Goal: Task Accomplishment & Management: Use online tool/utility

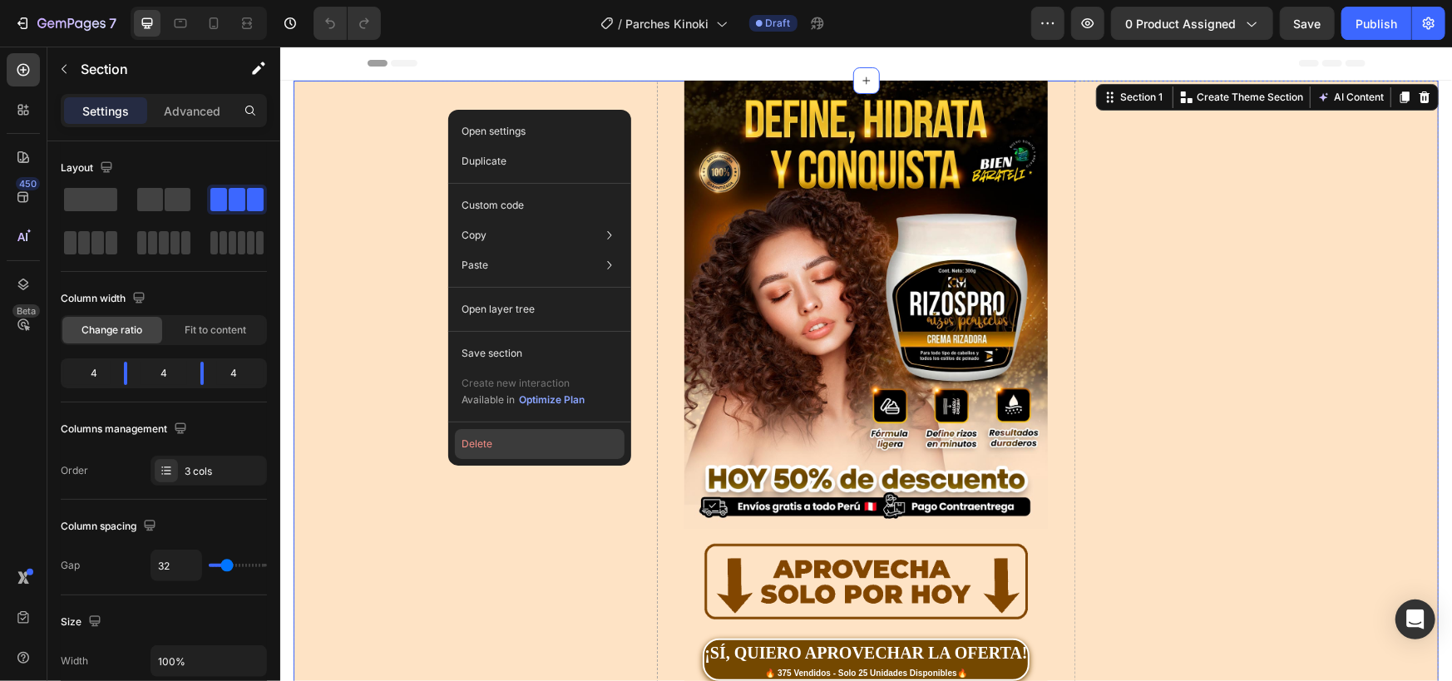
click at [495, 446] on button "Delete" at bounding box center [540, 444] width 170 height 30
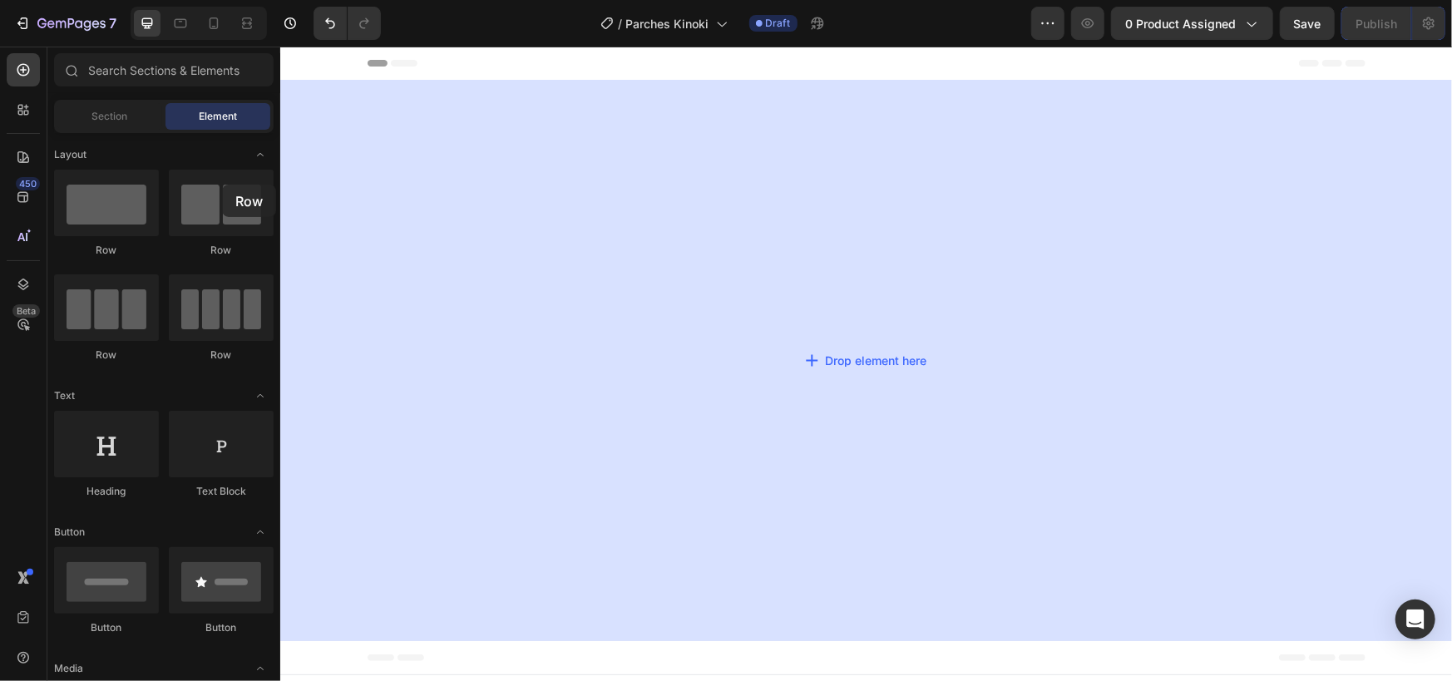
drag, startPoint x: 397, startPoint y: 252, endPoint x: 512, endPoint y: 143, distance: 158.3
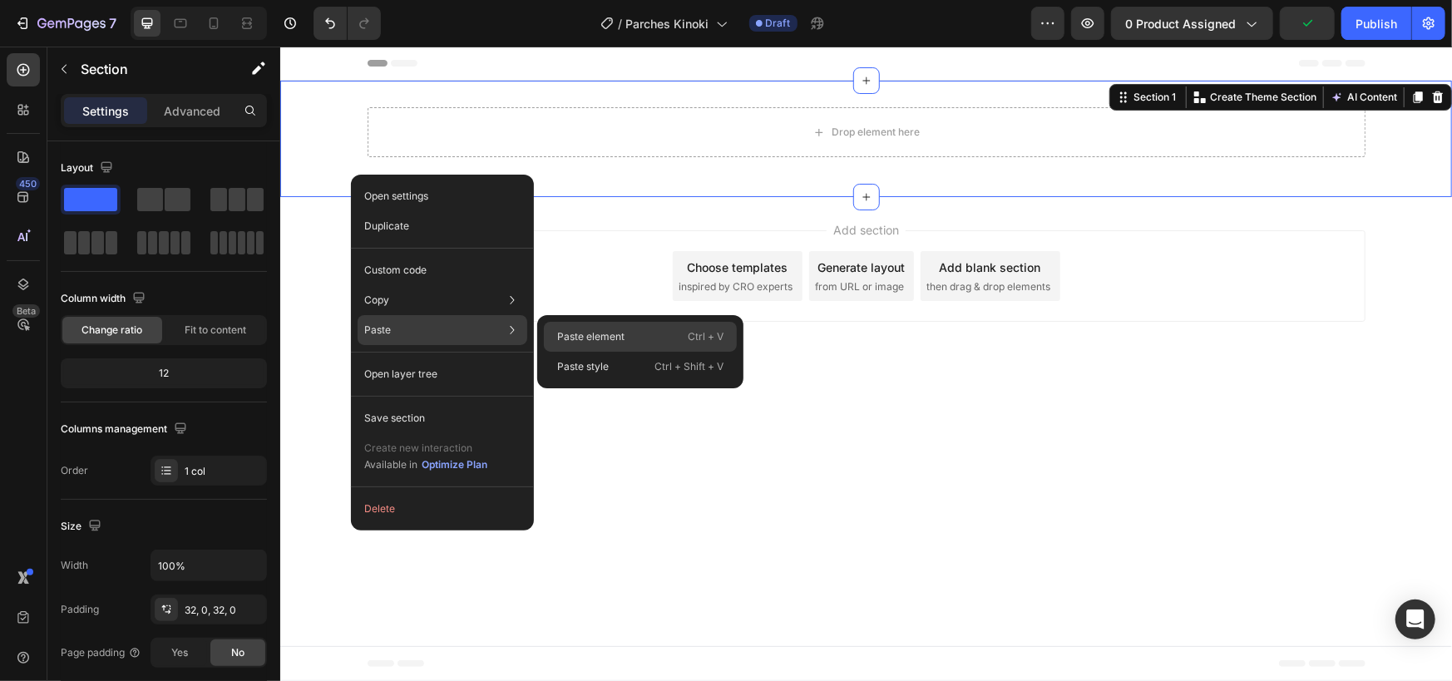
click at [594, 352] on div "Paste element Ctrl + V" at bounding box center [640, 367] width 193 height 30
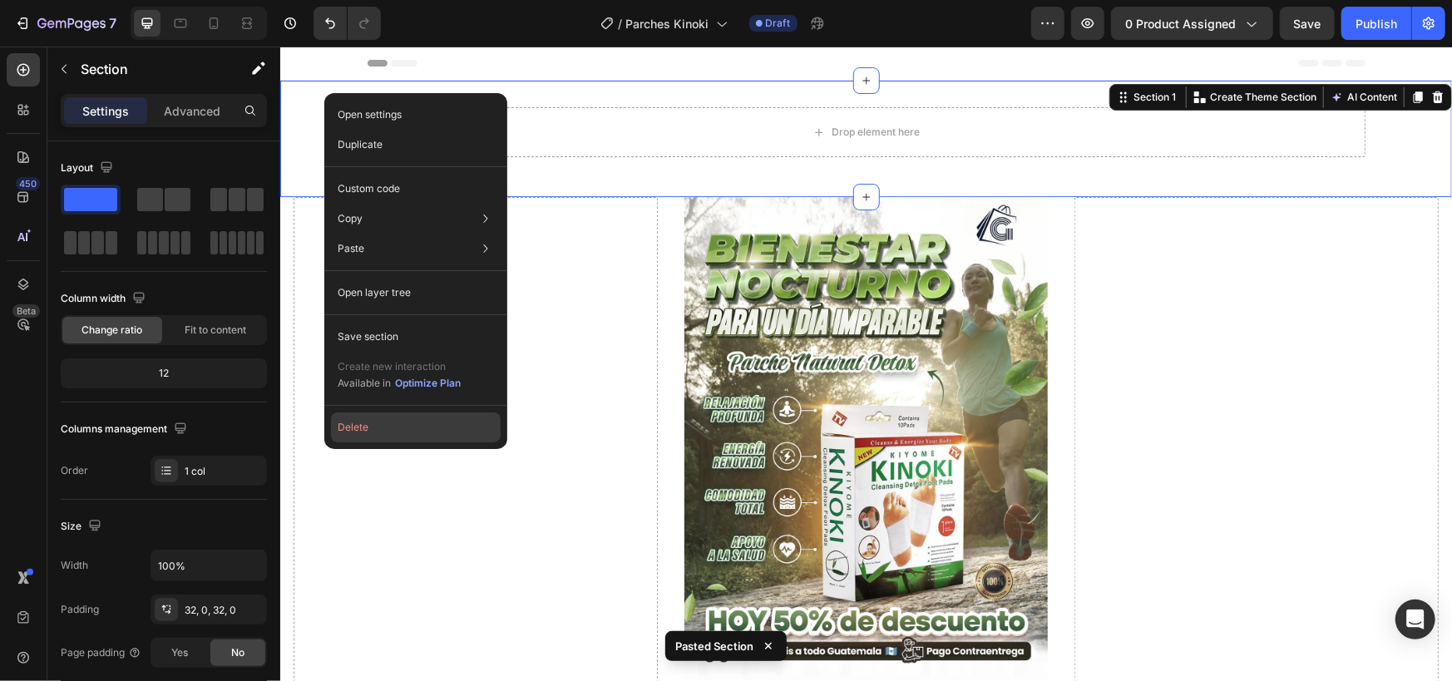
drag, startPoint x: 382, startPoint y: 418, endPoint x: 101, endPoint y: 349, distance: 289.7
click at [382, 418] on button "Delete" at bounding box center [416, 428] width 170 height 30
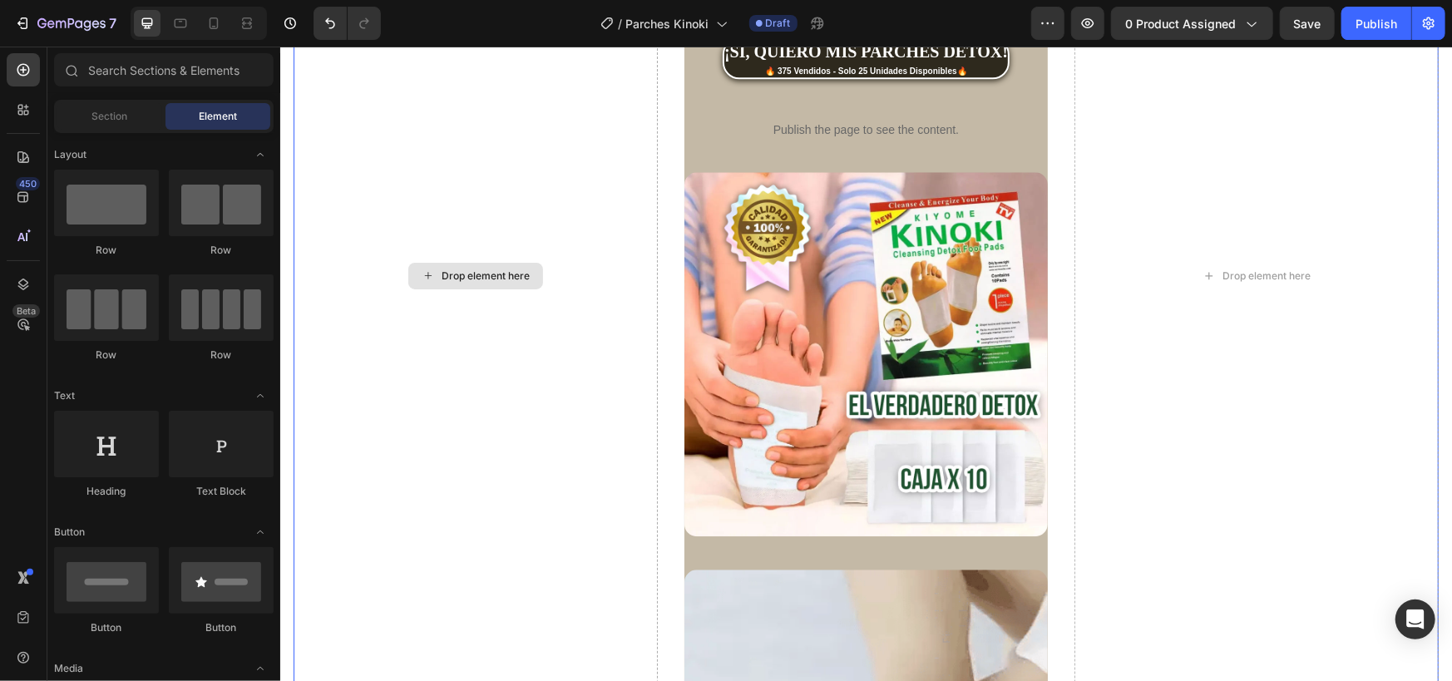
scroll to position [2217, 0]
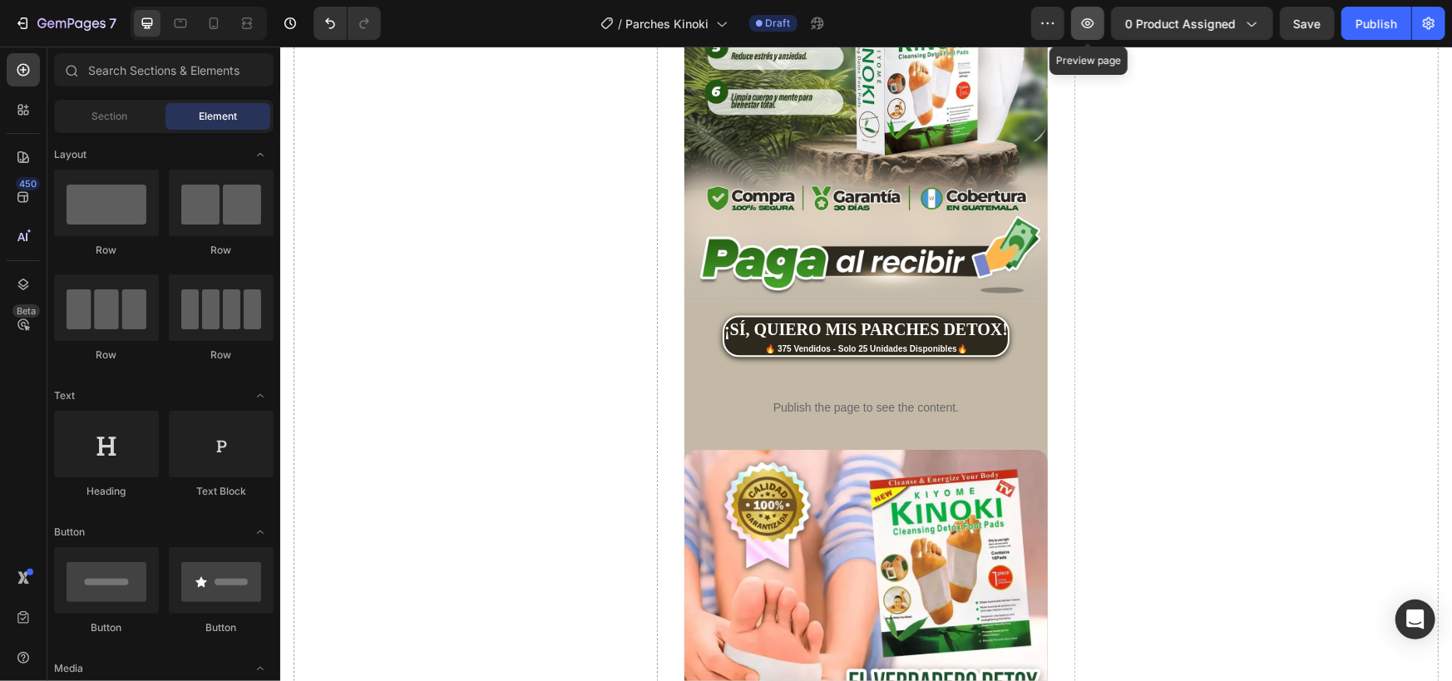
click at [1095, 22] on icon "button" at bounding box center [1088, 23] width 17 height 17
click at [828, 385] on div "Publish the page to see the content." at bounding box center [866, 407] width 364 height 44
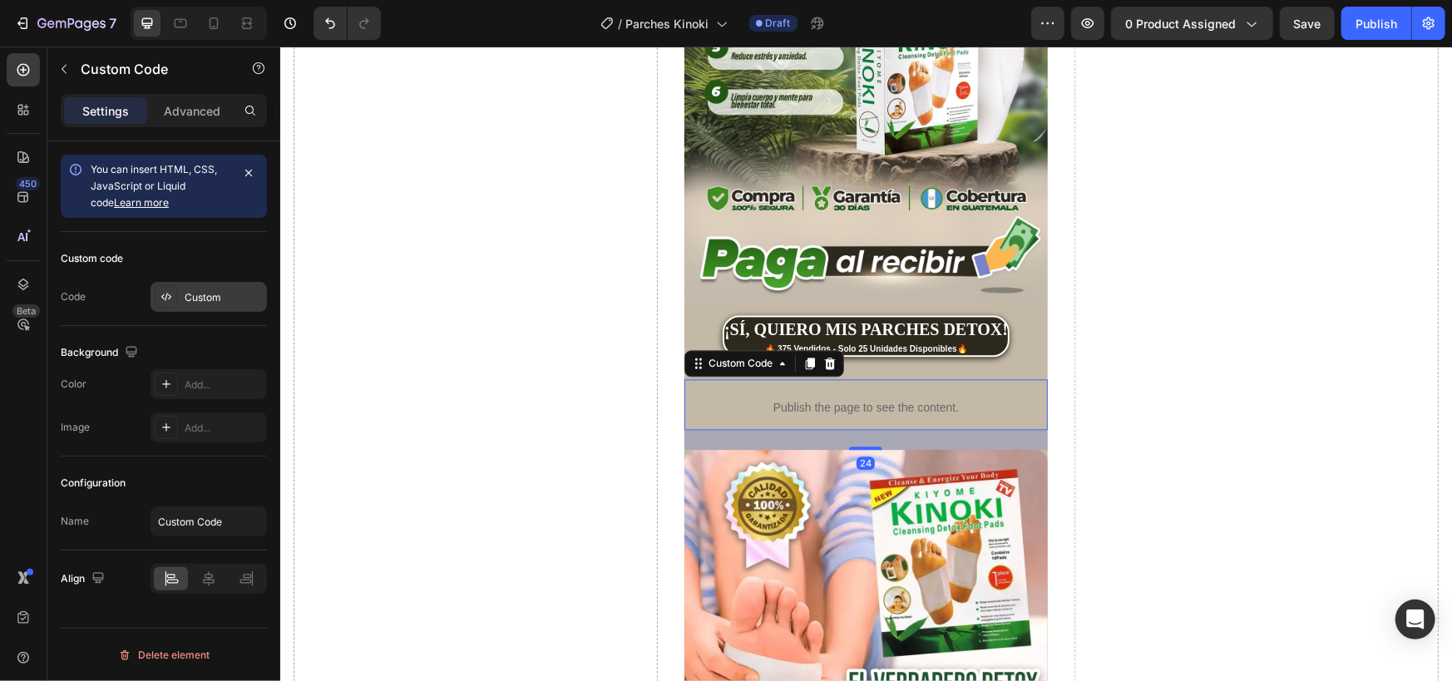
click at [215, 294] on div "Custom" at bounding box center [224, 297] width 78 height 15
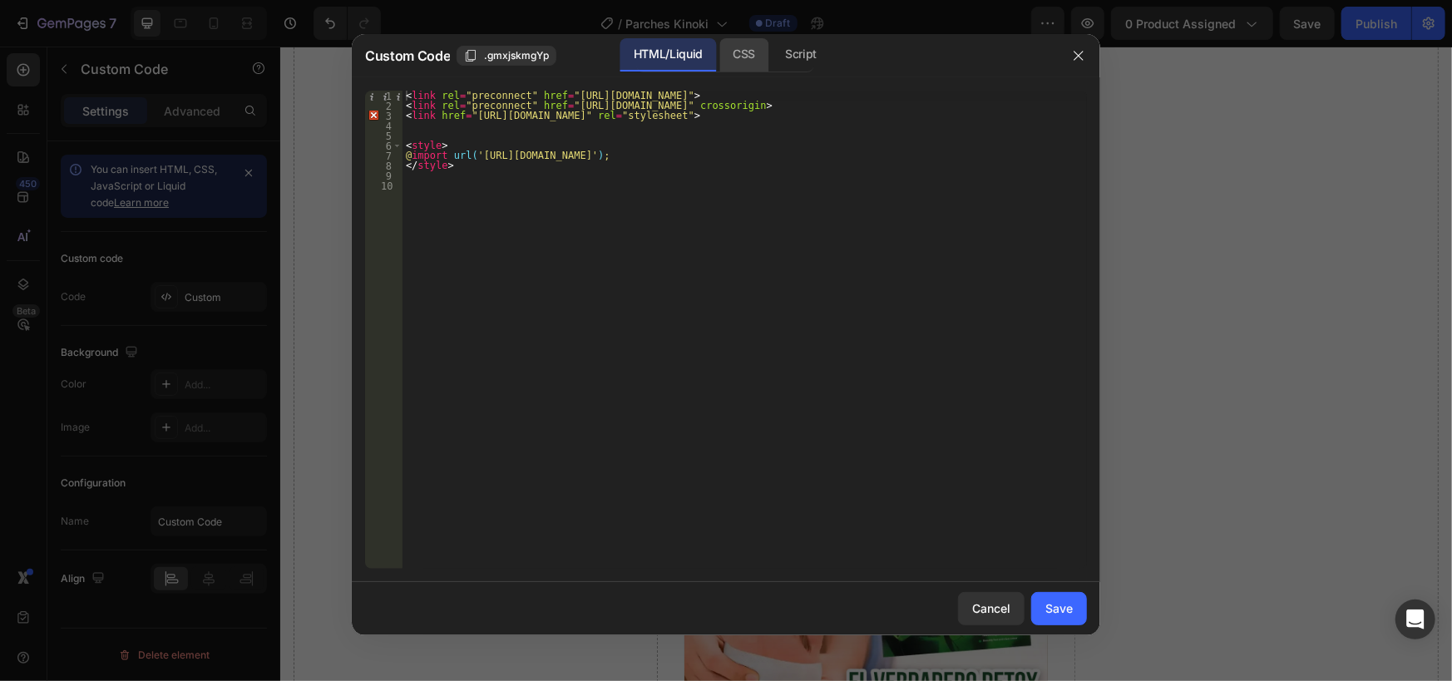
click at [772, 59] on div "CSS" at bounding box center [801, 54] width 58 height 33
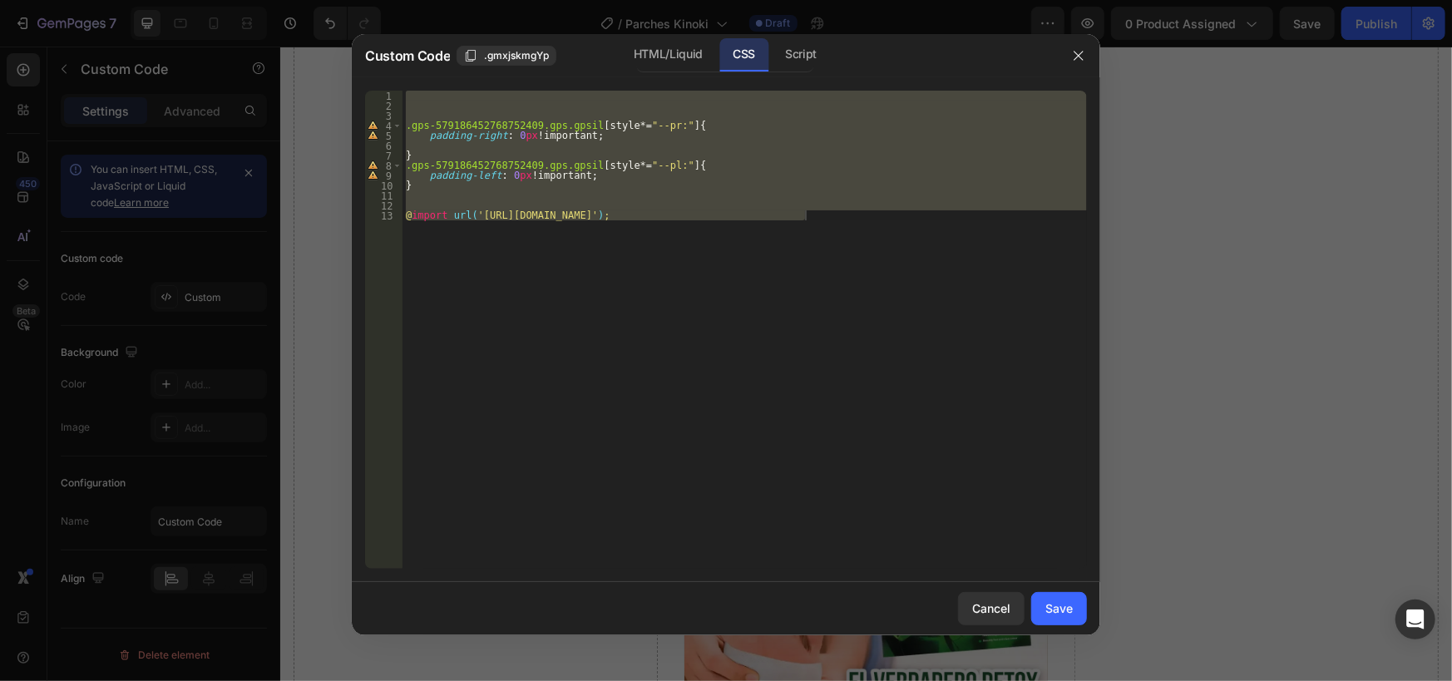
click at [423, 185] on div ".gps-579186452768752409.gps.gpsil [ style *= " --pr: " ] { padding-right : 0 px…" at bounding box center [745, 330] width 685 height 478
type textarea "}"
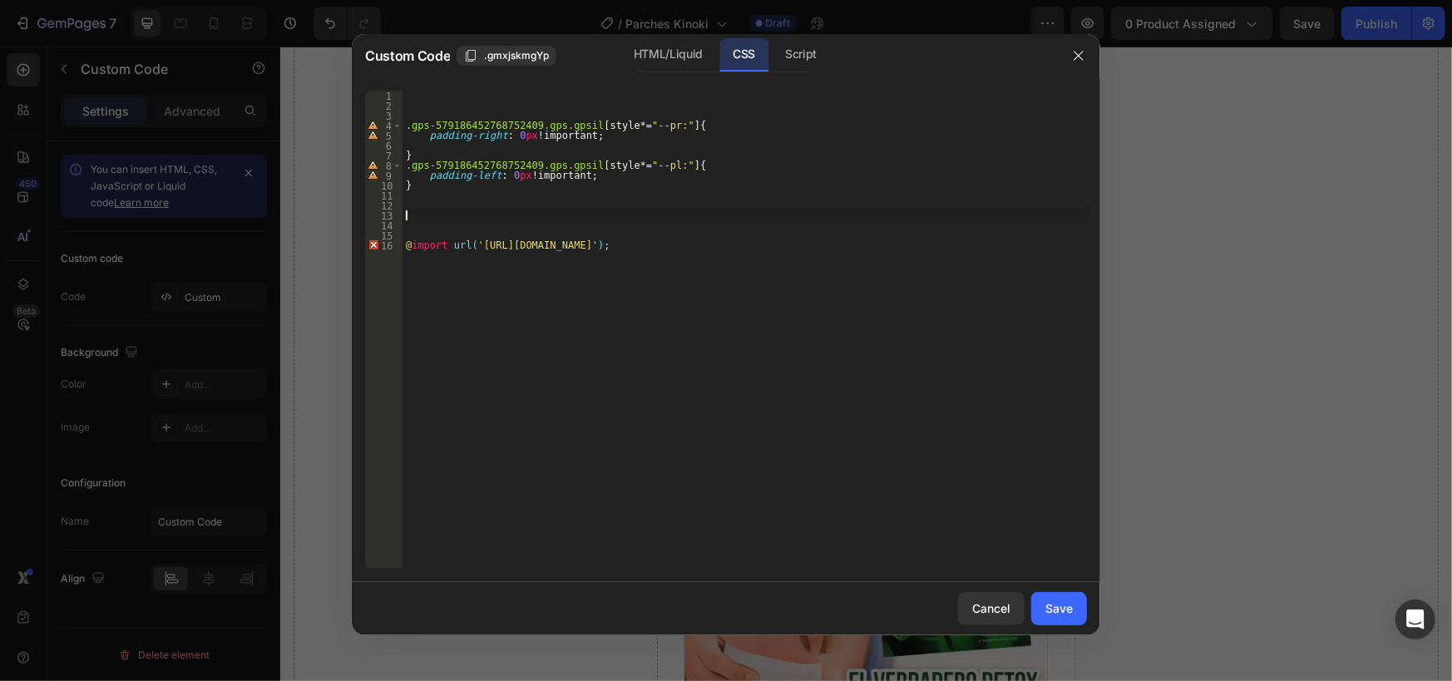
paste textarea "}"
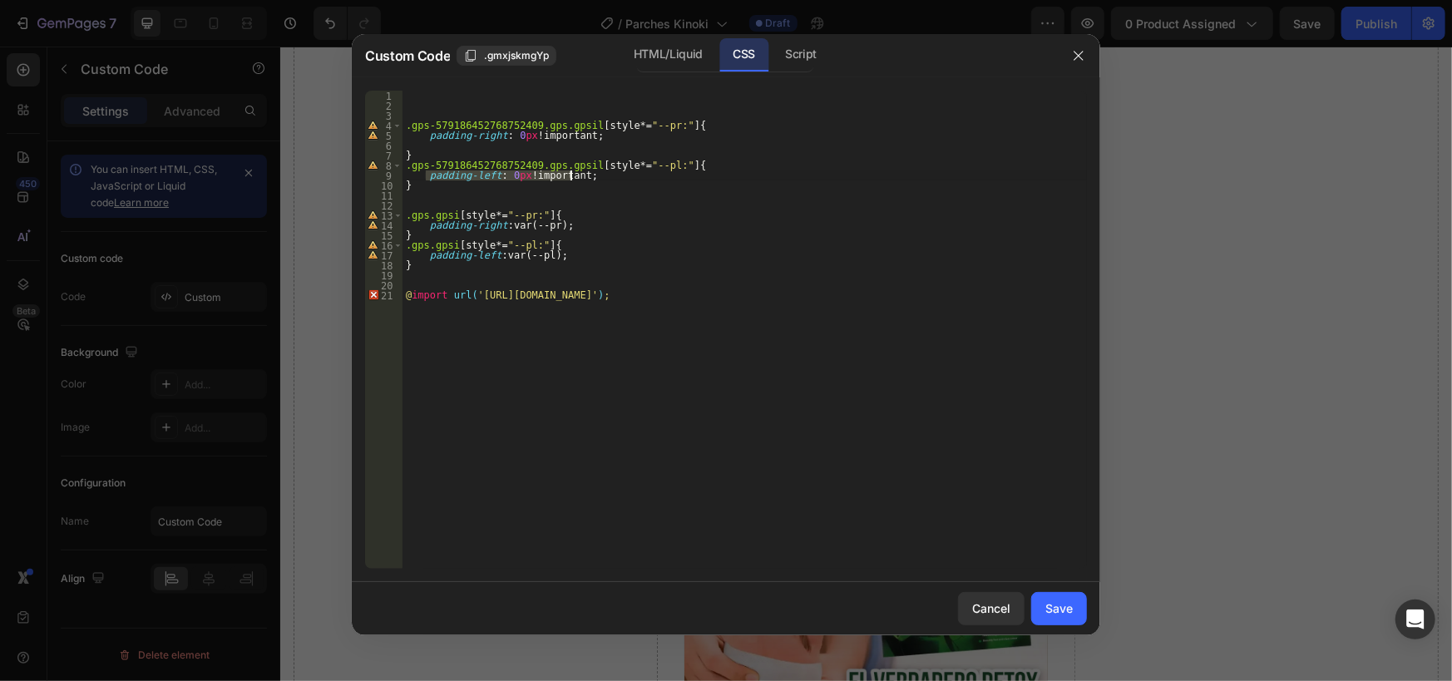
drag, startPoint x: 428, startPoint y: 177, endPoint x: 577, endPoint y: 177, distance: 149.7
click at [580, 177] on div ".gps-579186452768752409.gps.gpsil [ style *= " --pr: " ] { padding-right : 0 px…" at bounding box center [745, 340] width 685 height 498
drag, startPoint x: 423, startPoint y: 258, endPoint x: 561, endPoint y: 259, distance: 138.1
click at [561, 259] on div ".gps-579186452768752409.gps.gpsil [ style *= " --pr: " ] { padding-right : 0 px…" at bounding box center [745, 340] width 685 height 498
paste textarea "padding-left: 0px !important"
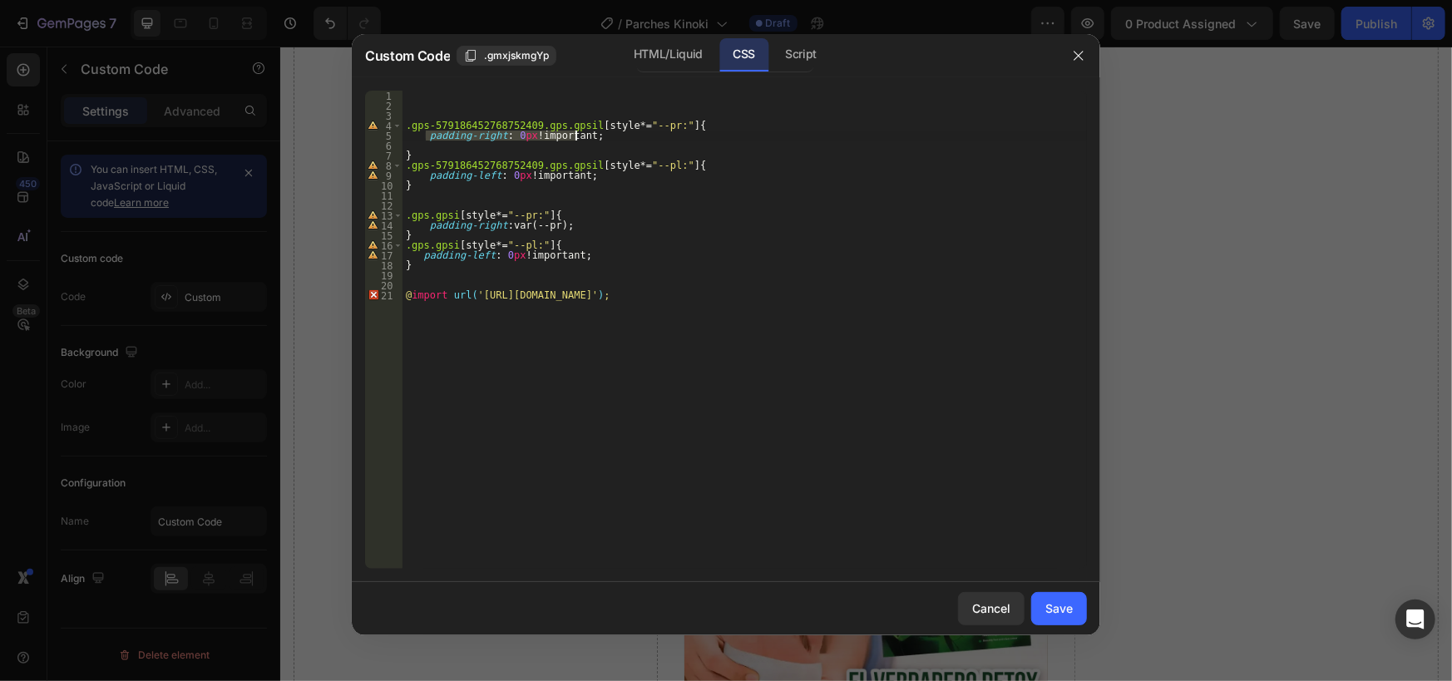
drag, startPoint x: 427, startPoint y: 136, endPoint x: 584, endPoint y: 139, distance: 157.2
click at [584, 139] on div ".gps-579186452768752409.gps.gpsil [ style *= " --pr: " ] { padding-right : 0 px…" at bounding box center [745, 340] width 685 height 498
drag, startPoint x: 422, startPoint y: 225, endPoint x: 582, endPoint y: 224, distance: 160.5
click at [582, 224] on div ".gps-579186452768752409.gps.gpsil [ style *= " --pr: " ] { padding-right : 0 px…" at bounding box center [745, 340] width 685 height 498
paste textarea "padding-right: 0px !important"
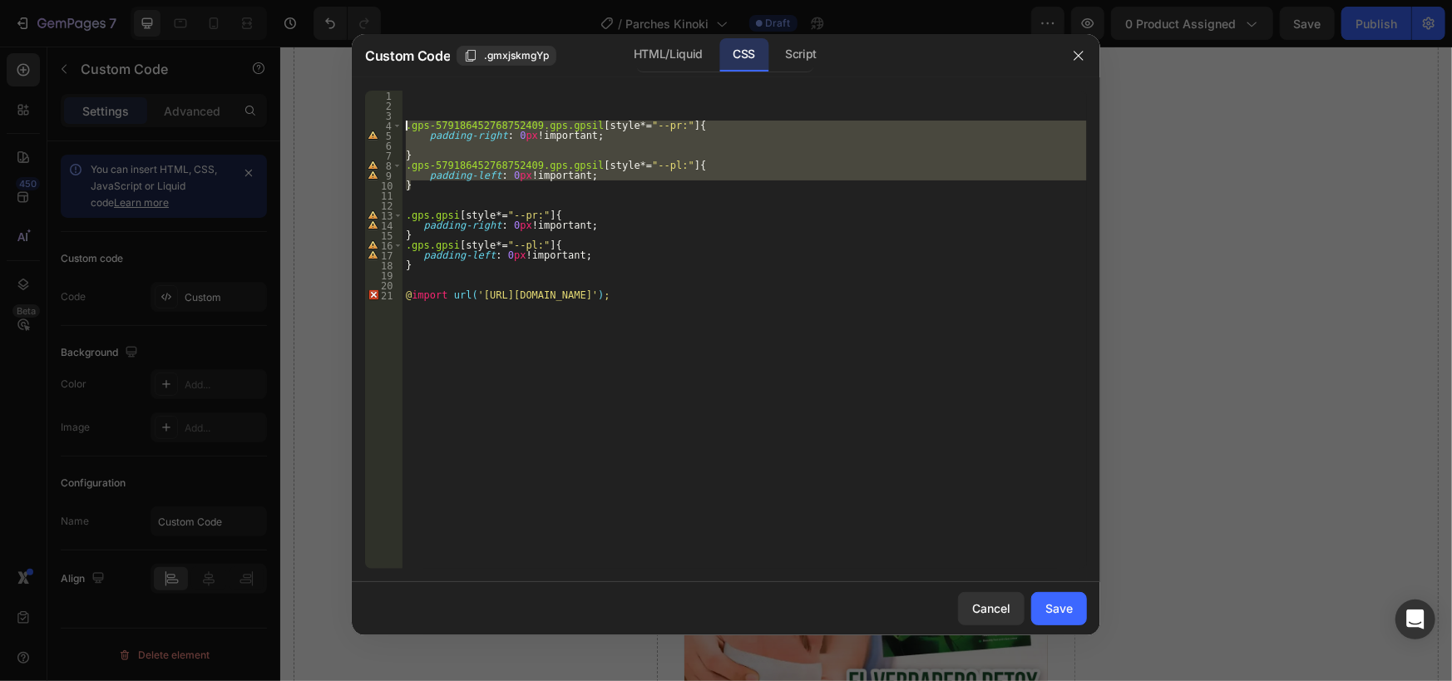
drag, startPoint x: 441, startPoint y: 188, endPoint x: 391, endPoint y: 121, distance: 83.2
click at [391, 121] on div "padding-right: 0px !important; 1 2 3 4 5 6 7 8 9 10 11 12 13 14 15 16 17 18 19 …" at bounding box center [726, 330] width 722 height 478
click at [418, 190] on div ".gps-579186452768752409.gps.gpsil [ style *= " --pr: " ] { padding-right : 0 px…" at bounding box center [745, 330] width 685 height 478
drag, startPoint x: 423, startPoint y: 186, endPoint x: 388, endPoint y: 129, distance: 67.6
click at [388, 129] on div "} 1 2 3 4 5 6 7 8 9 10 11 12 13 14 15 16 17 18 19 20 21 .gps-579186452768752409…" at bounding box center [726, 330] width 722 height 478
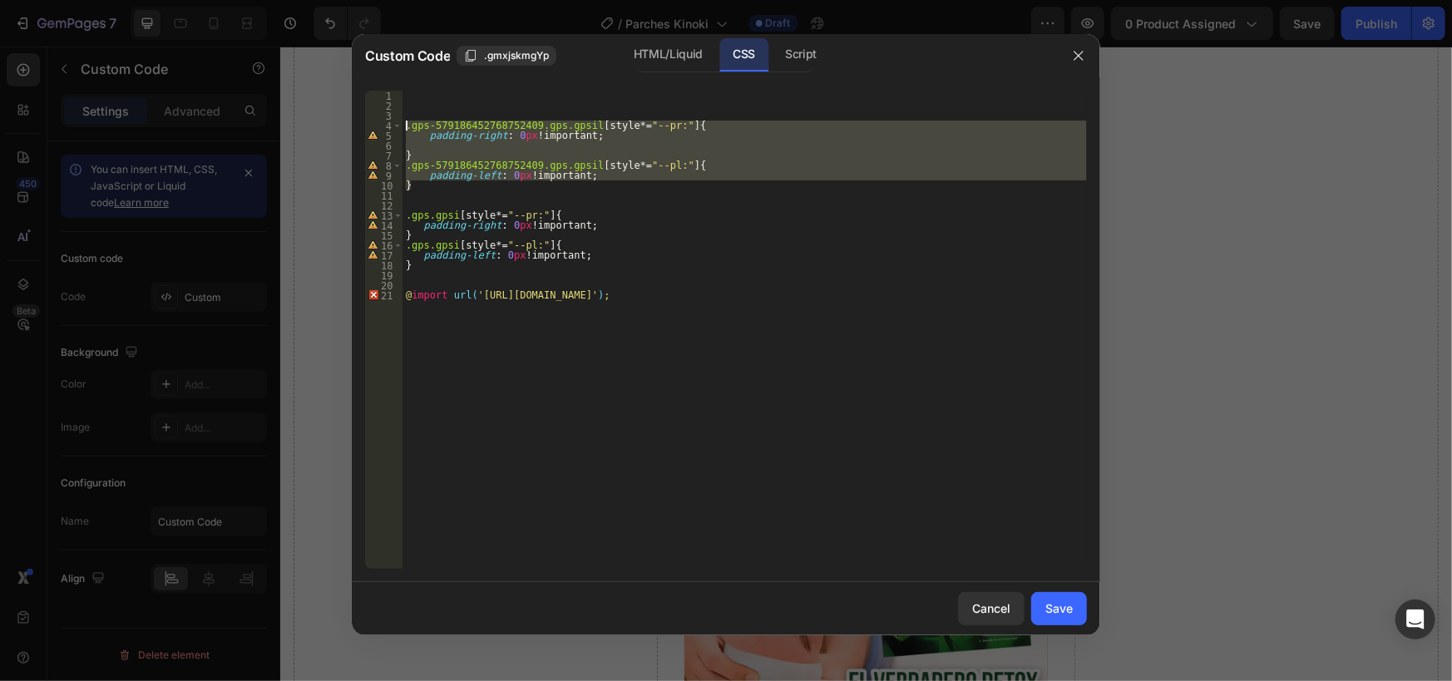
type textarea ".gps-579186452768752409.gps.gpsil [style*="--pr:"] { padding-right: 0px !import…"
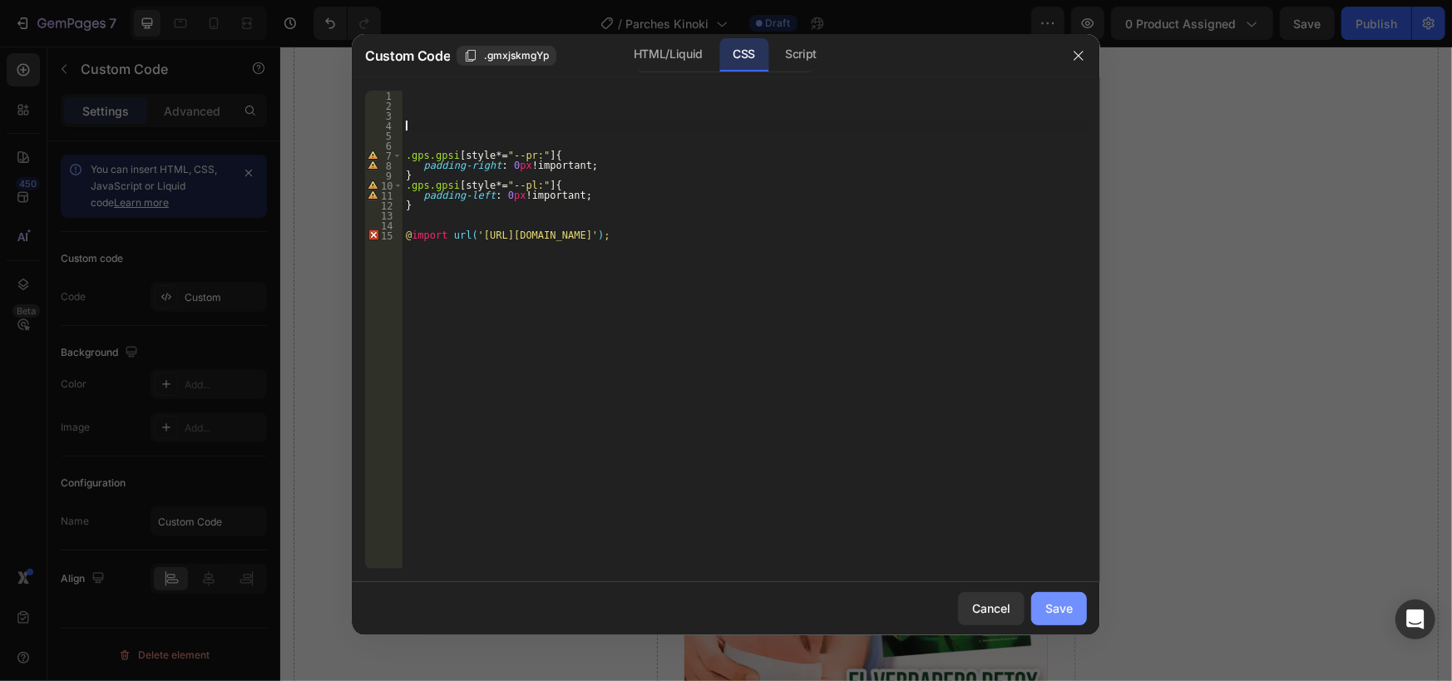
click at [1062, 611] on div "Save" at bounding box center [1059, 608] width 27 height 17
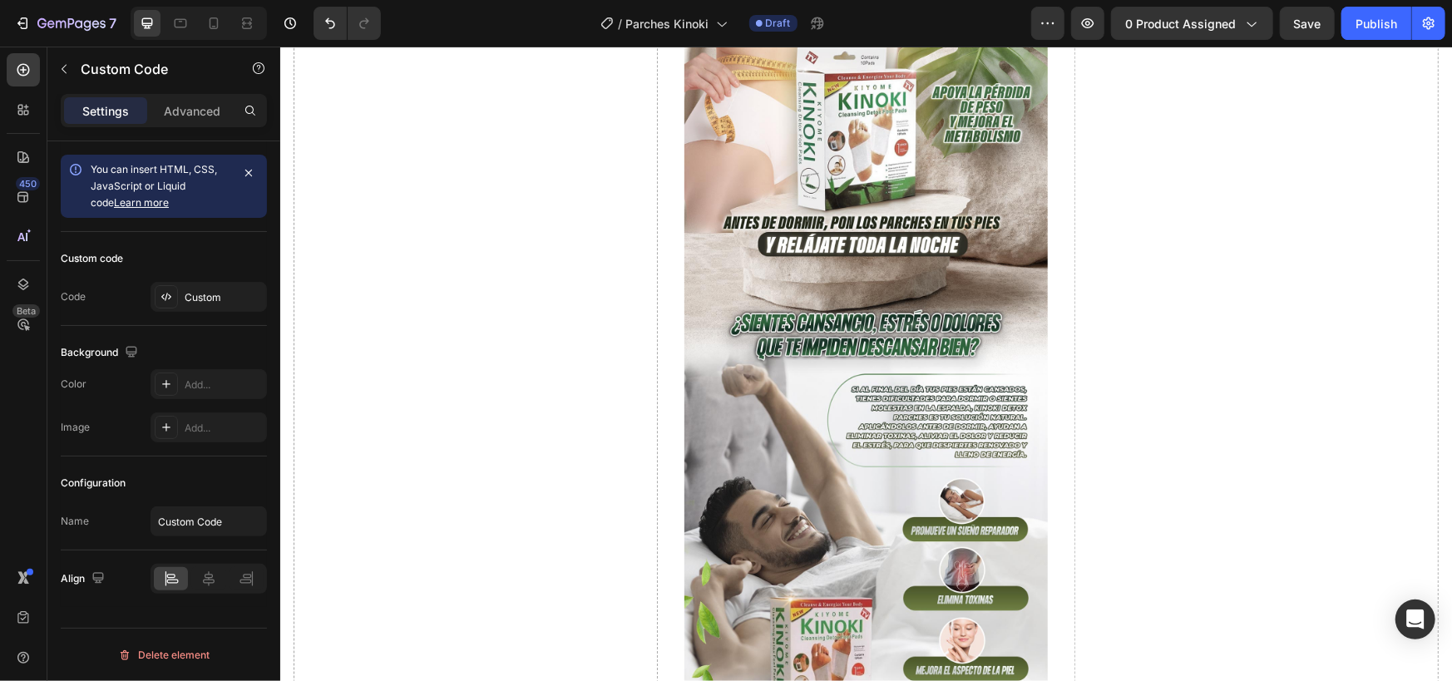
scroll to position [0, 0]
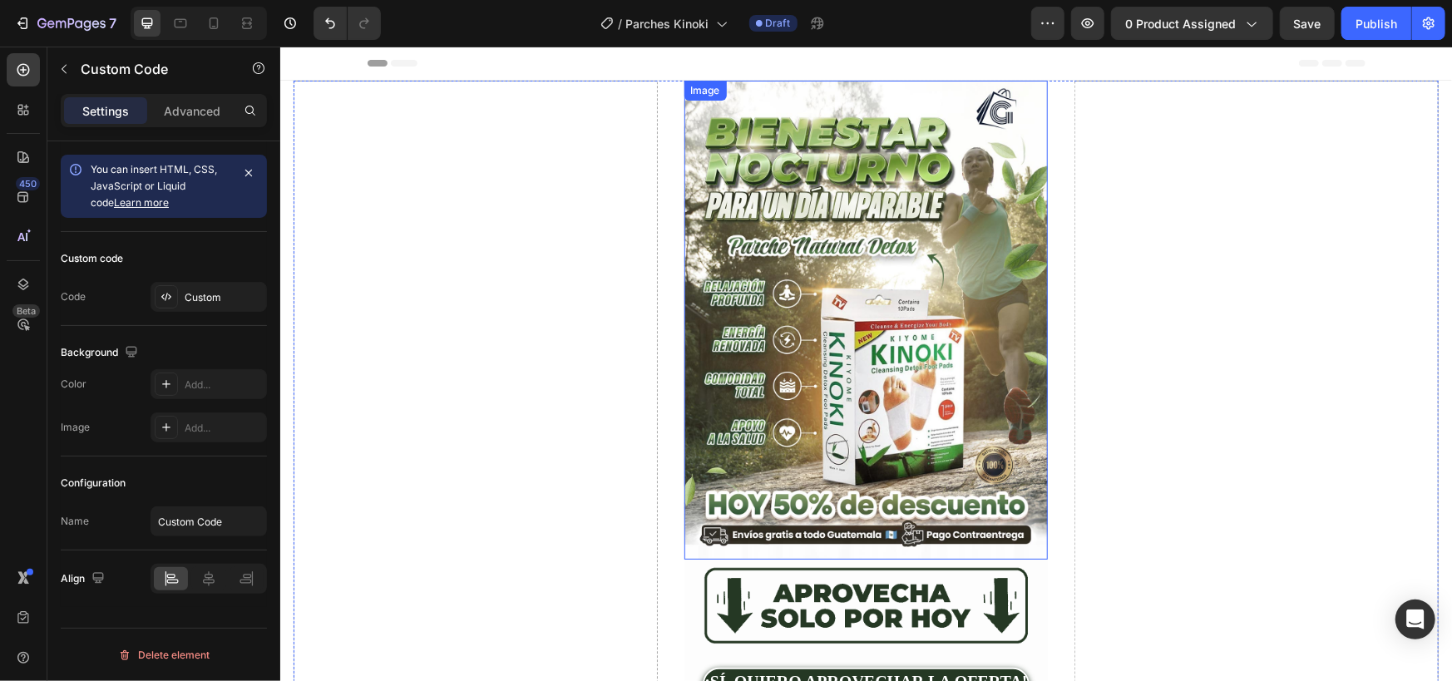
click at [852, 262] on img at bounding box center [866, 319] width 364 height 479
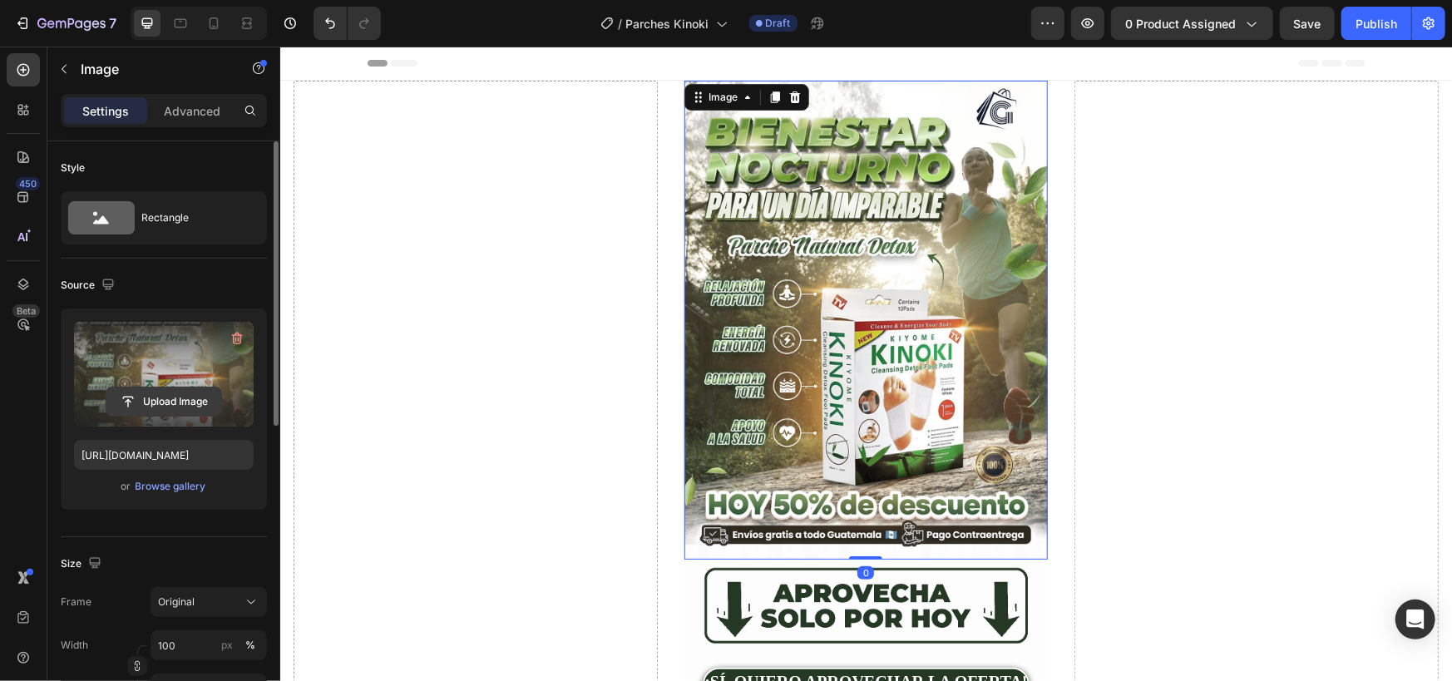
click at [178, 396] on input "file" at bounding box center [163, 402] width 115 height 28
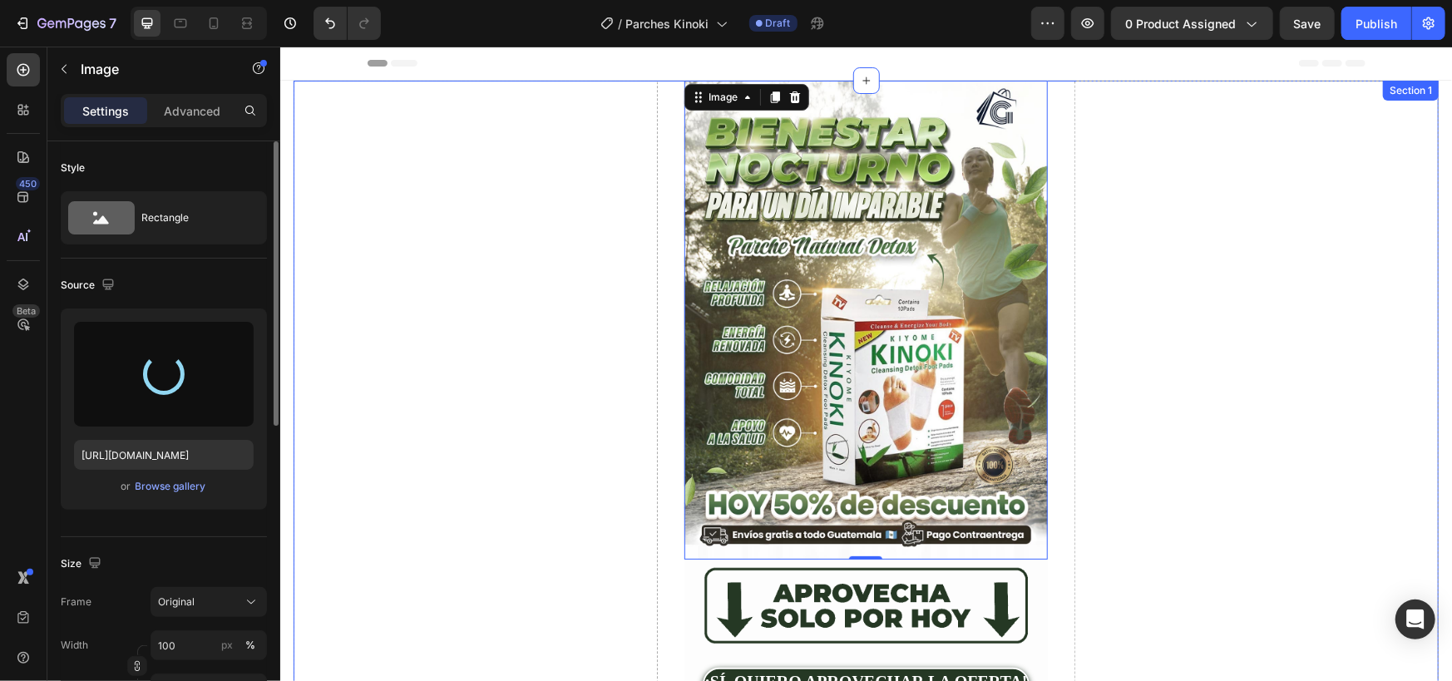
type input "[URL][DOMAIN_NAME]"
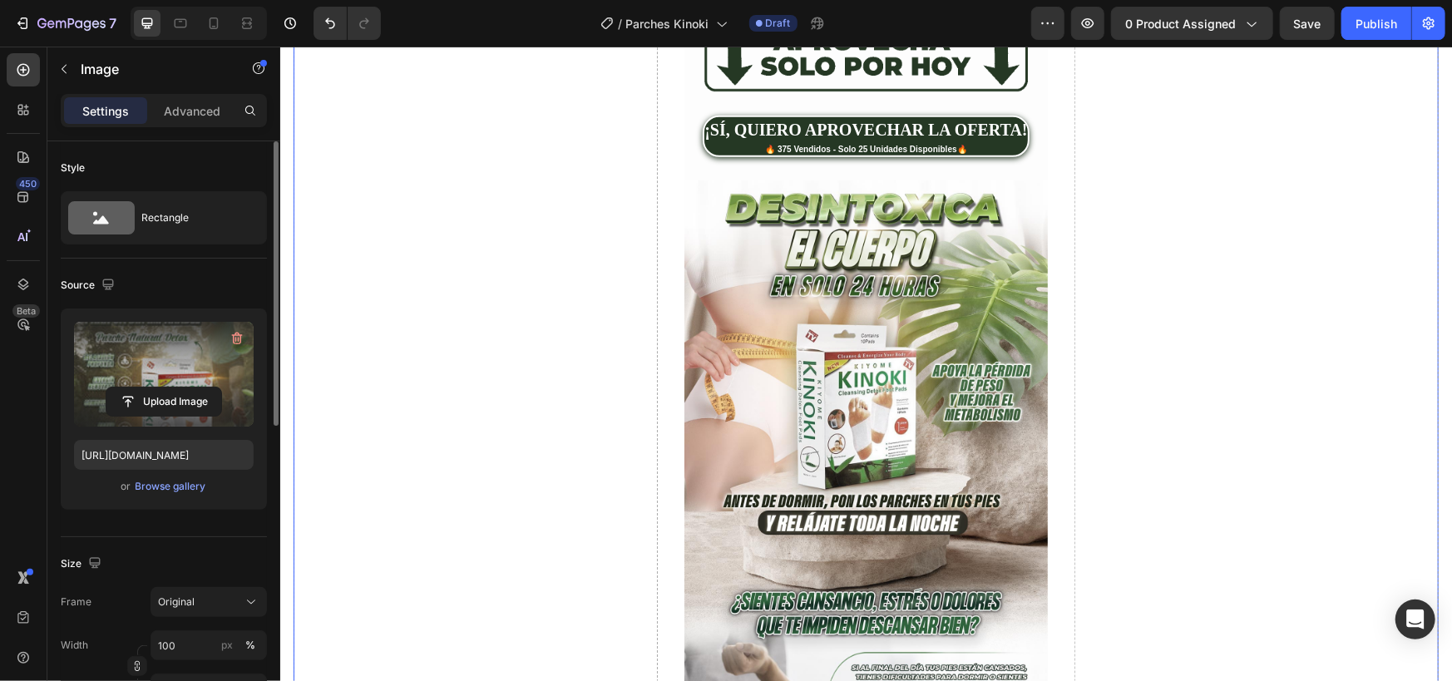
scroll to position [832, 0]
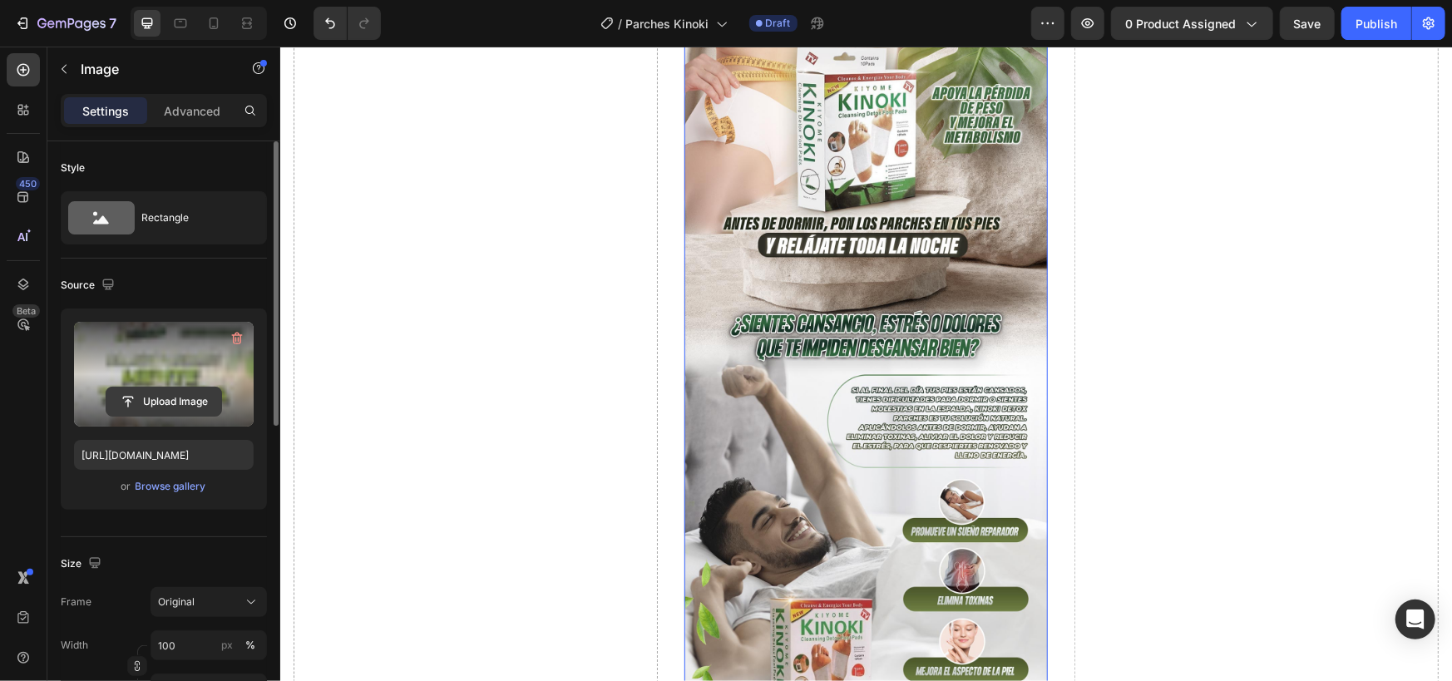
click at [166, 404] on input "file" at bounding box center [163, 402] width 115 height 28
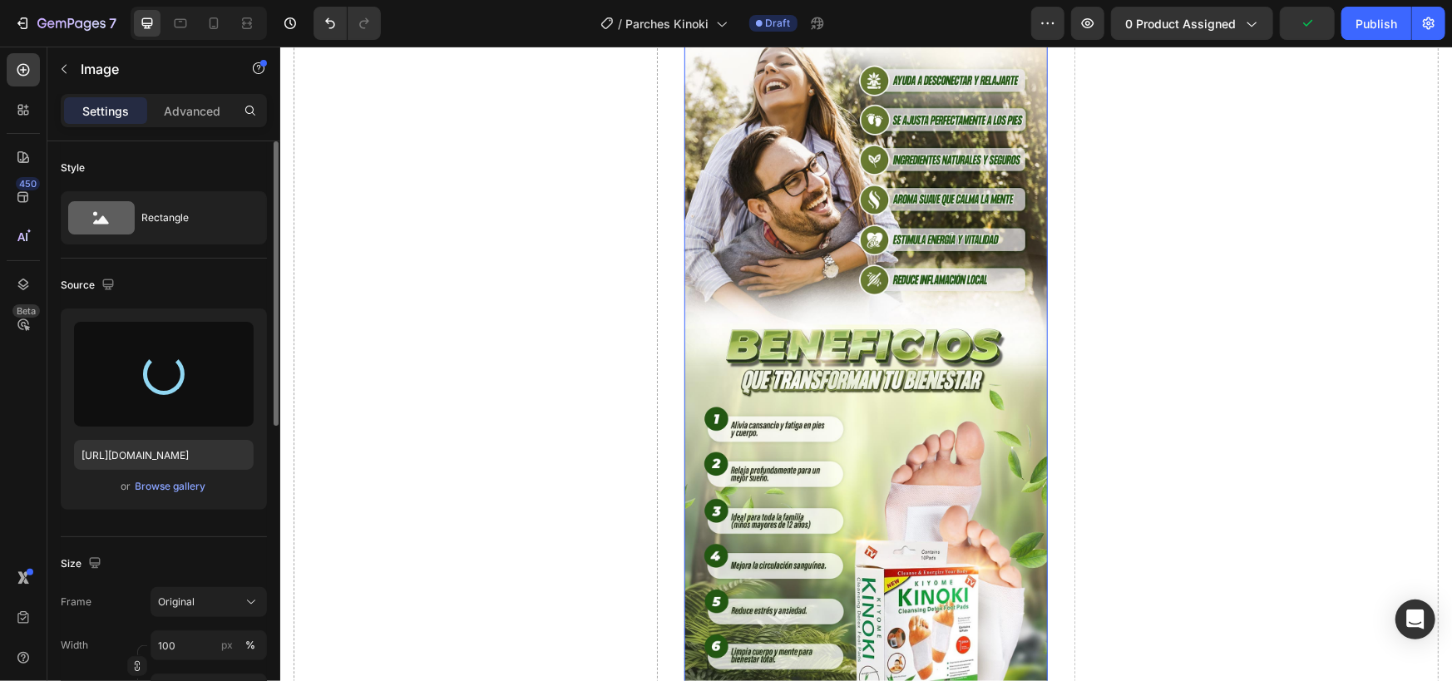
scroll to position [1940, 0]
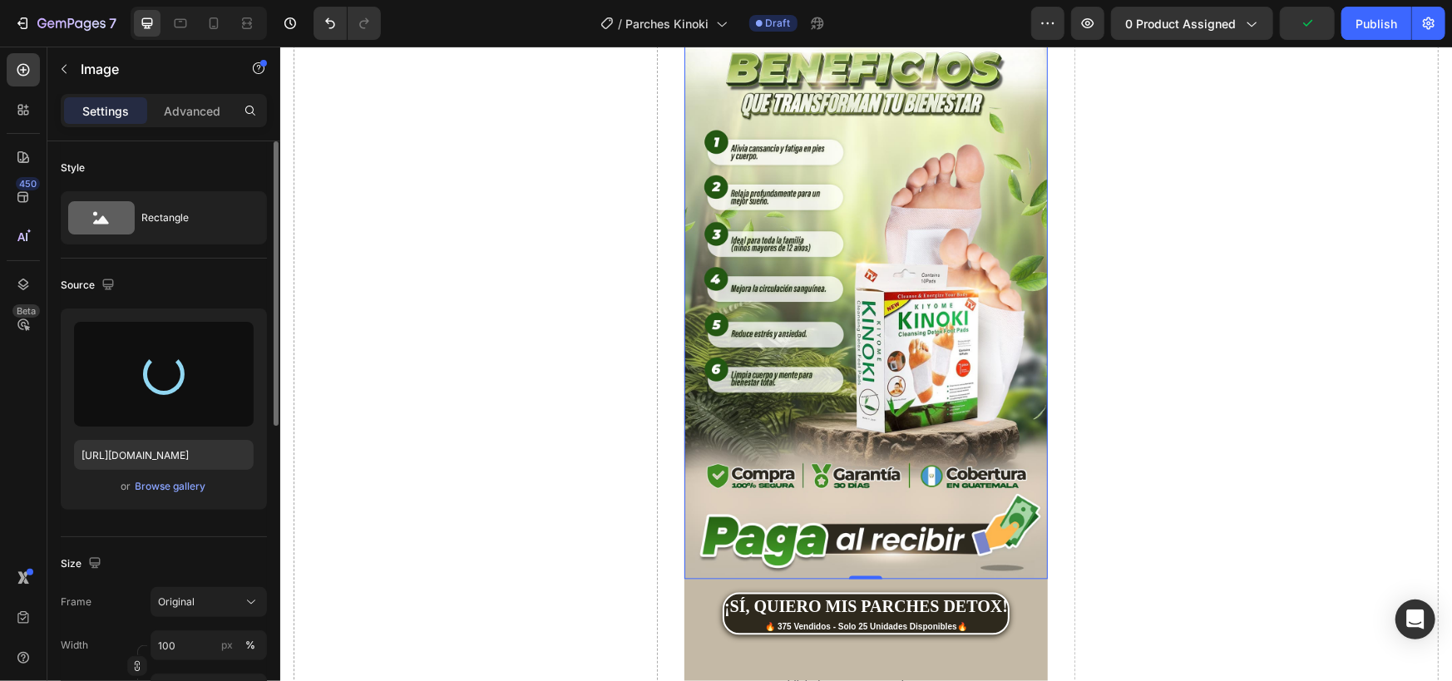
type input "[URL][DOMAIN_NAME]"
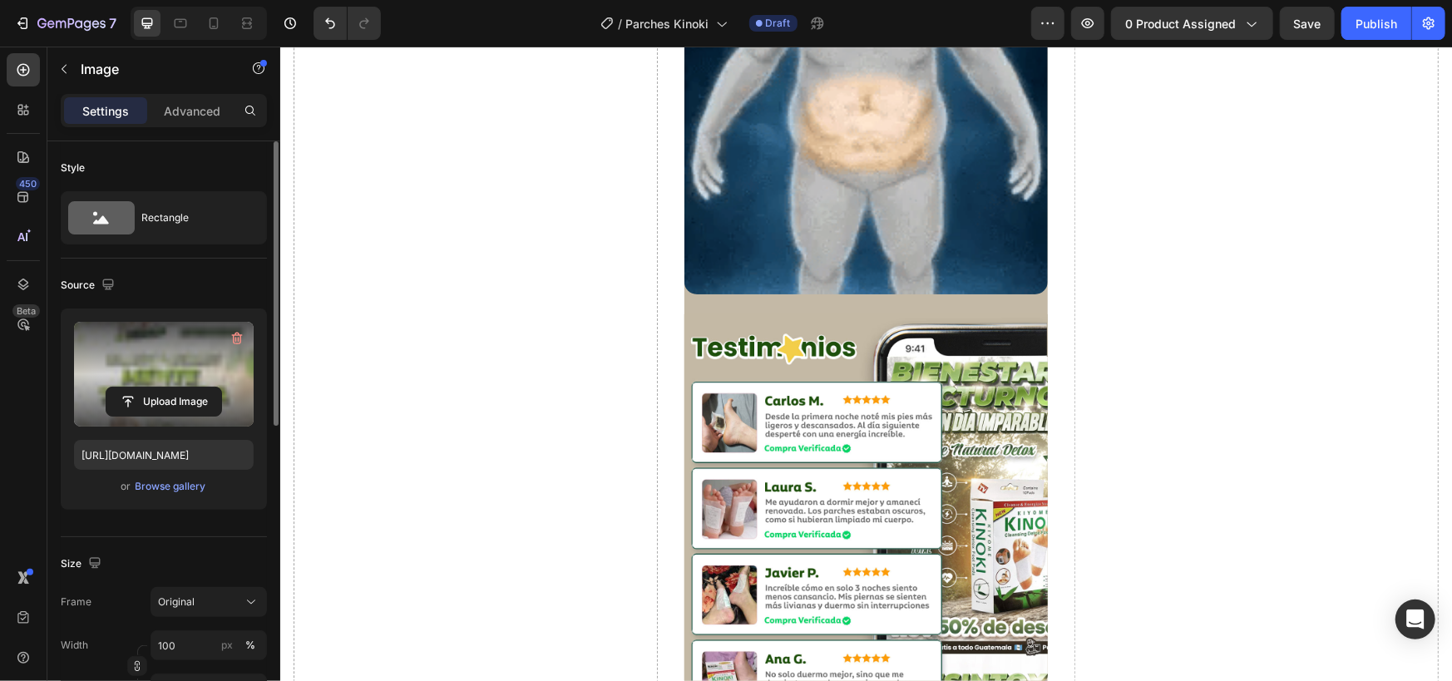
scroll to position [4436, 0]
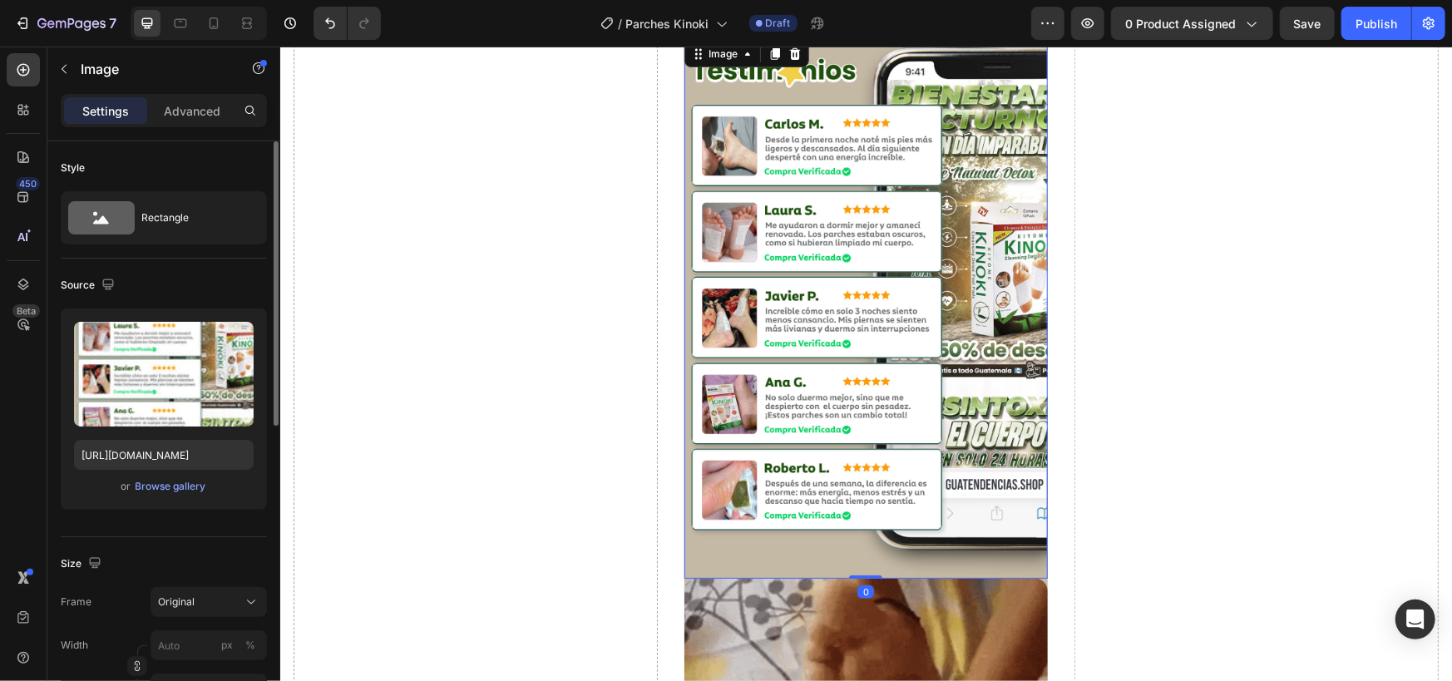
click at [878, 374] on img at bounding box center [866, 308] width 364 height 542
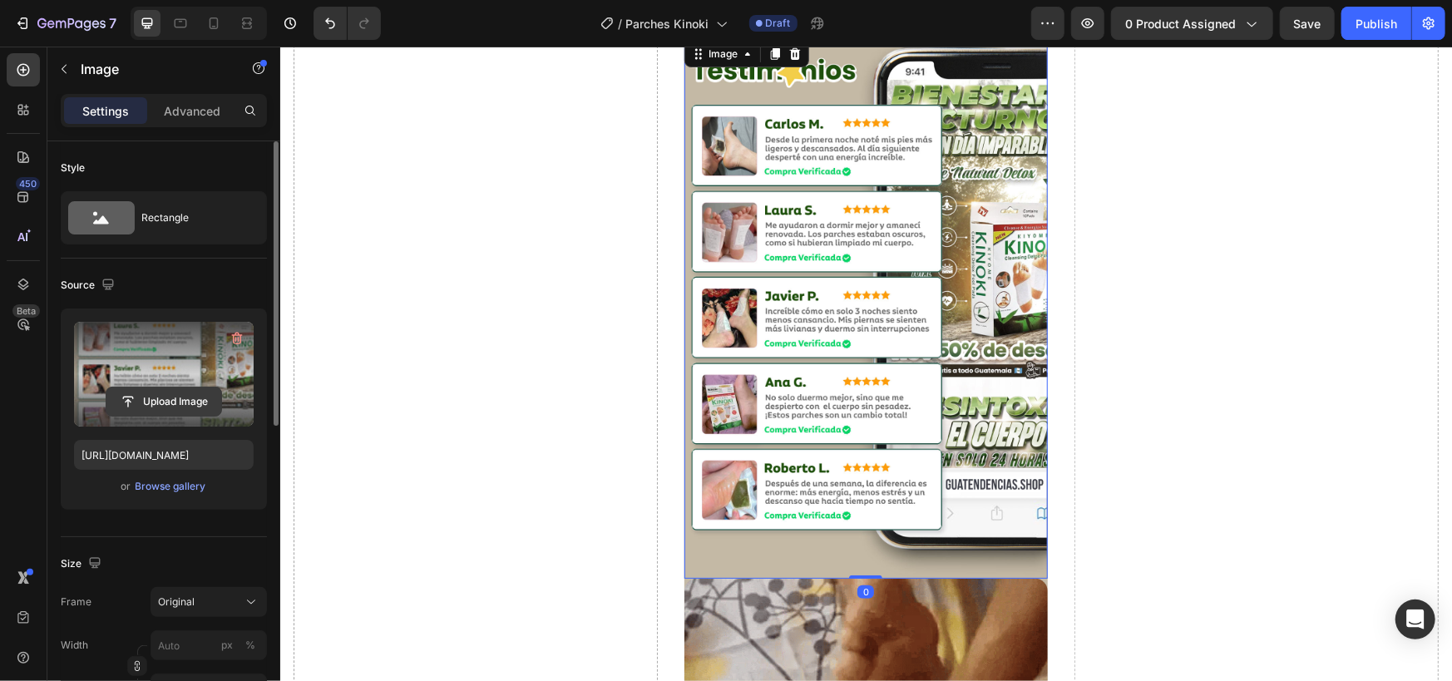
click at [179, 395] on input "file" at bounding box center [163, 402] width 115 height 28
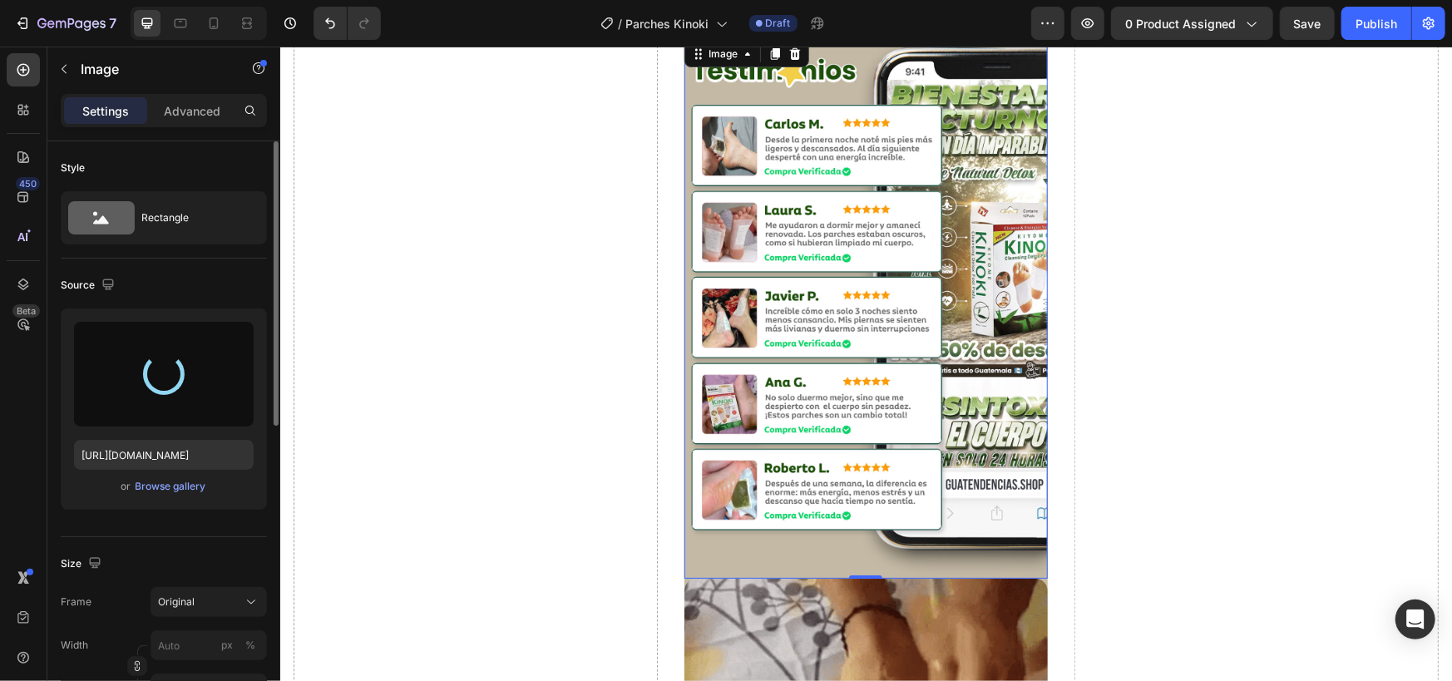
type input "[URL][DOMAIN_NAME]"
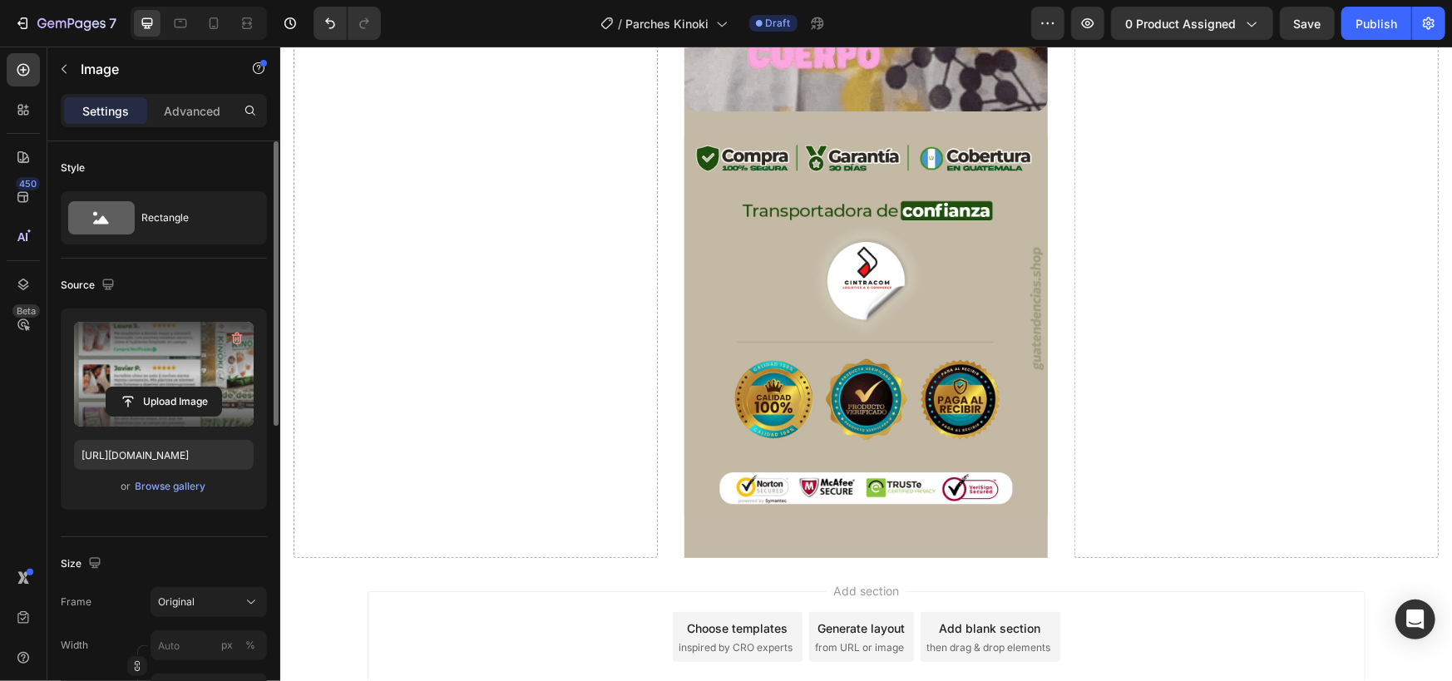
scroll to position [4991, 0]
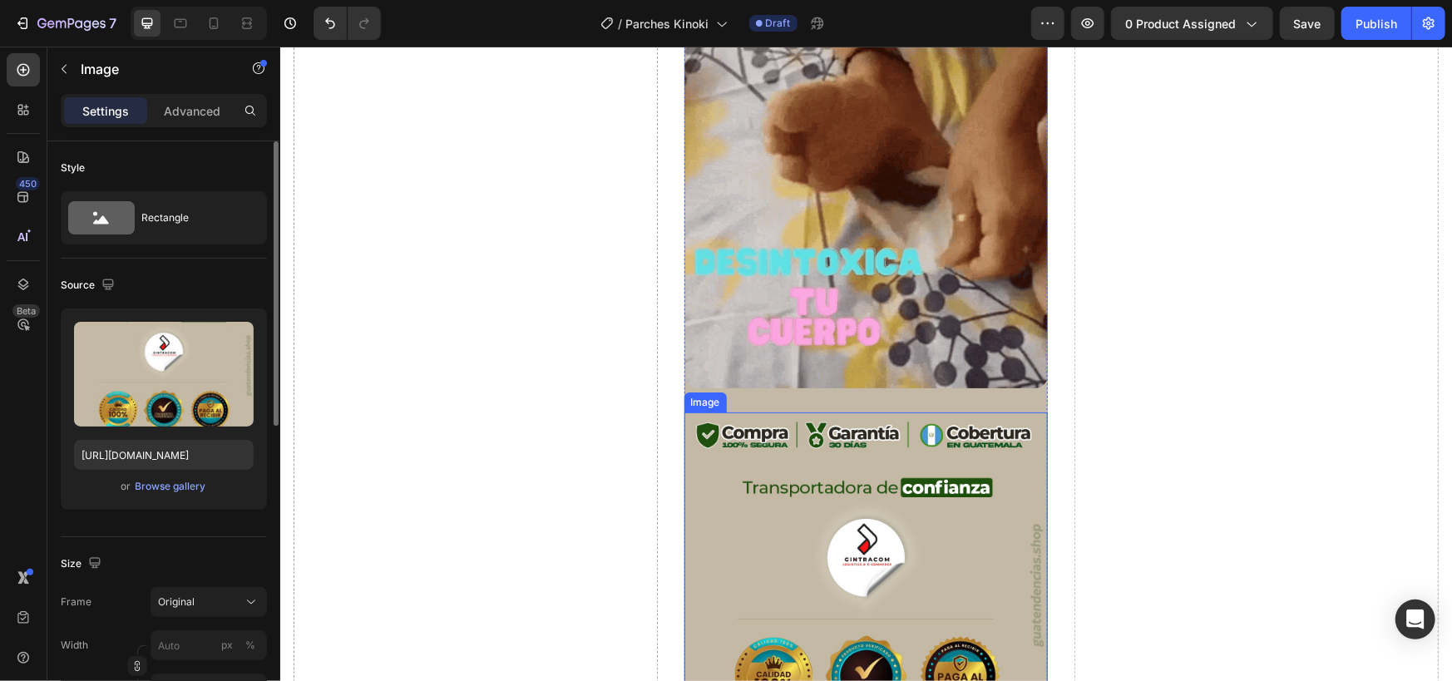
click at [849, 426] on img at bounding box center [866, 602] width 364 height 381
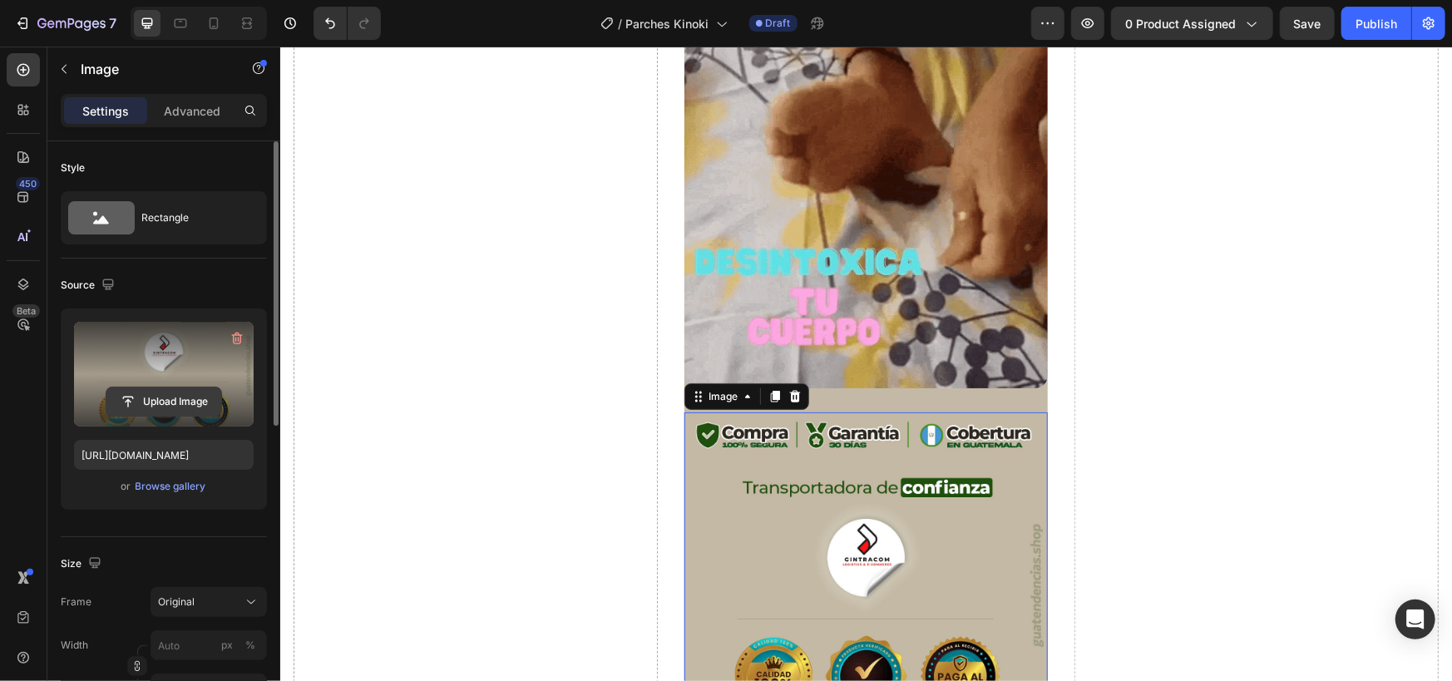
click at [146, 403] on input "file" at bounding box center [163, 402] width 115 height 28
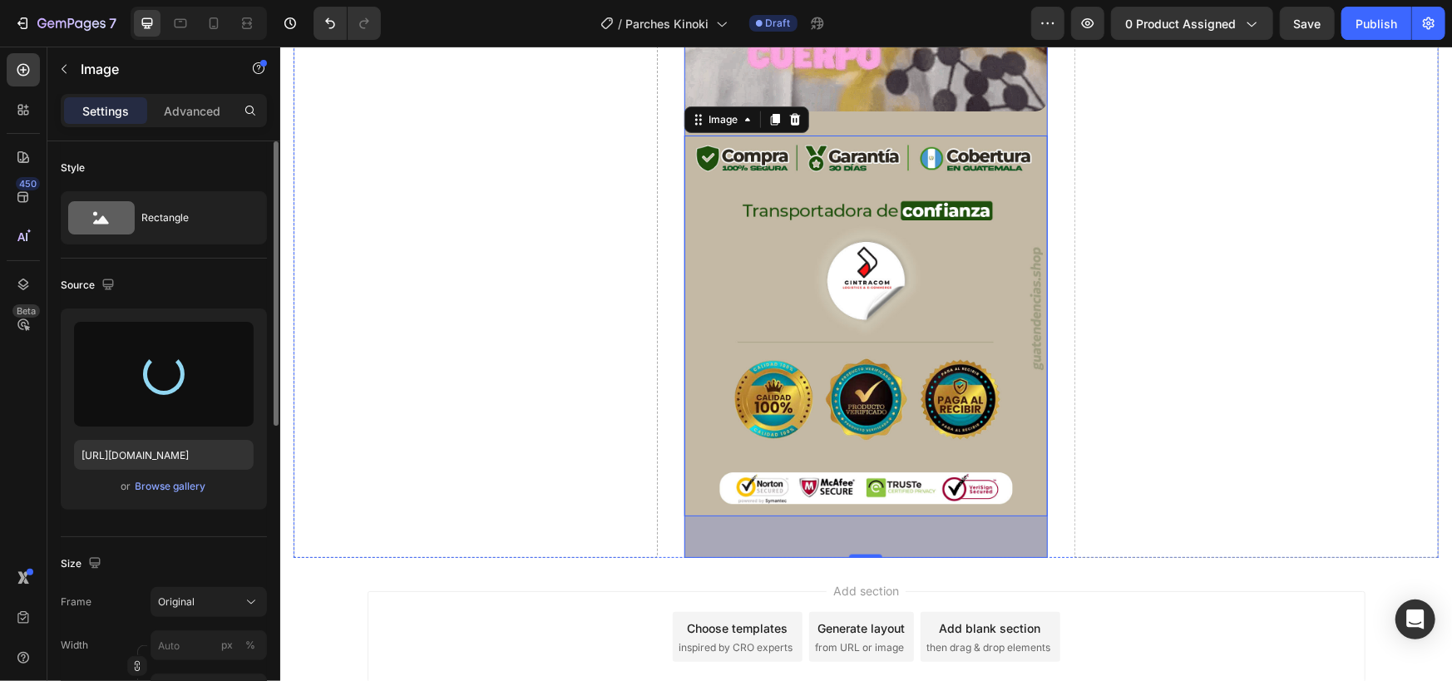
scroll to position [5269, 0]
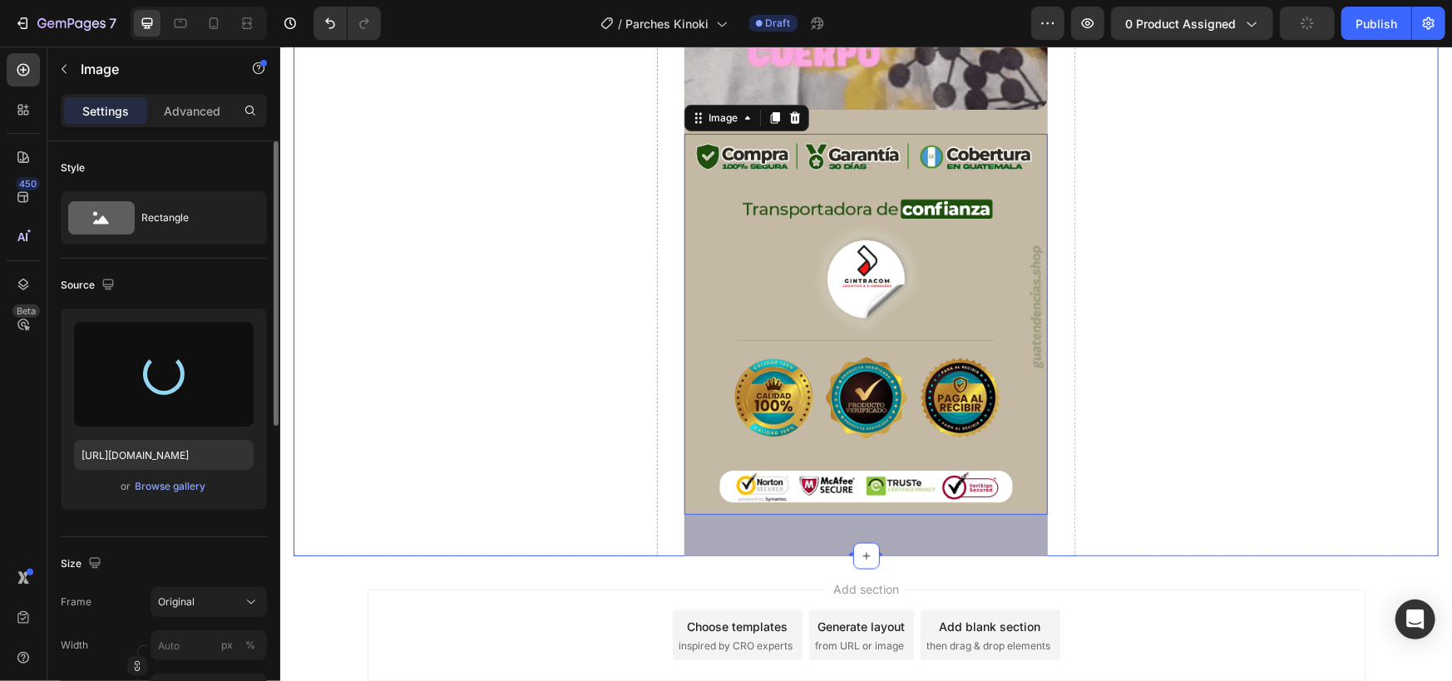
type input "[URL][DOMAIN_NAME]"
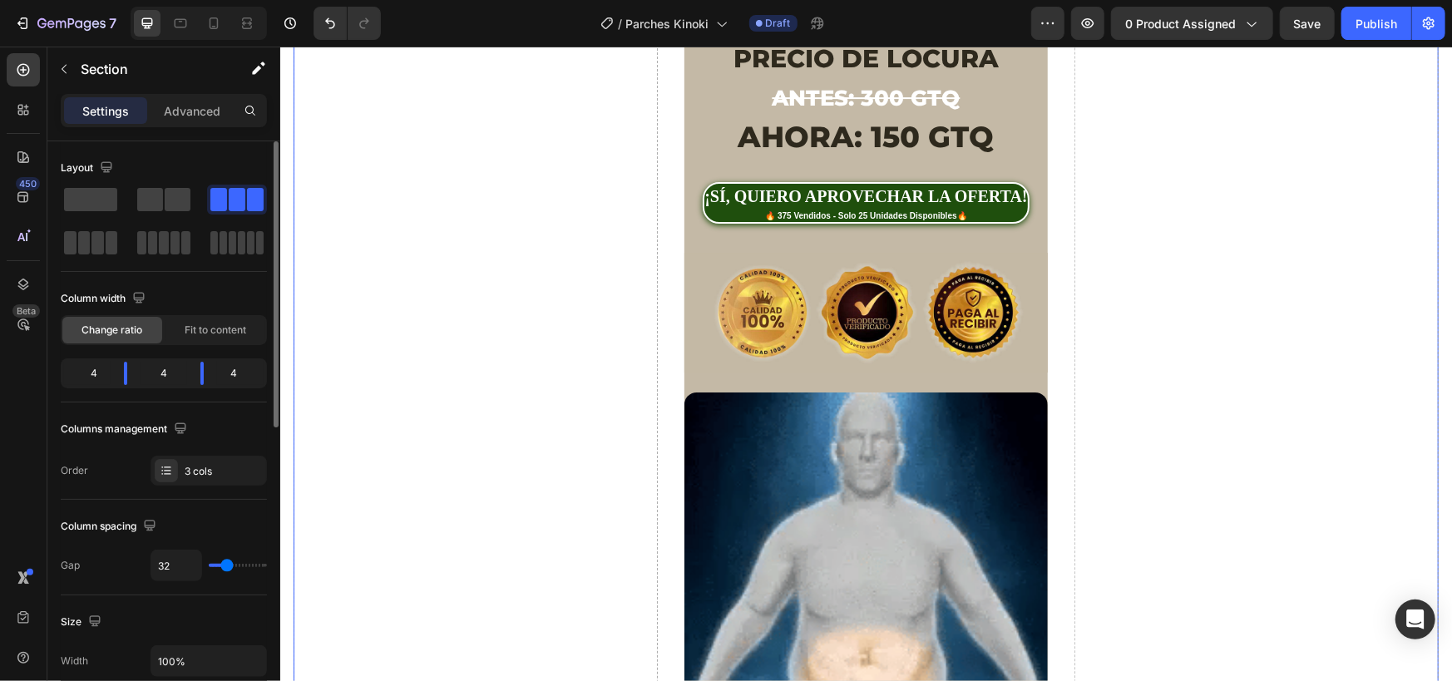
scroll to position [3328, 0]
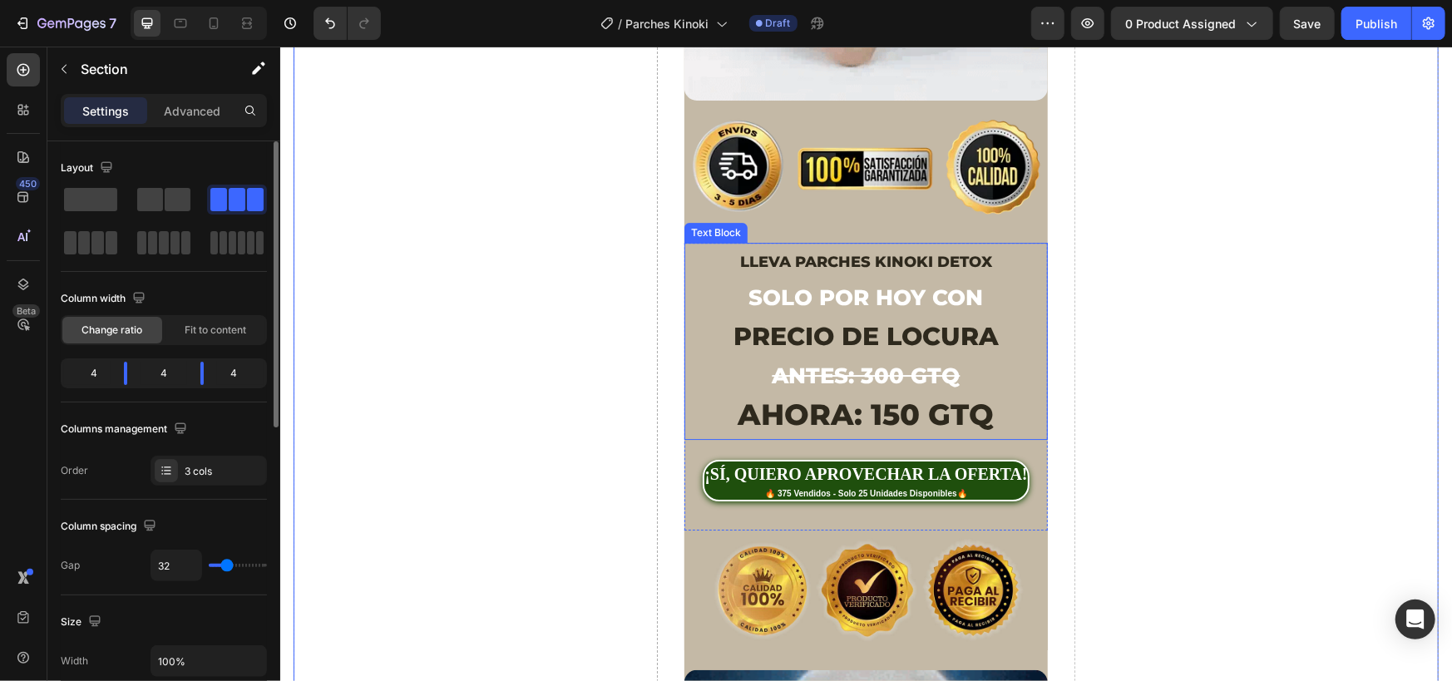
click at [876, 396] on span "AHORA: 150 GTQ" at bounding box center [865, 414] width 256 height 36
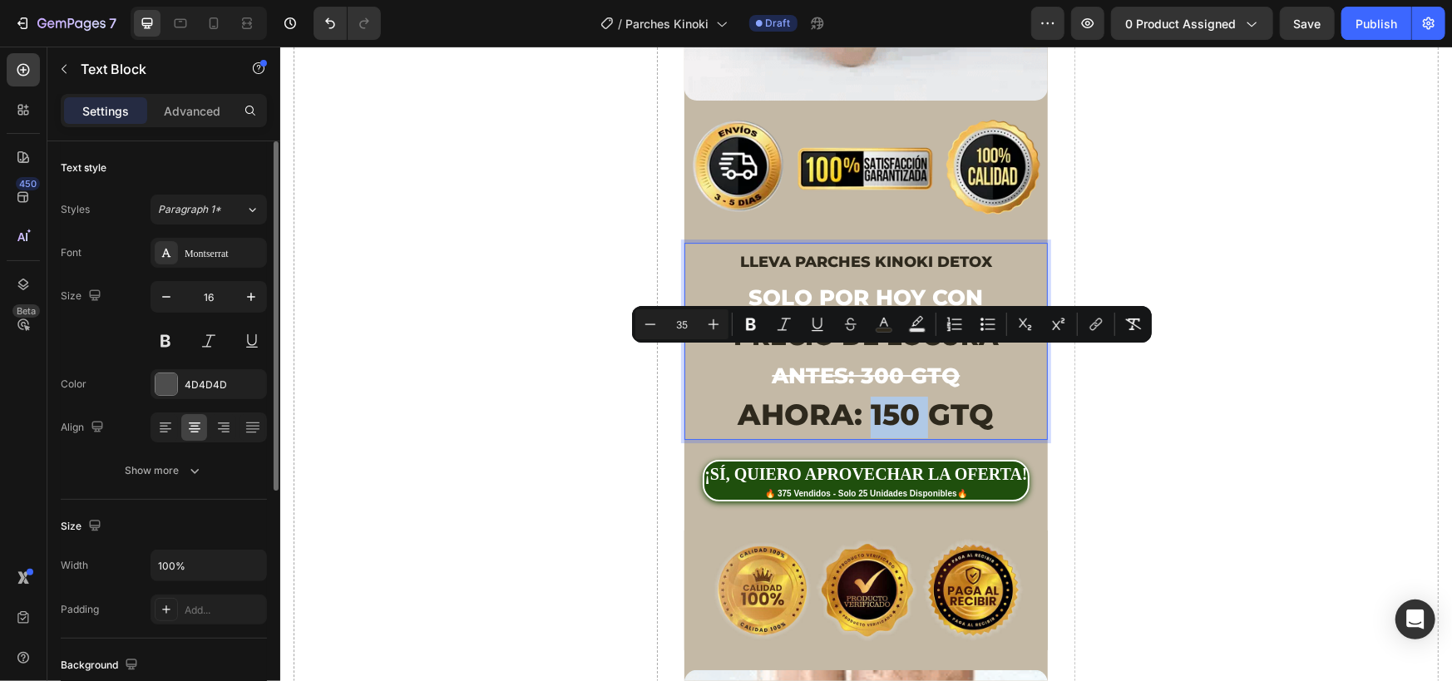
click at [871, 396] on span "AHORA: 150 GTQ" at bounding box center [865, 414] width 256 height 36
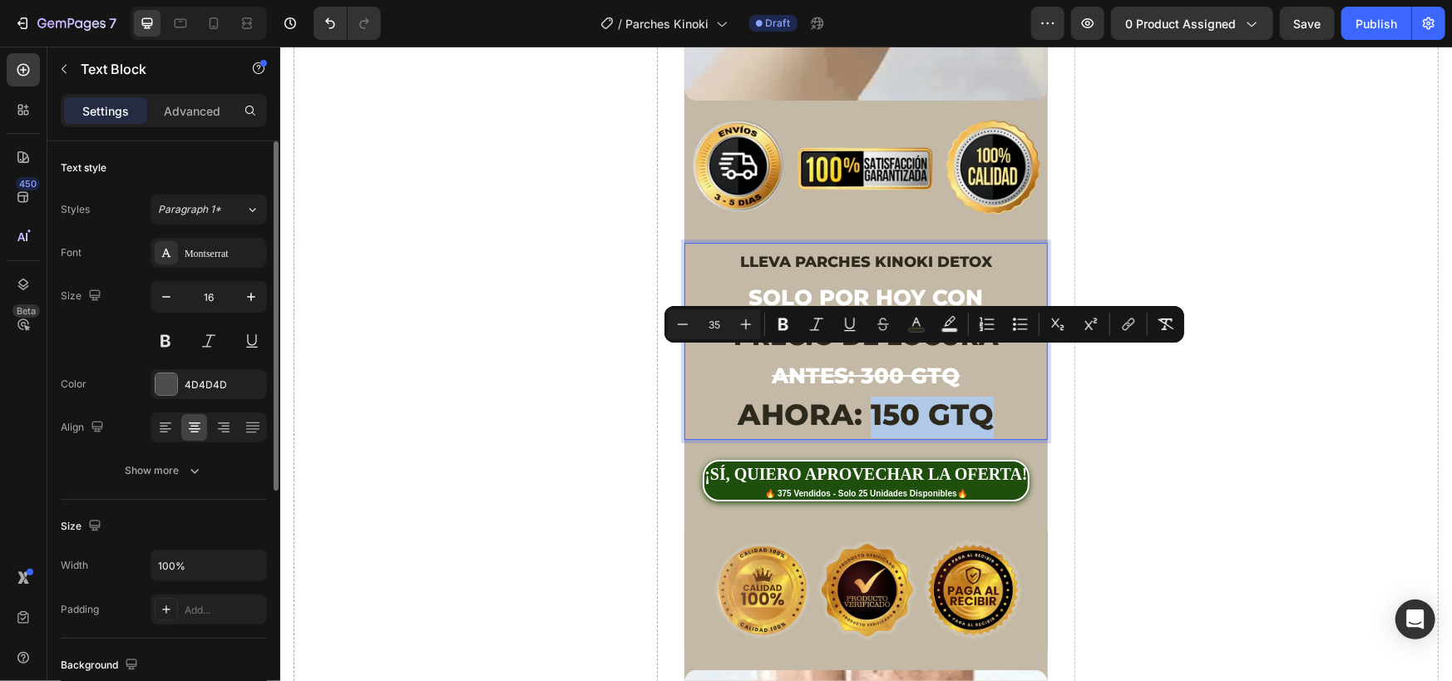
drag, startPoint x: 865, startPoint y: 361, endPoint x: 997, endPoint y: 360, distance: 132.3
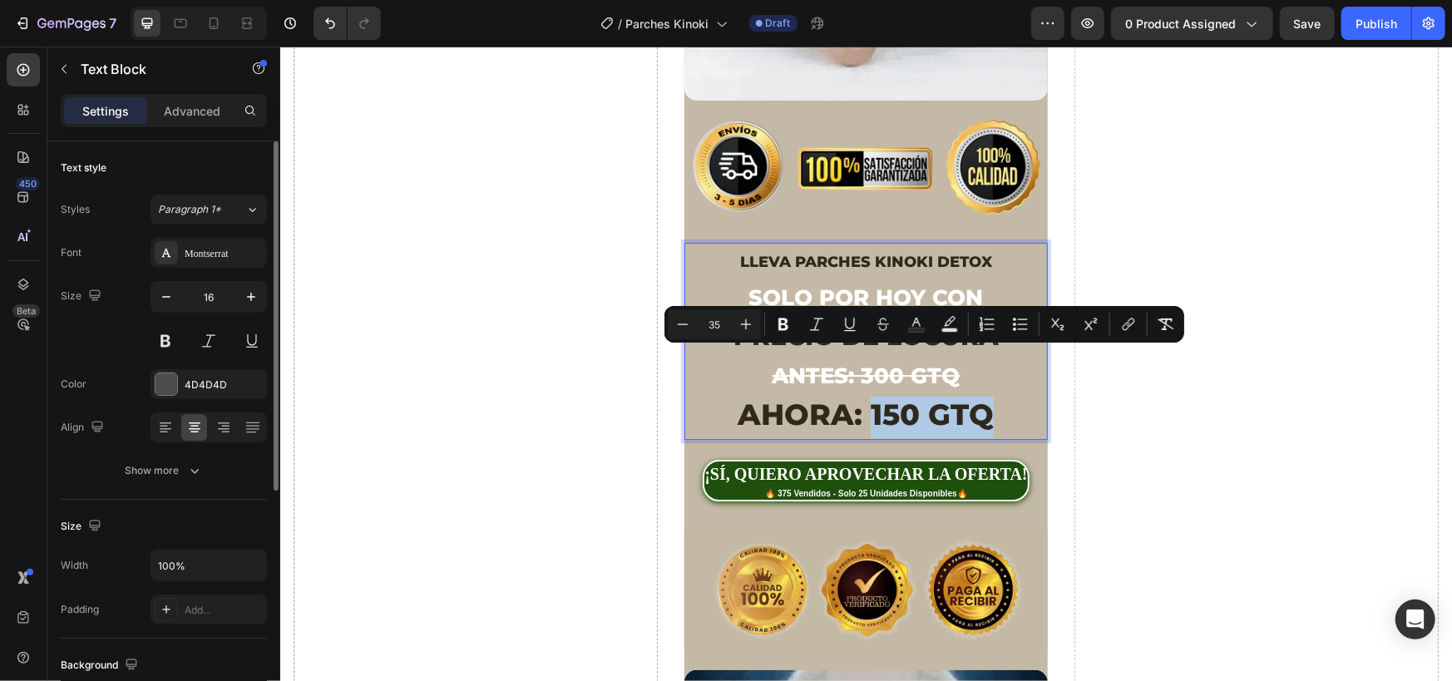
click at [997, 396] on p "AHORA: 150 GTQ" at bounding box center [865, 417] width 361 height 42
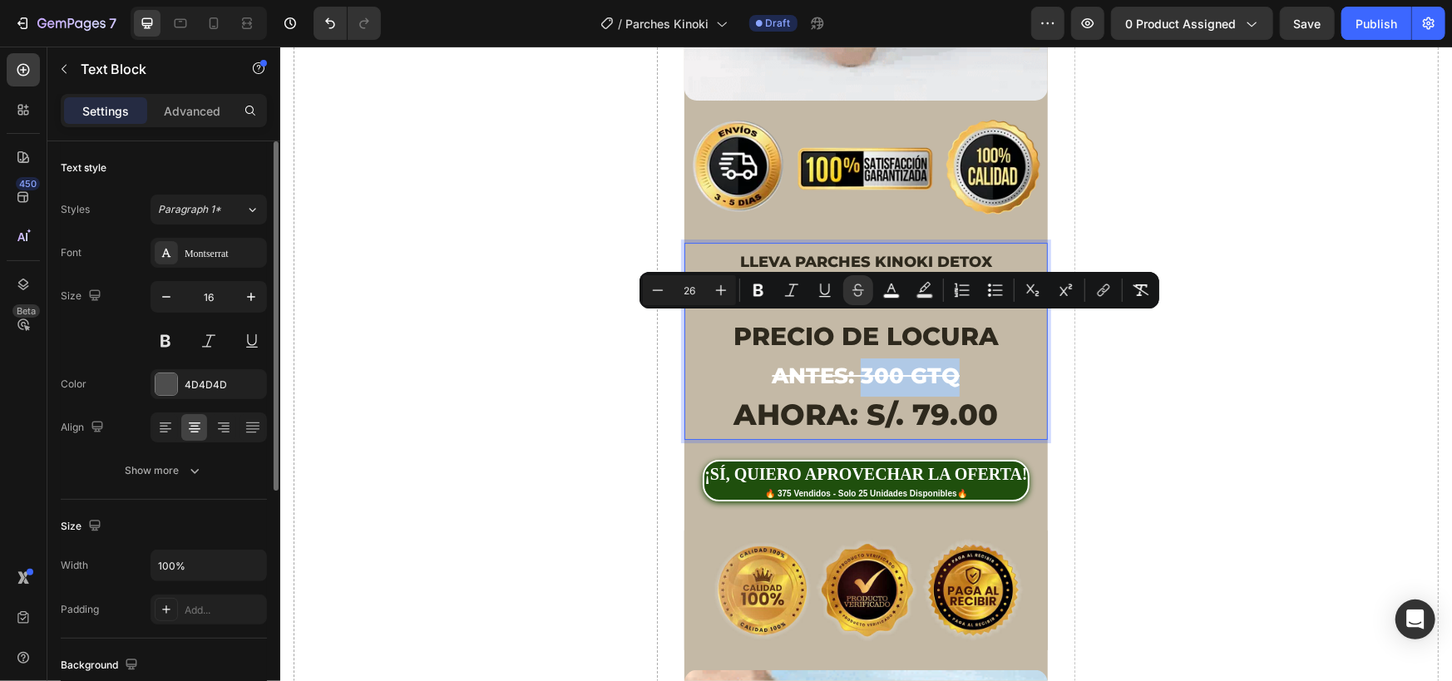
drag, startPoint x: 853, startPoint y: 327, endPoint x: 947, endPoint y: 326, distance: 94.0
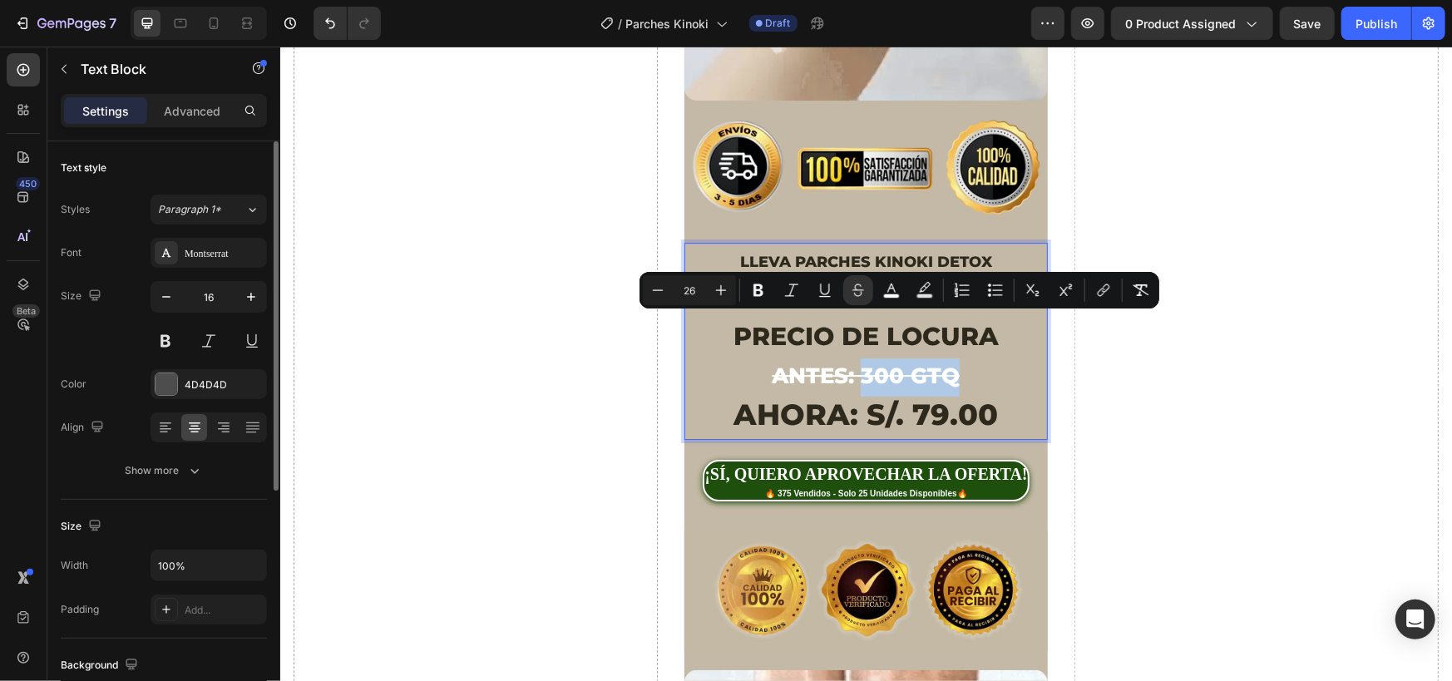
click at [947, 362] on s "ANTES: 300 GTQ" at bounding box center [865, 375] width 188 height 27
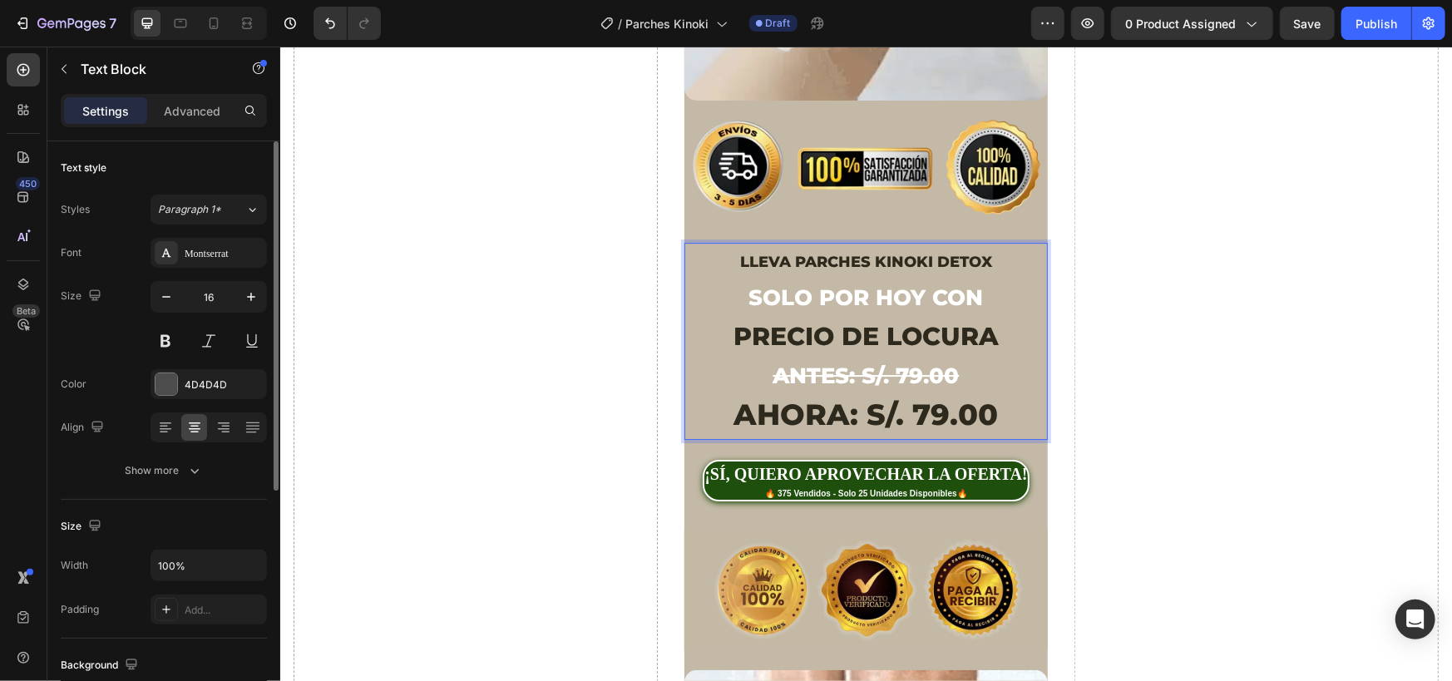
click at [886, 362] on s "ANTES: S/. 79.00" at bounding box center [865, 375] width 186 height 27
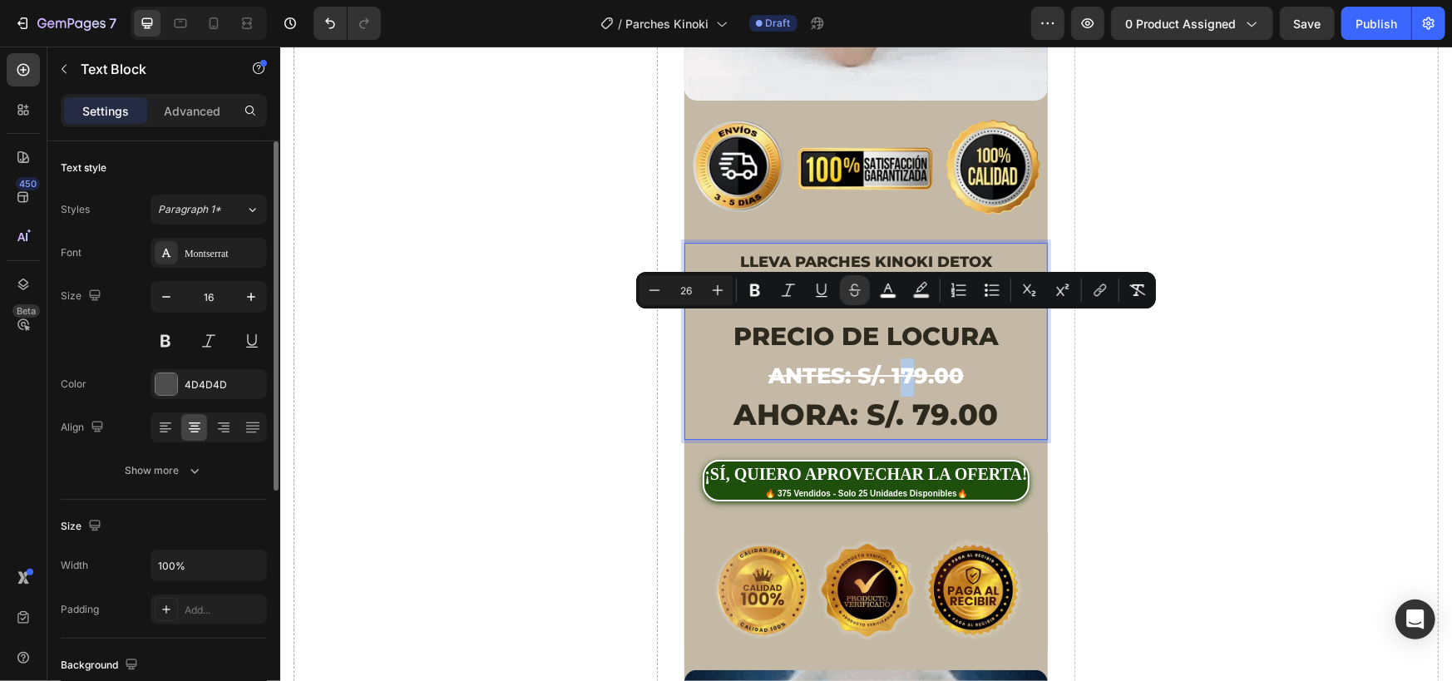
drag, startPoint x: 890, startPoint y: 329, endPoint x: 906, endPoint y: 329, distance: 15.8
click at [906, 362] on s "ANTES: S/. 179.00" at bounding box center [865, 375] width 195 height 27
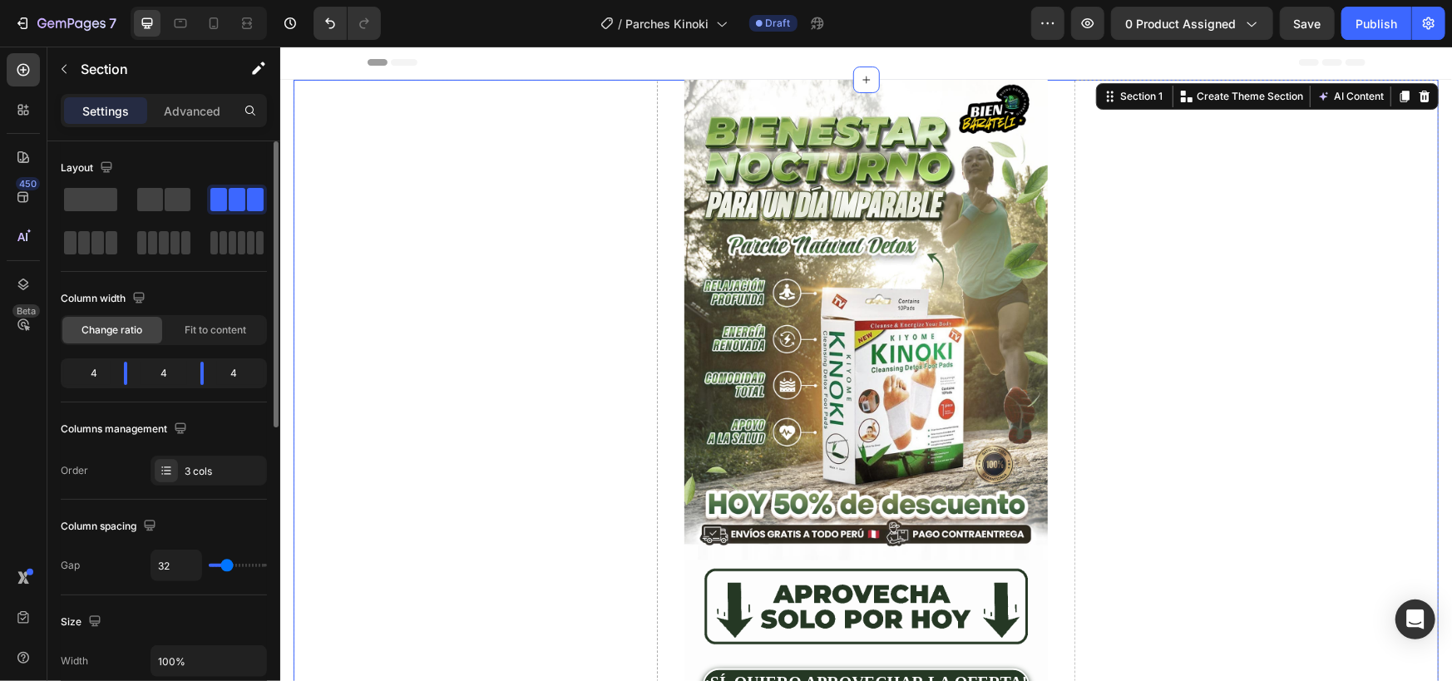
scroll to position [279, 0]
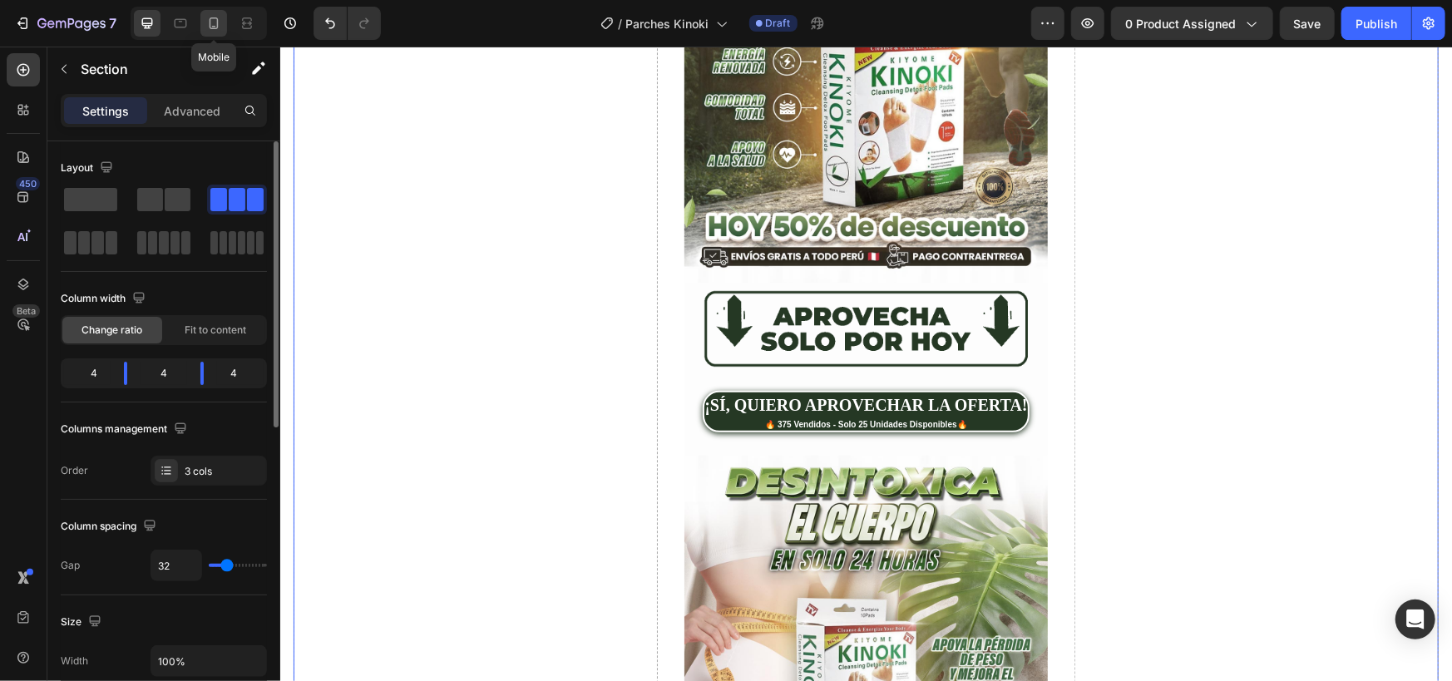
click at [216, 29] on icon at bounding box center [213, 23] width 17 height 17
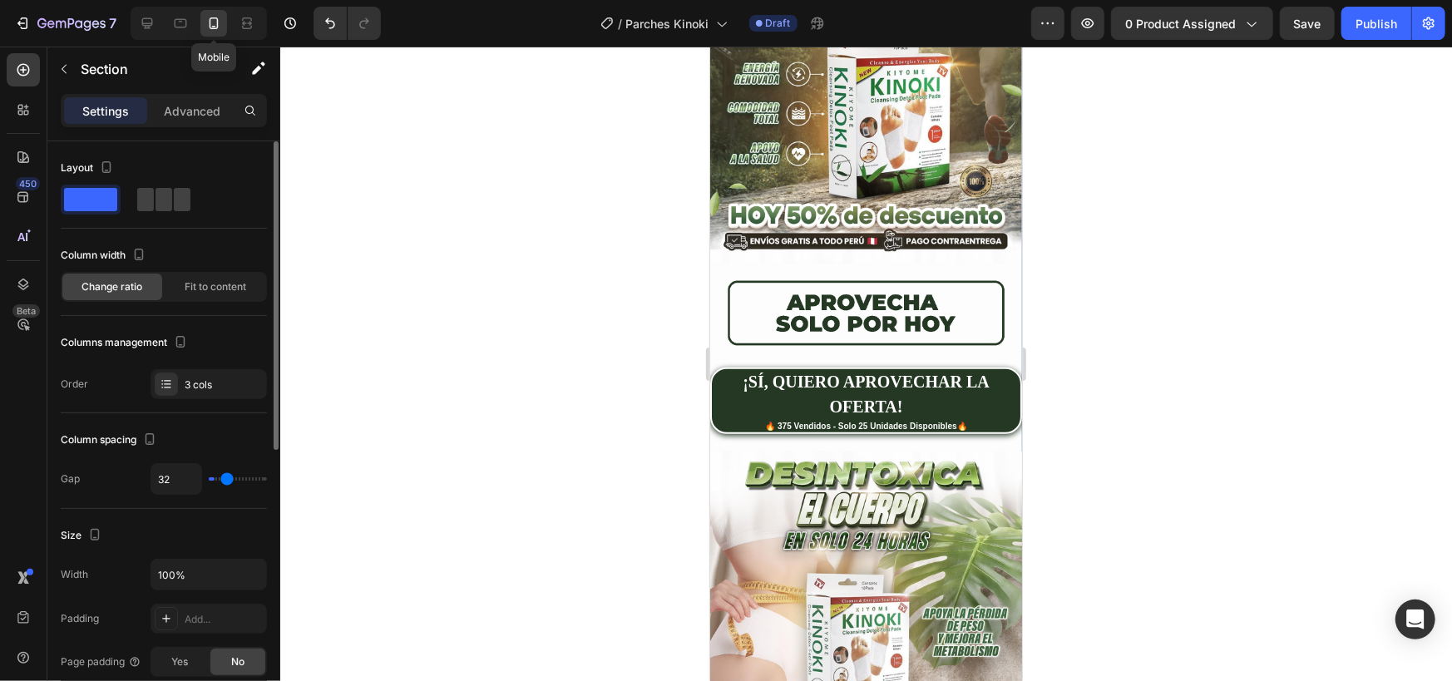
type input "0"
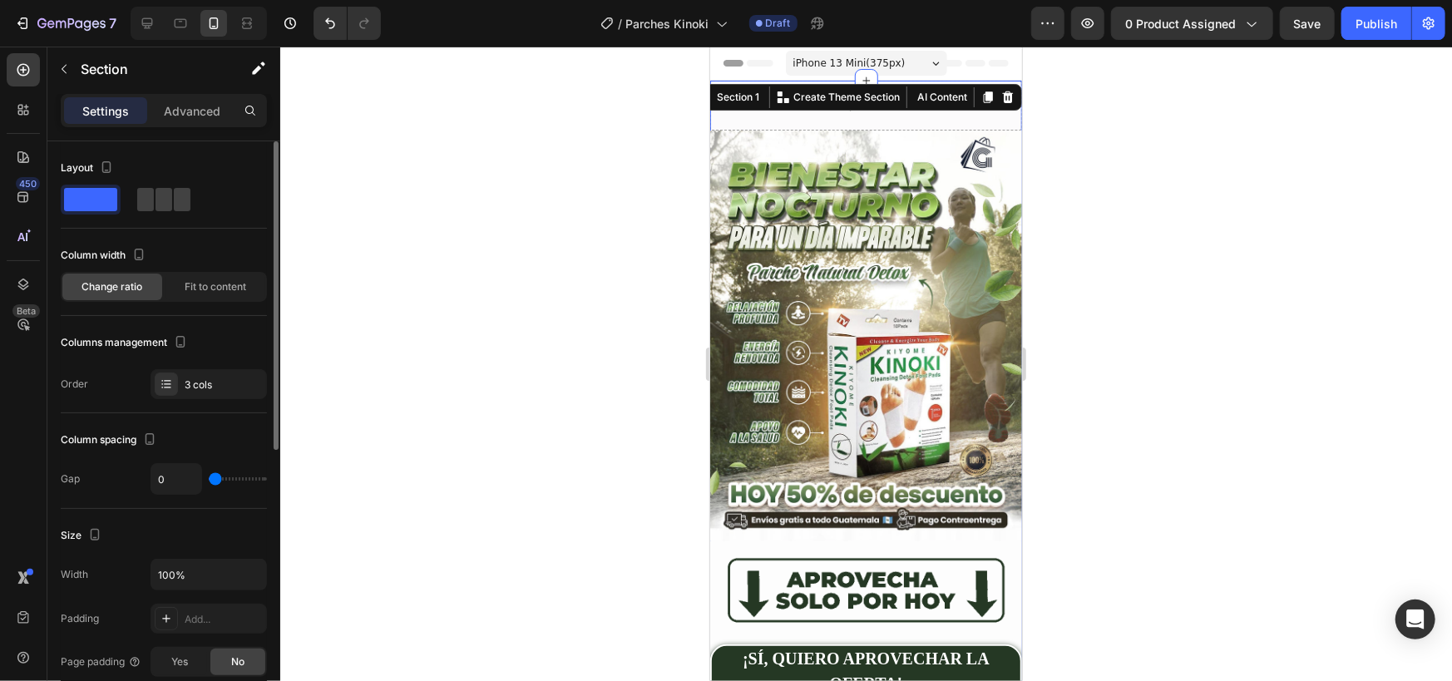
click at [739, 270] on img at bounding box center [865, 335] width 312 height 411
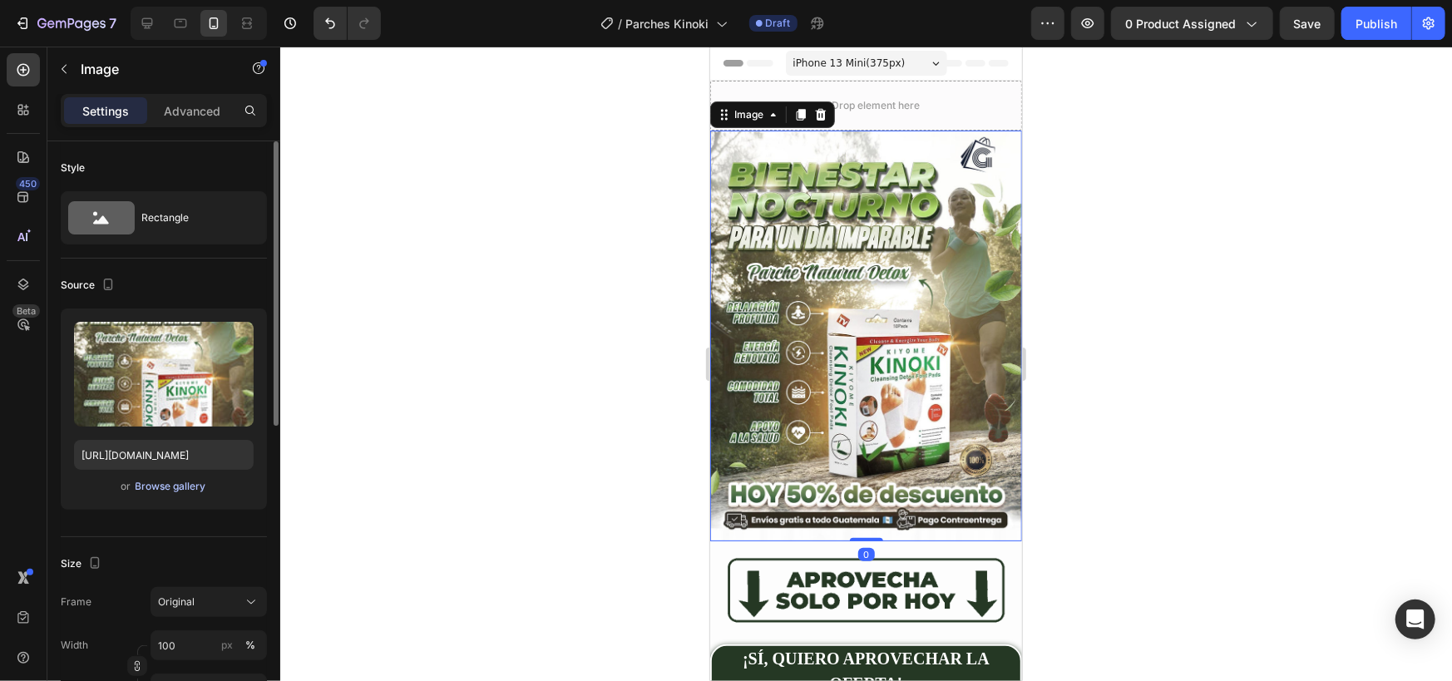
click at [165, 479] on div "Browse gallery" at bounding box center [171, 486] width 71 height 15
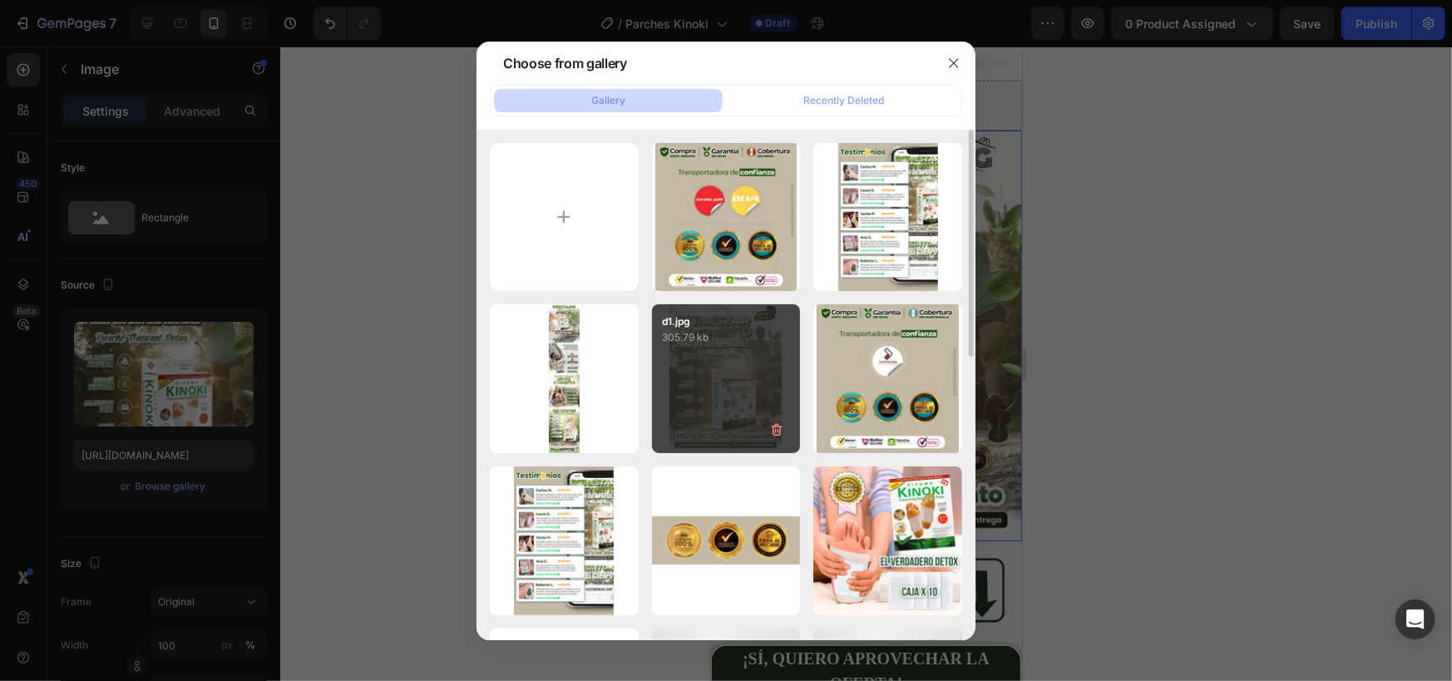
click at [675, 405] on div "d1.jpg 305.79 kb" at bounding box center [726, 378] width 149 height 149
type input "[URL][DOMAIN_NAME]"
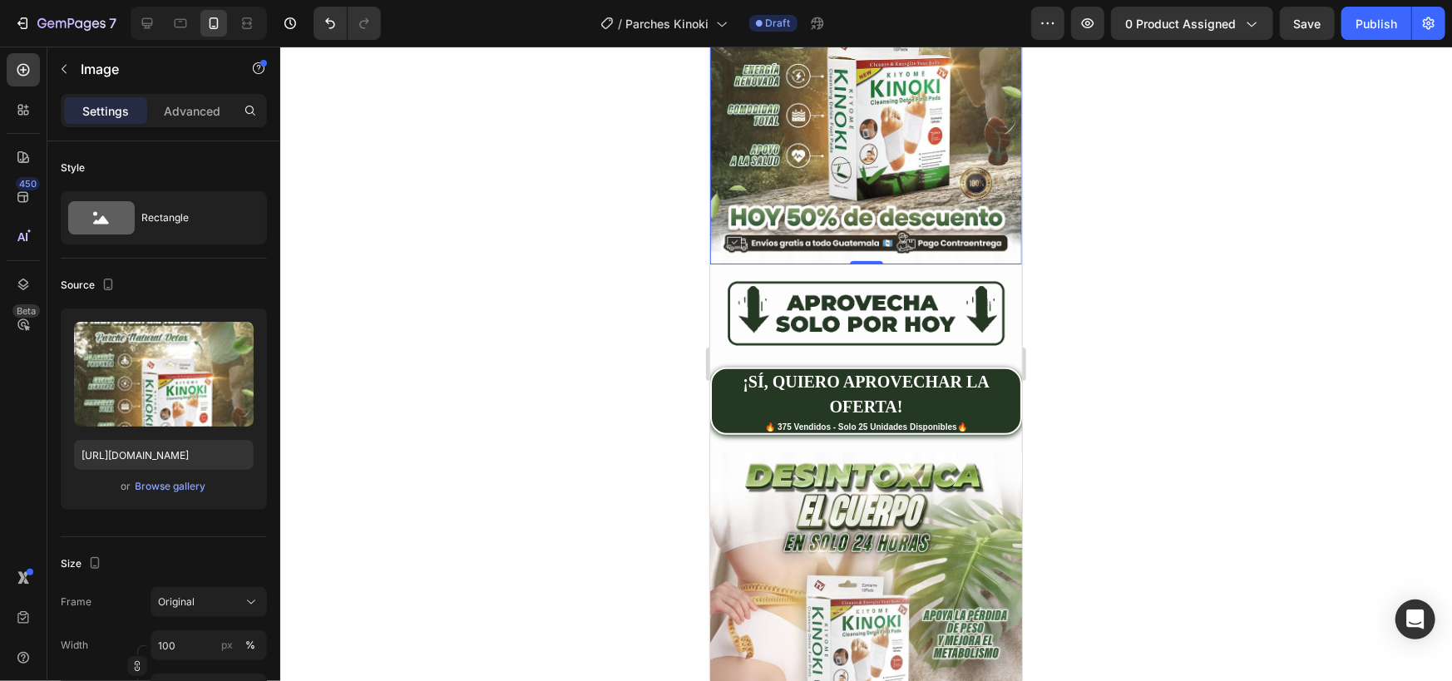
scroll to position [554, 0]
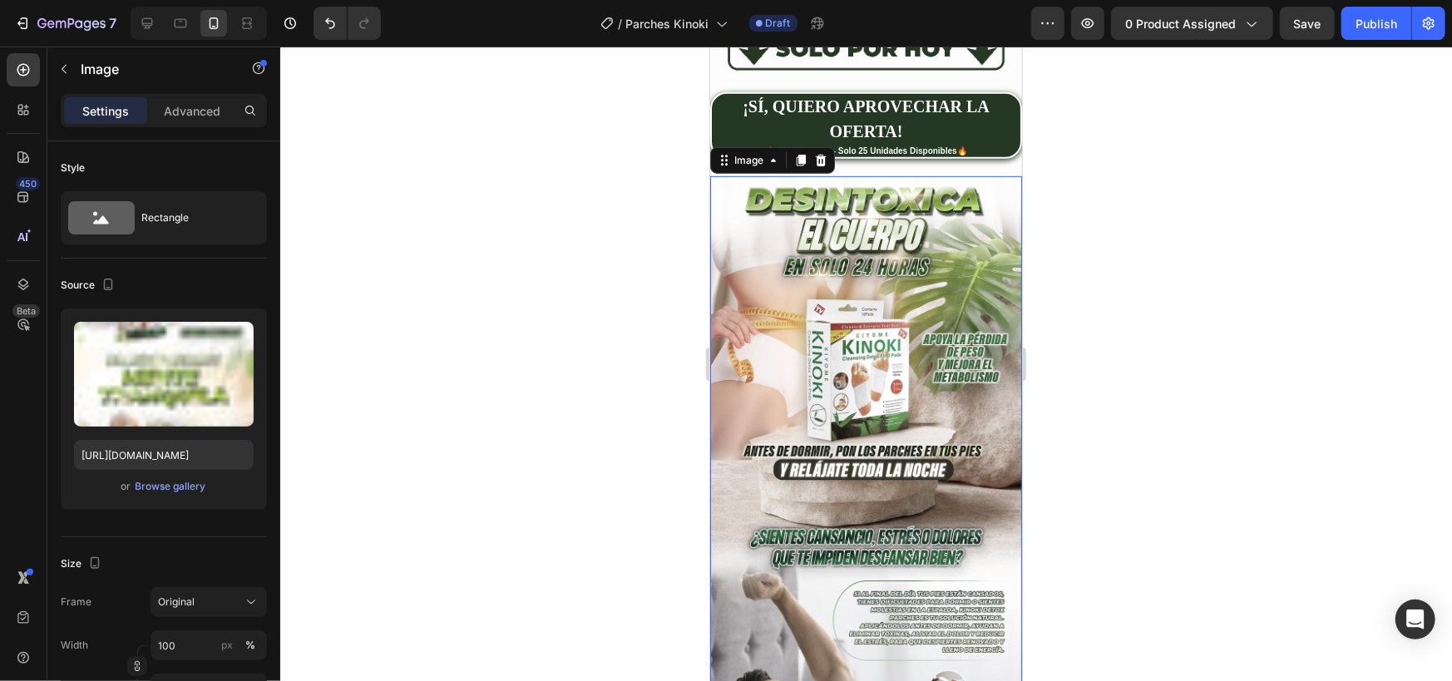
drag, startPoint x: 848, startPoint y: 398, endPoint x: 1341, endPoint y: 428, distance: 493.3
click at [157, 485] on div "Browse gallery" at bounding box center [171, 486] width 71 height 15
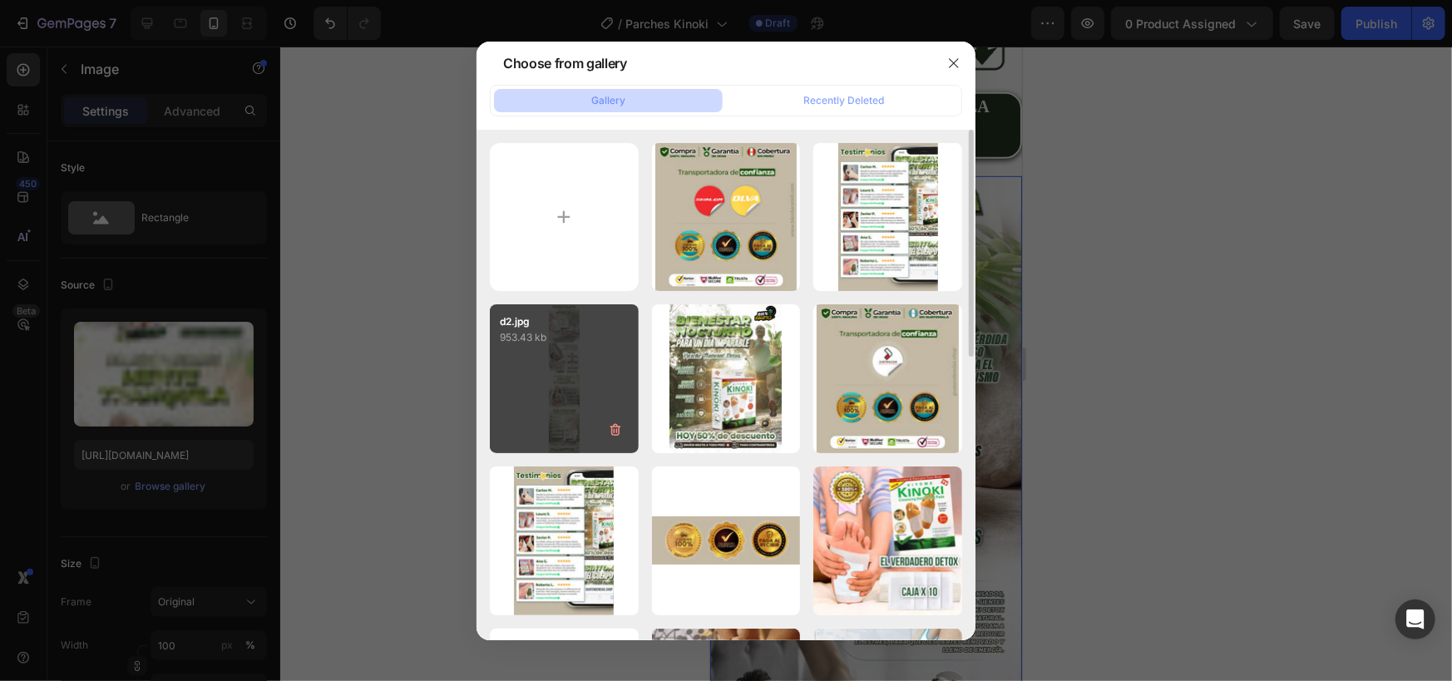
click at [566, 385] on div "d2.jpg 953.43 kb" at bounding box center [564, 378] width 149 height 149
type input "[URL][DOMAIN_NAME]"
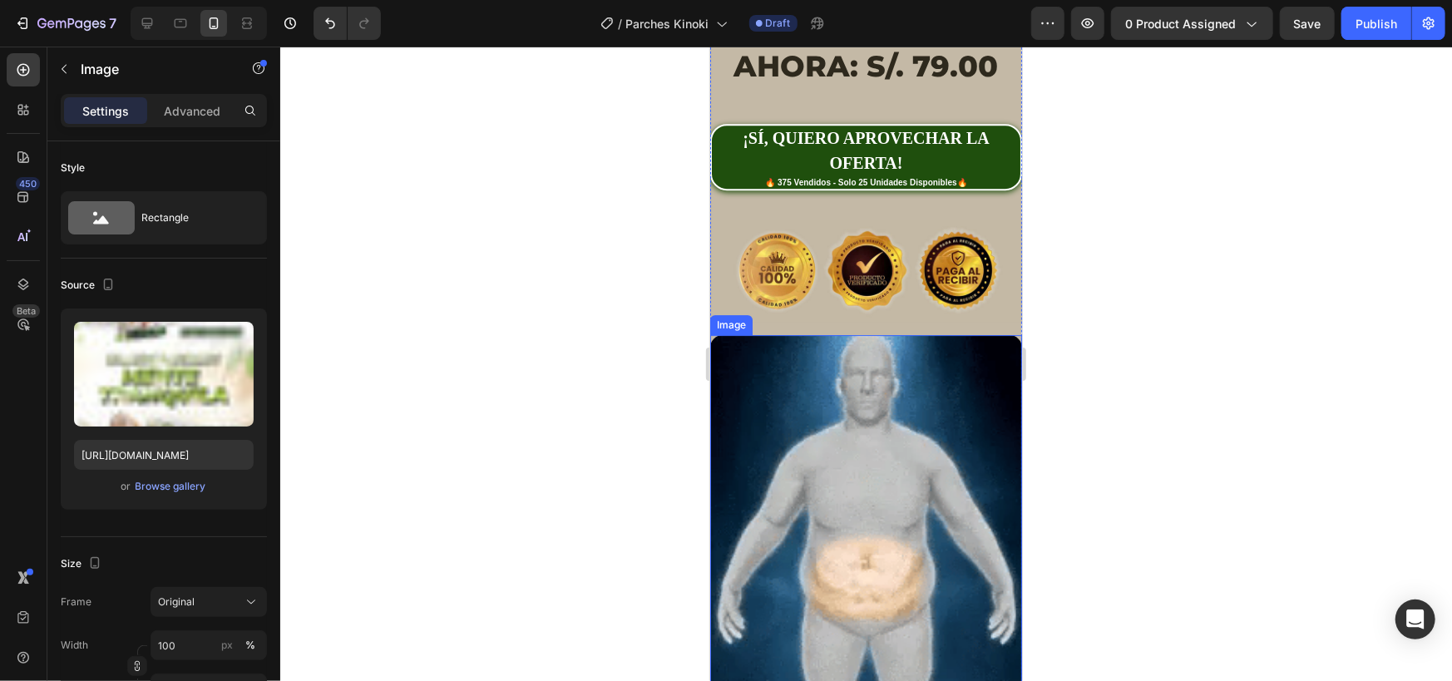
scroll to position [3604, 0]
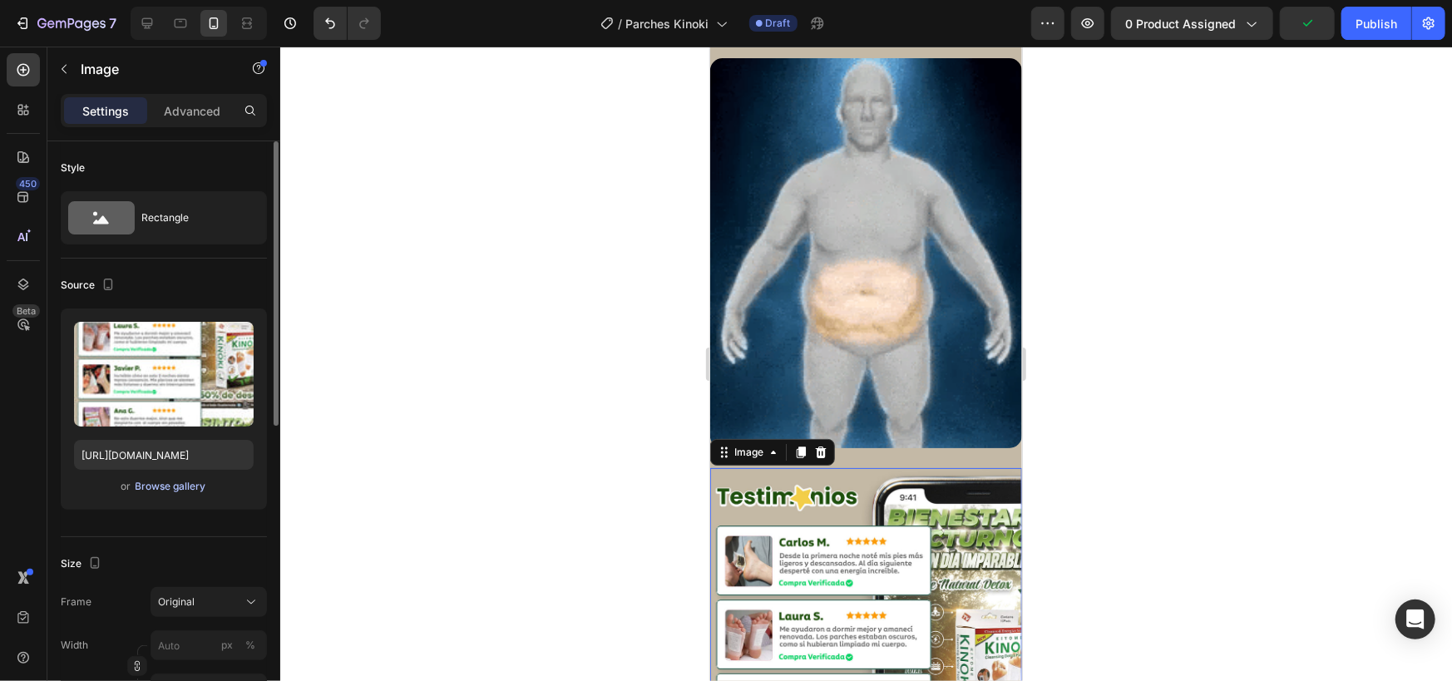
click at [182, 479] on div "Browse gallery" at bounding box center [171, 486] width 71 height 15
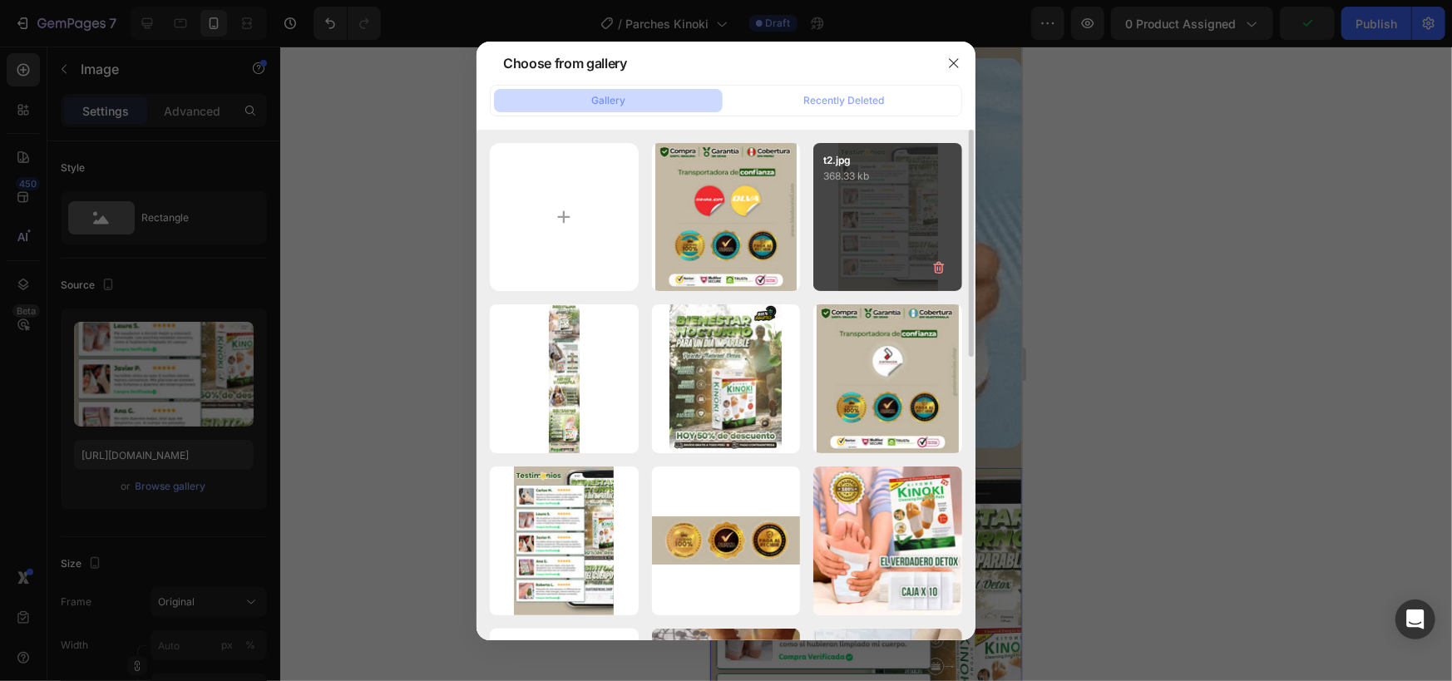
click at [855, 215] on div "t2.jpg 368.33 kb" at bounding box center [887, 217] width 149 height 149
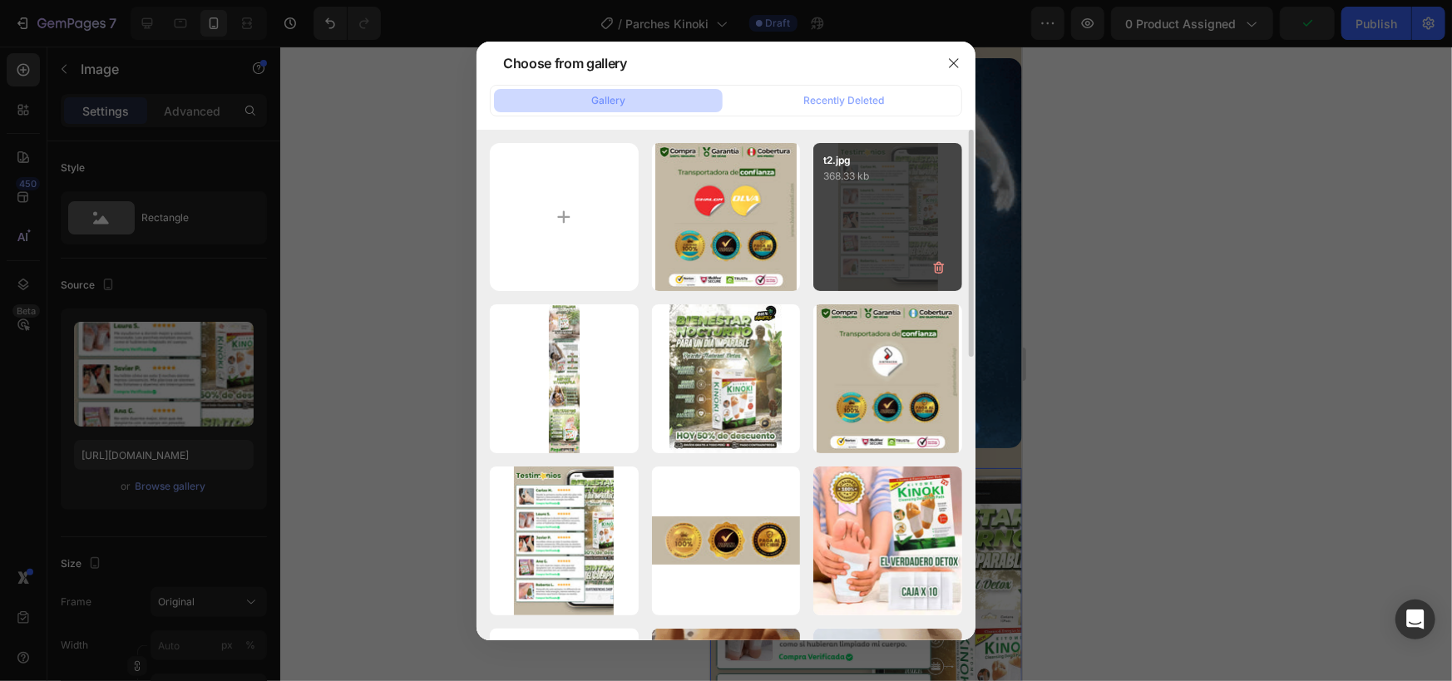
type input "[URL][DOMAIN_NAME]"
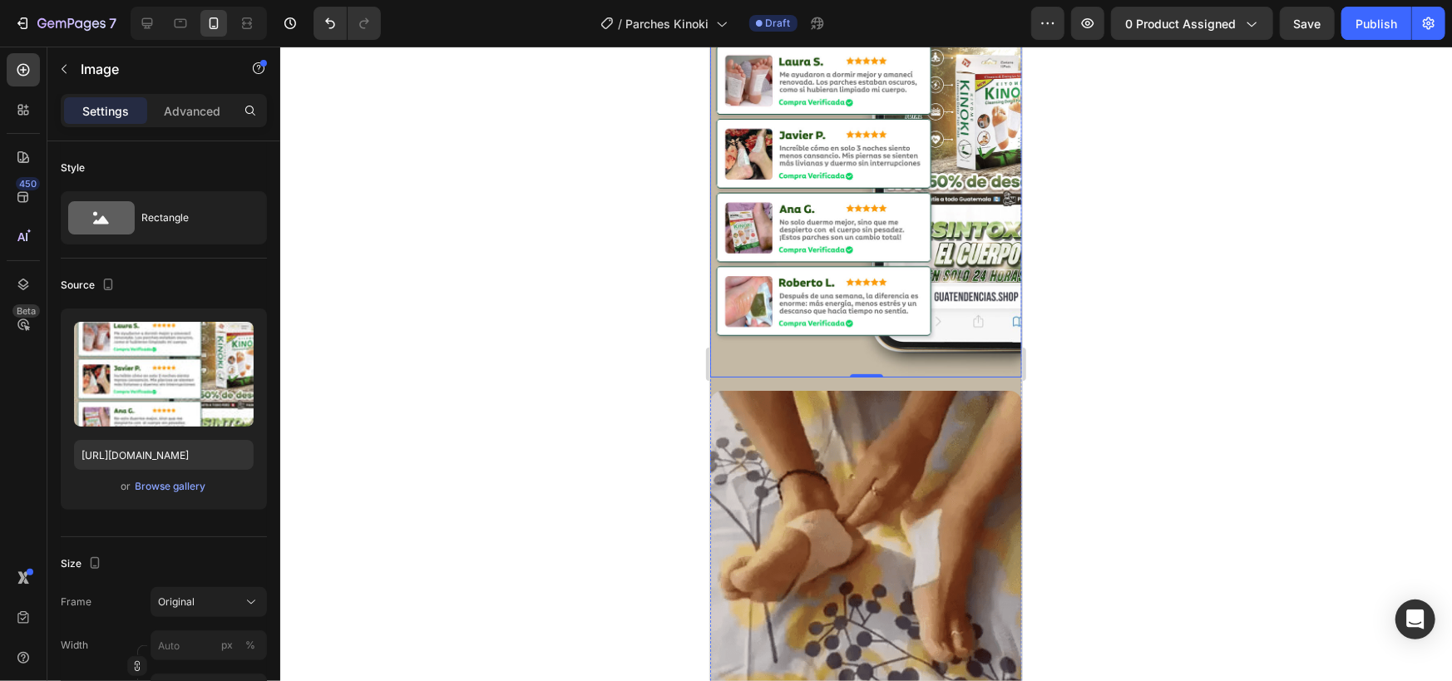
scroll to position [4436, 0]
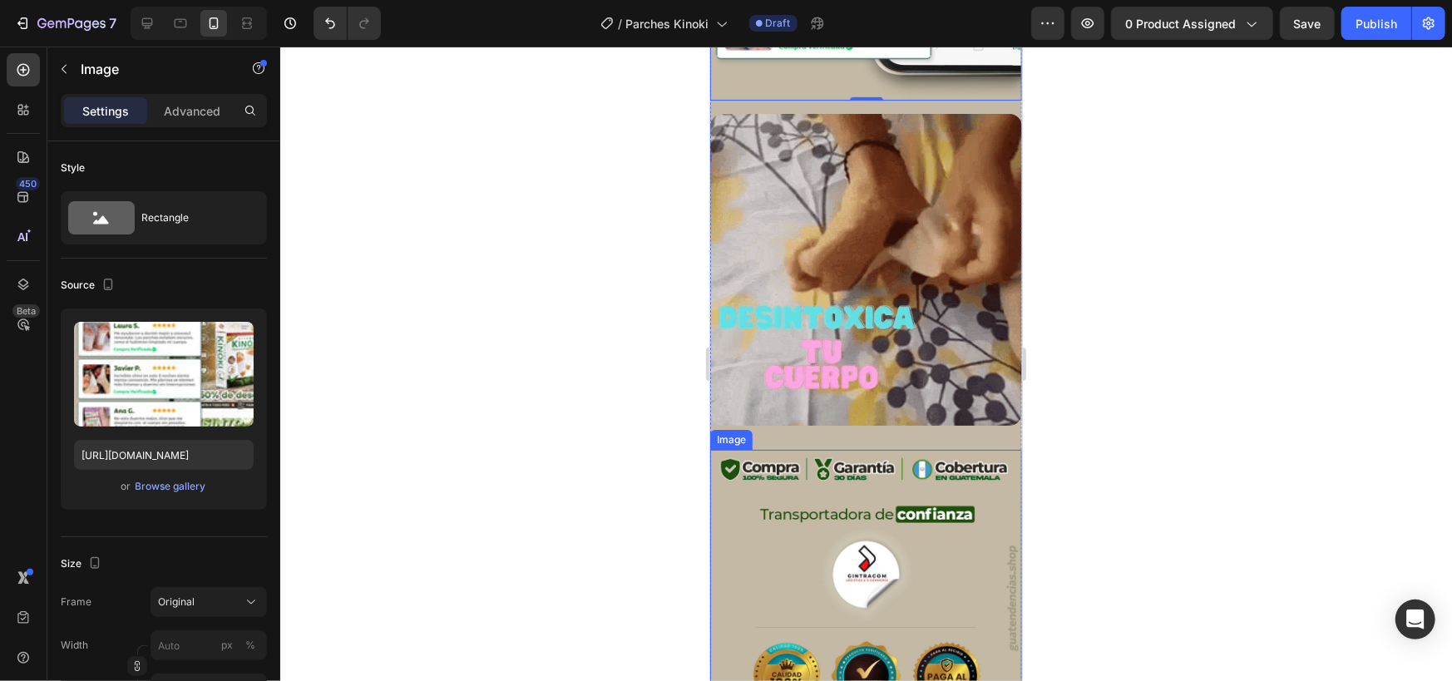
click at [813, 449] on img at bounding box center [865, 612] width 312 height 327
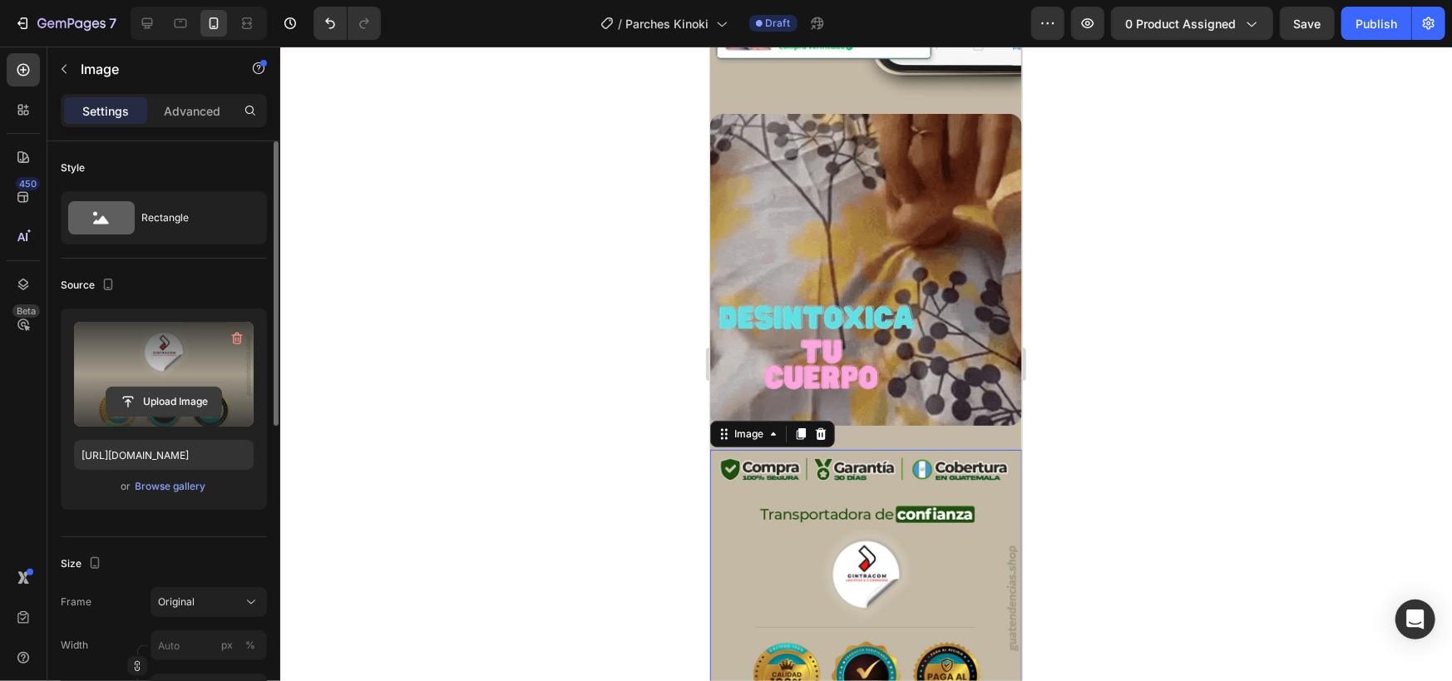
click at [164, 413] on input "file" at bounding box center [163, 402] width 115 height 28
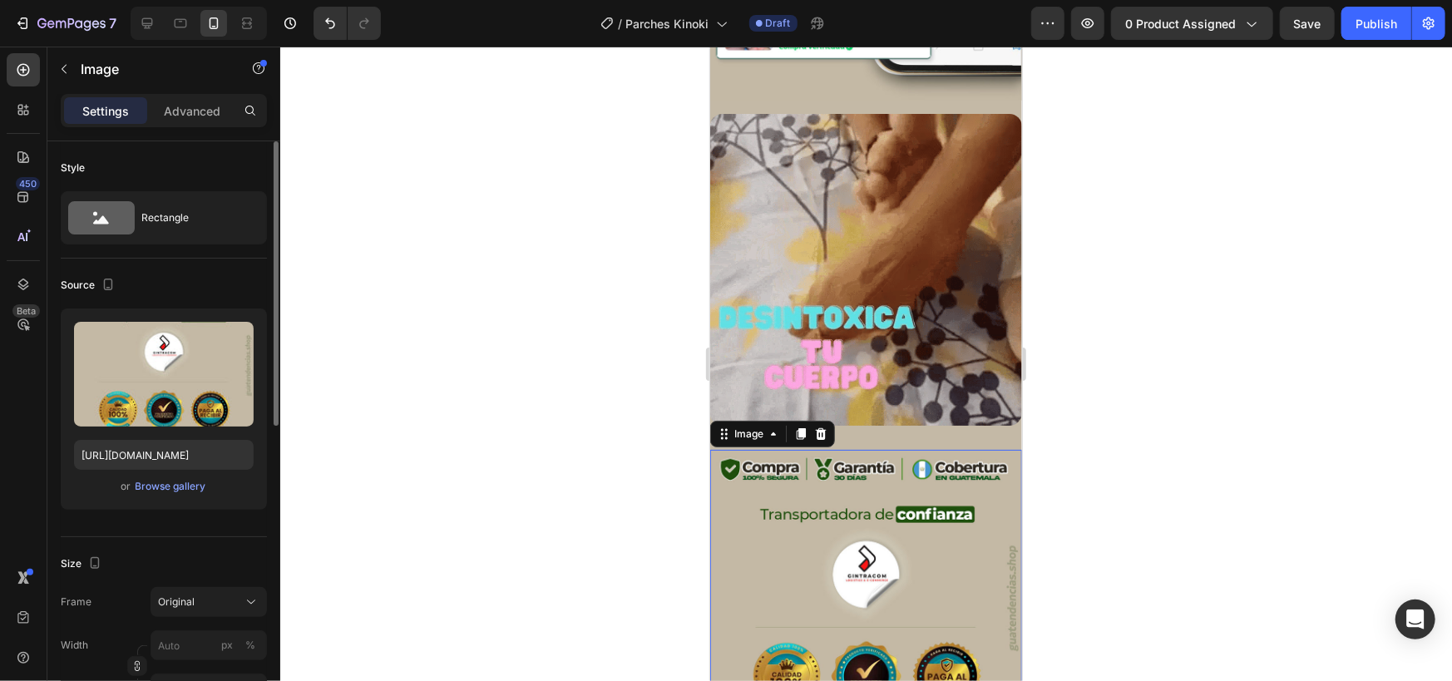
click at [173, 494] on div "or Browse gallery" at bounding box center [164, 487] width 180 height 20
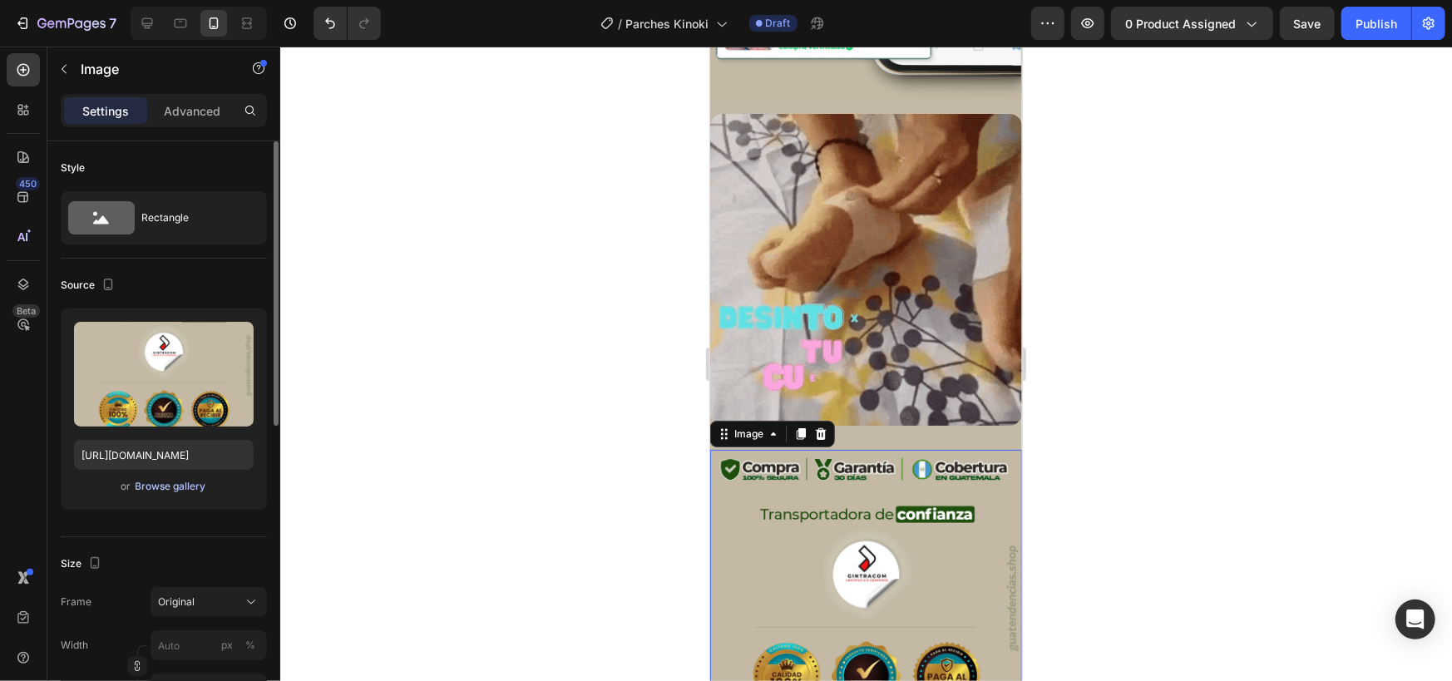
click at [180, 484] on div "Browse gallery" at bounding box center [171, 486] width 71 height 15
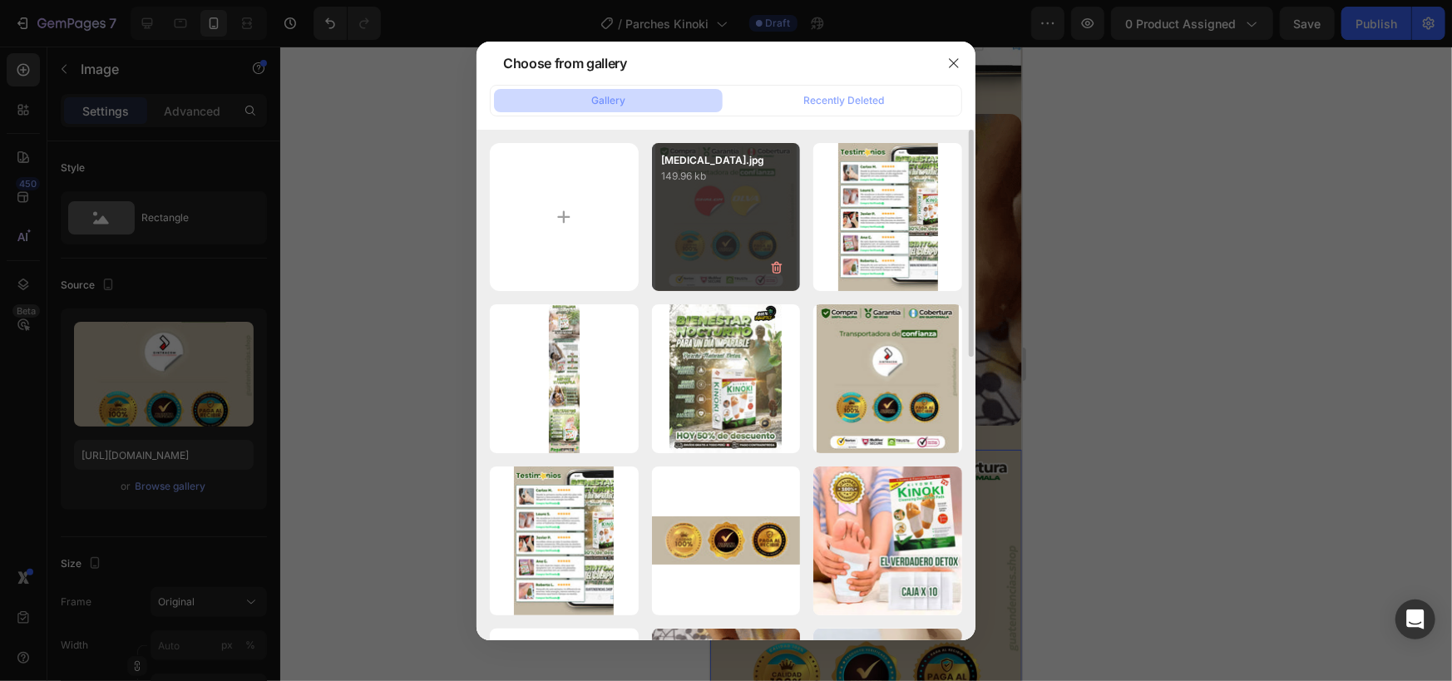
click at [676, 231] on div "[MEDICAL_DATA].jpg 149.96 kb" at bounding box center [726, 217] width 149 height 149
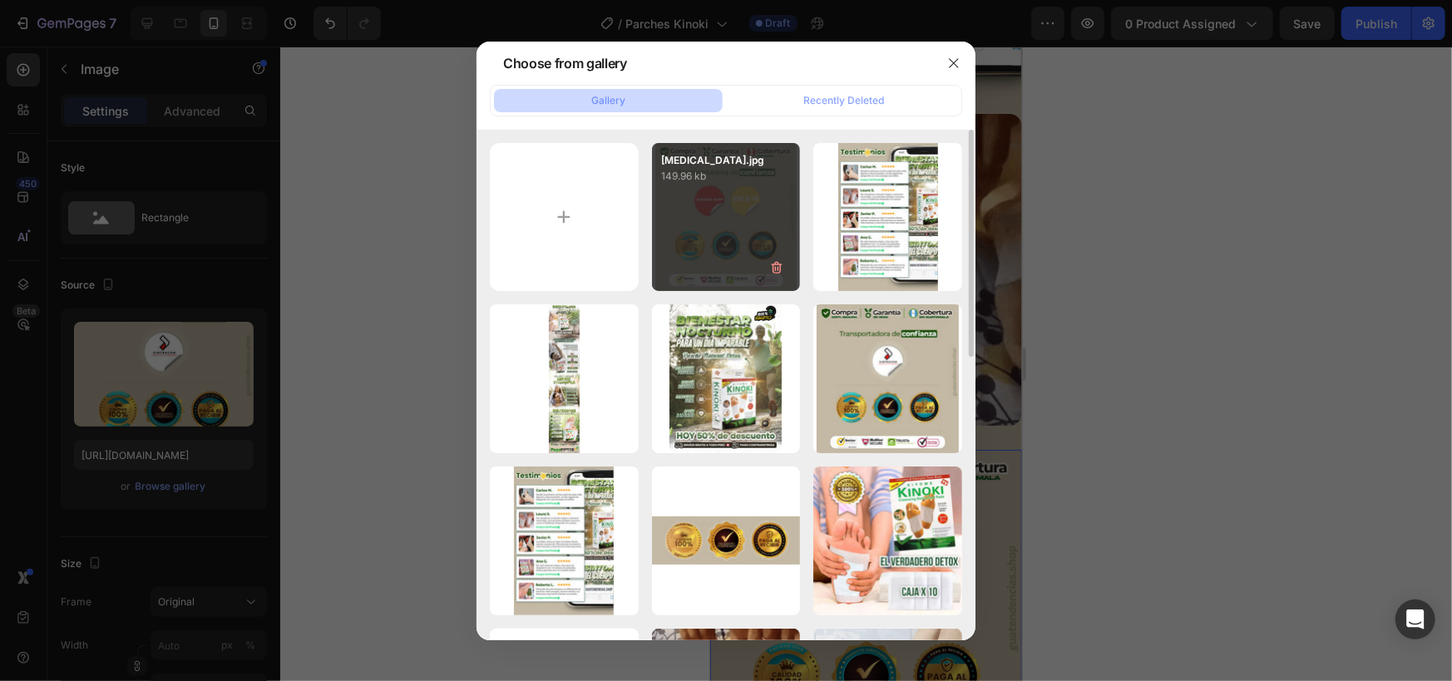
type input "[URL][DOMAIN_NAME]"
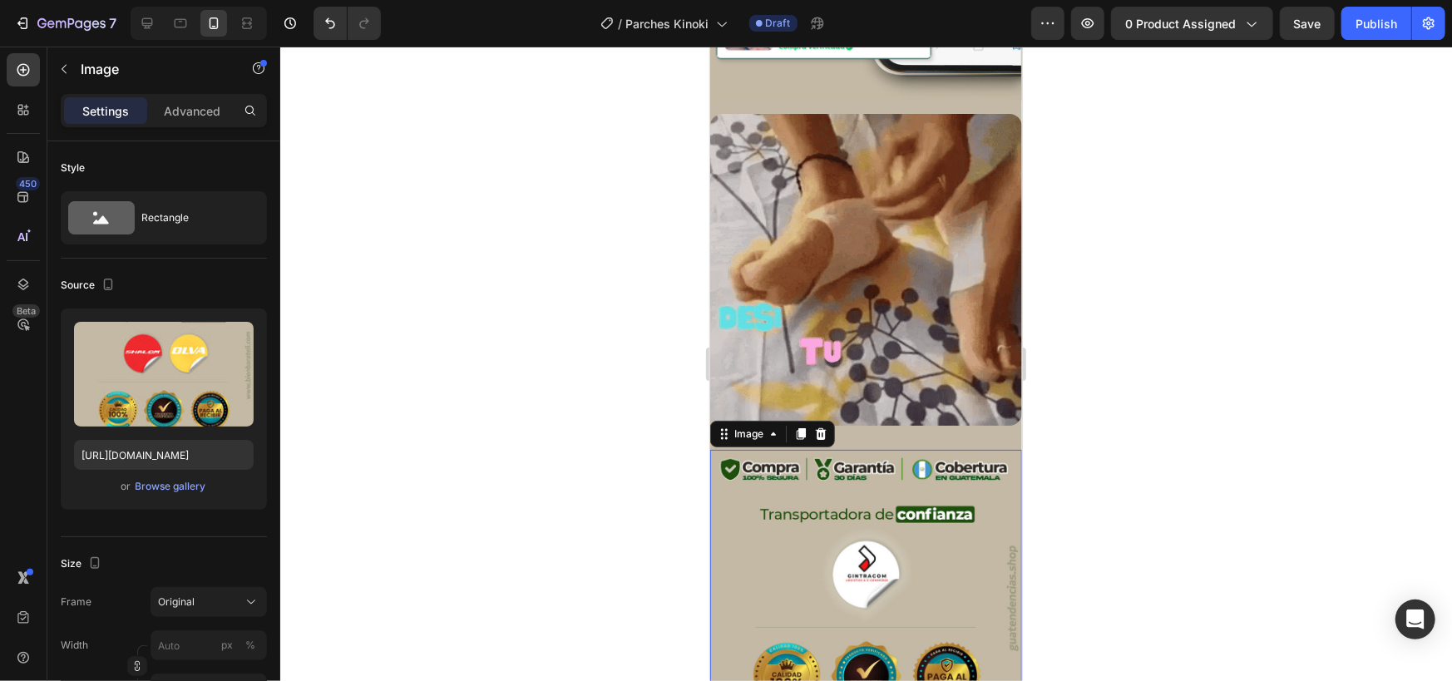
click at [540, 355] on div at bounding box center [866, 364] width 1172 height 635
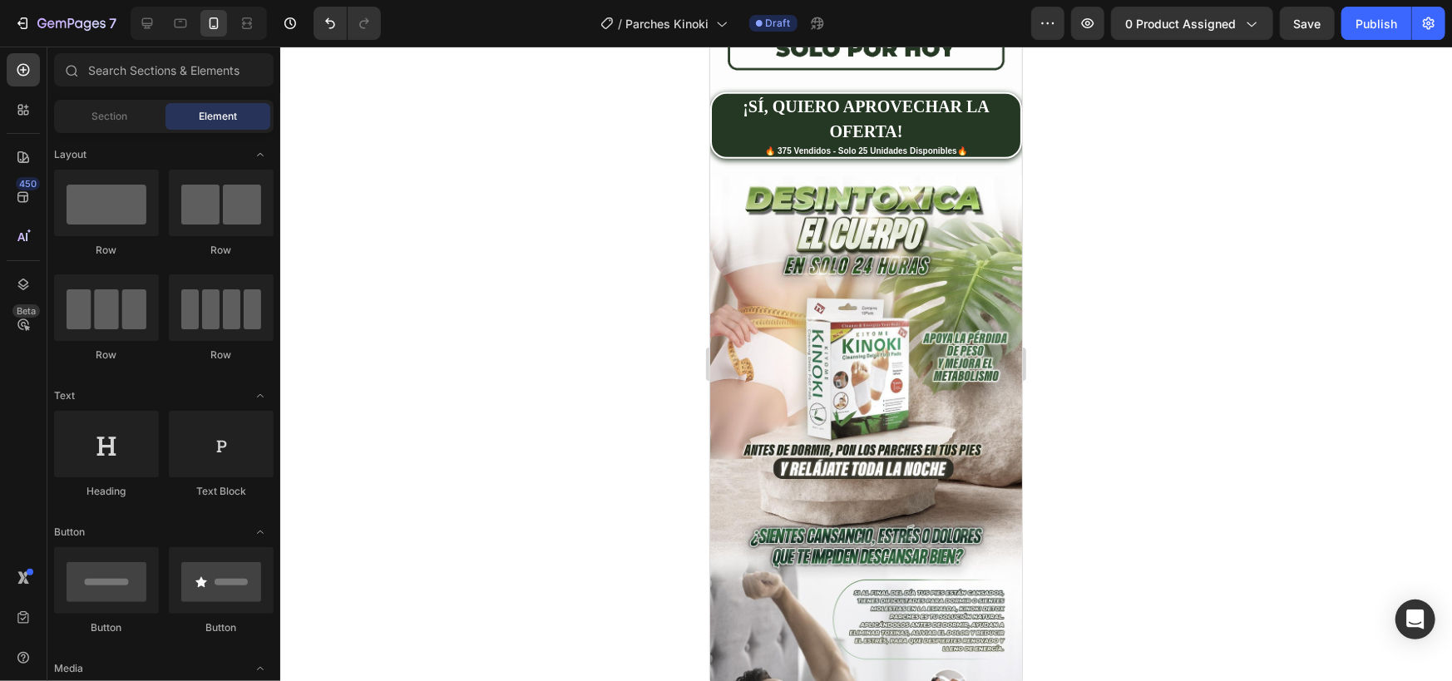
scroll to position [0, 0]
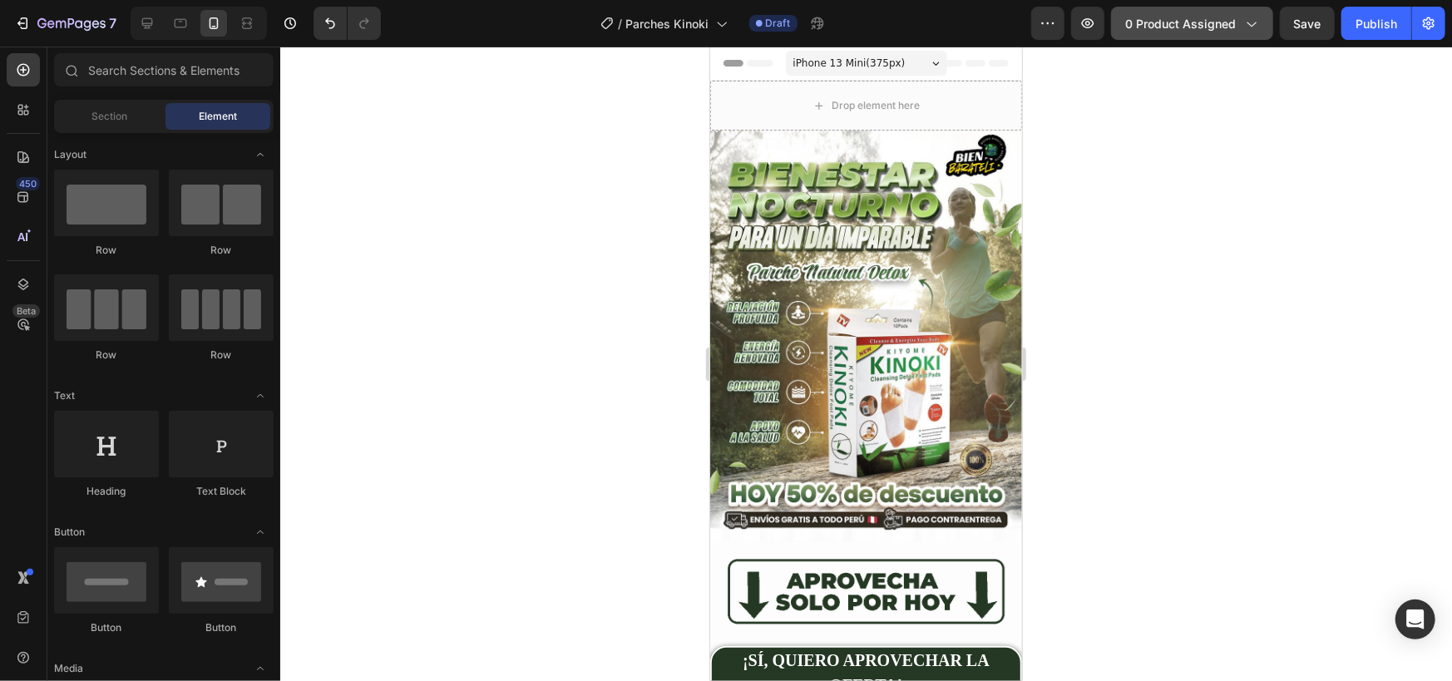
click at [1221, 26] on span "0 product assigned" at bounding box center [1180, 23] width 111 height 17
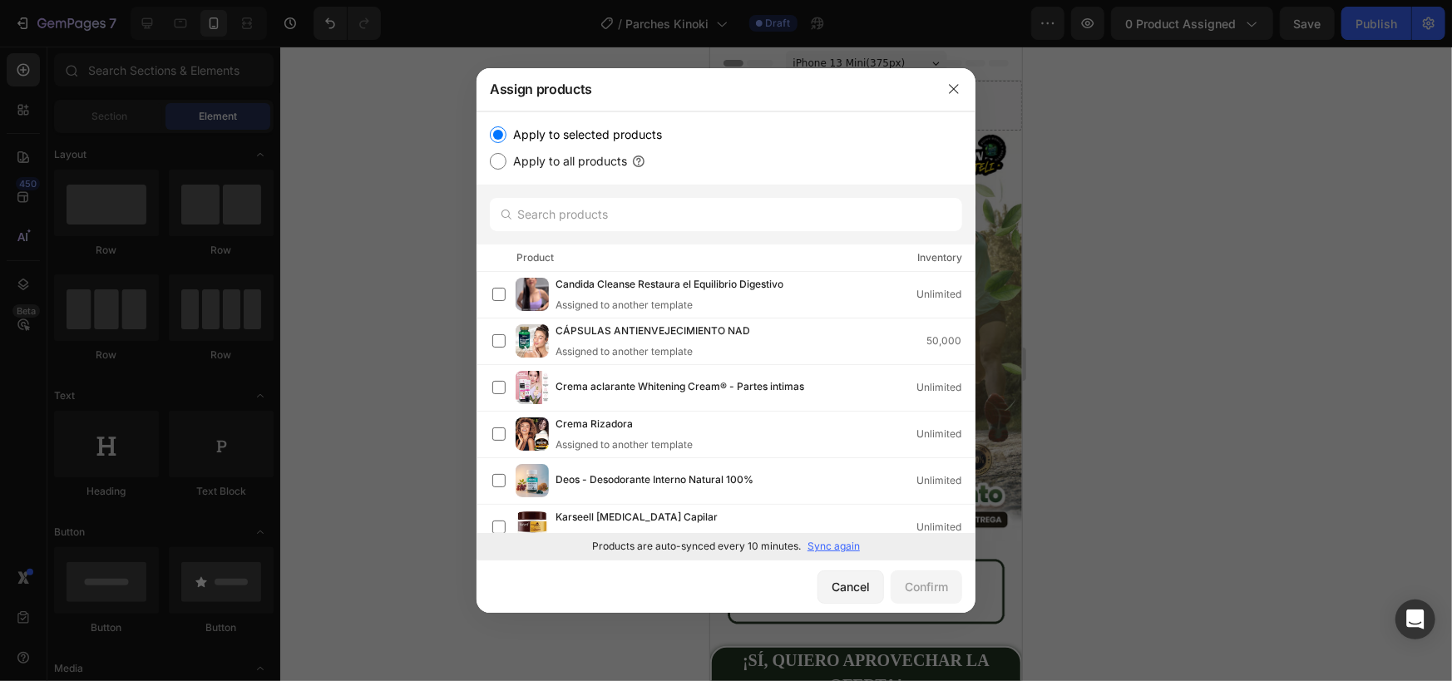
scroll to position [277, 0]
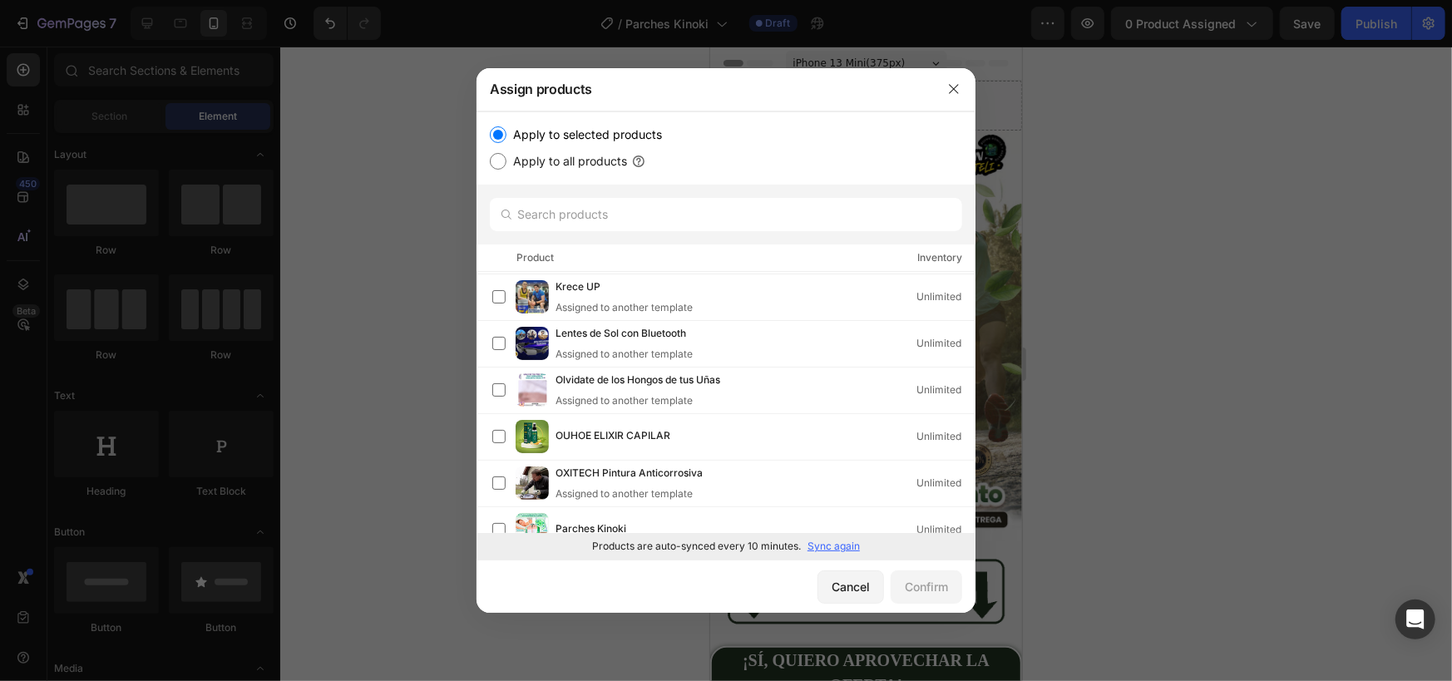
click at [629, 535] on div "Products are auto-synced every 10 minutes. Sync again" at bounding box center [726, 546] width 499 height 27
click at [624, 527] on span "Parches Kinoki" at bounding box center [591, 530] width 71 height 18
click at [917, 592] on div "Confirm" at bounding box center [926, 586] width 43 height 17
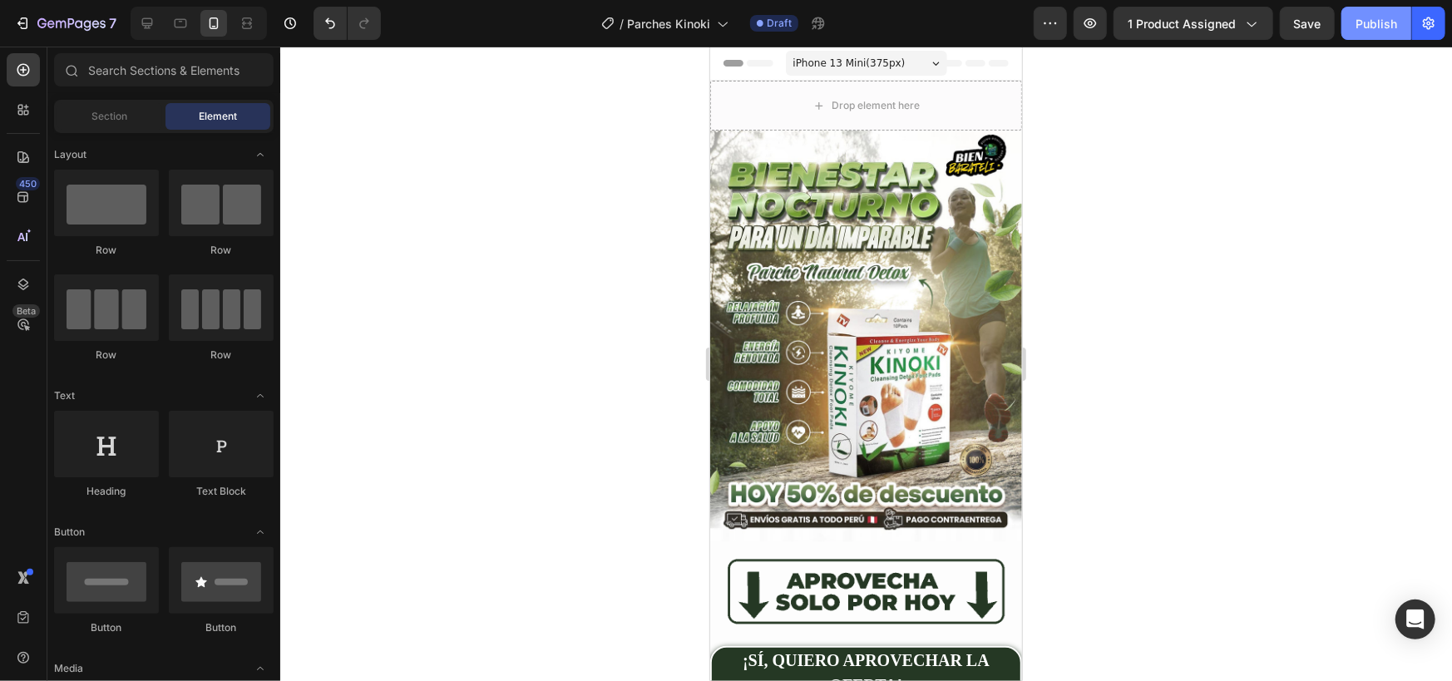
click at [1373, 17] on div "Publish" at bounding box center [1377, 23] width 42 height 17
click at [1432, 31] on icon "button" at bounding box center [1429, 23] width 17 height 17
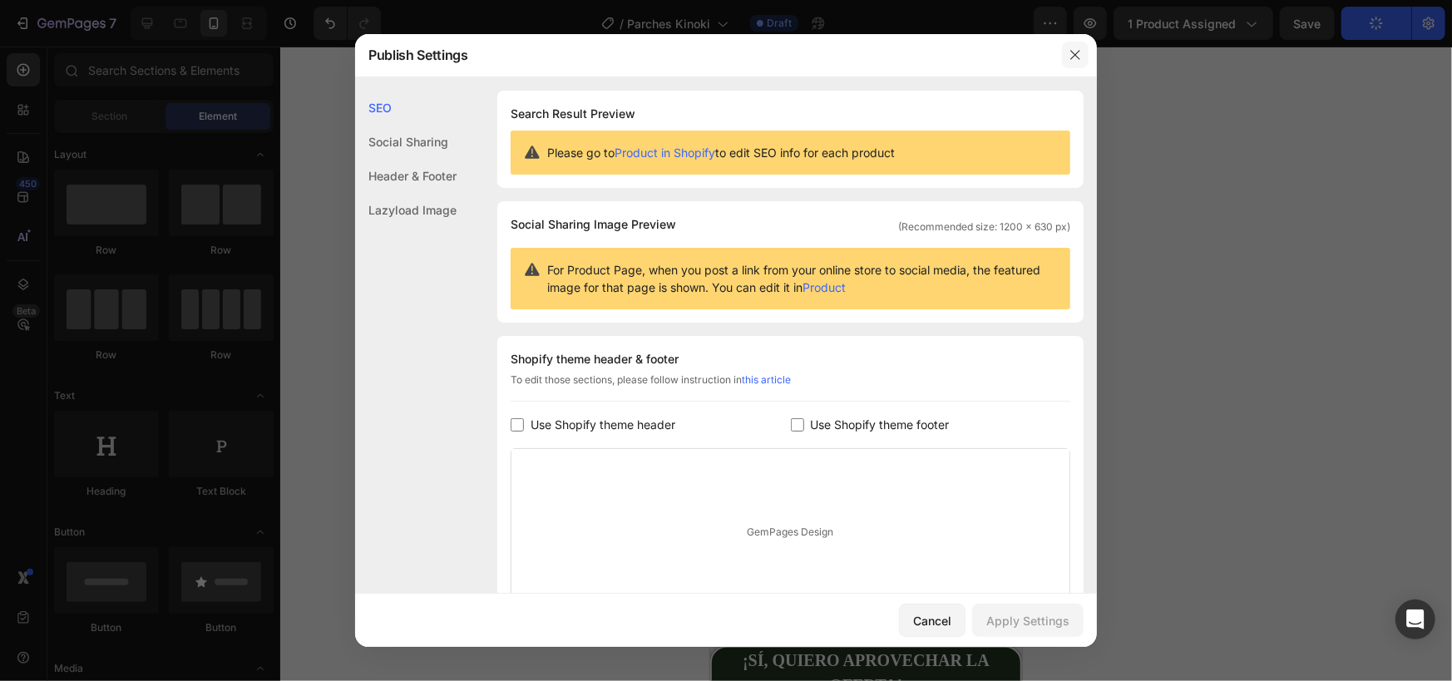
click at [1080, 57] on icon "button" at bounding box center [1075, 54] width 13 height 13
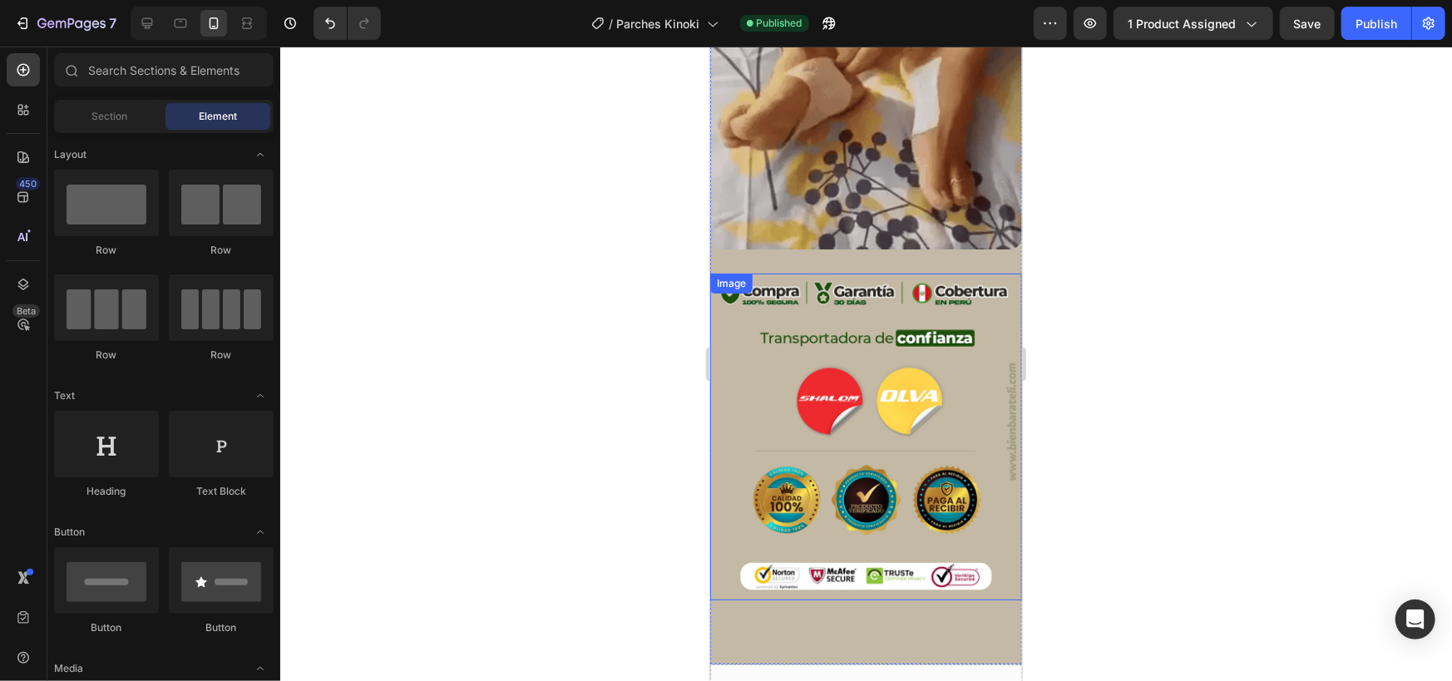
scroll to position [4334, 0]
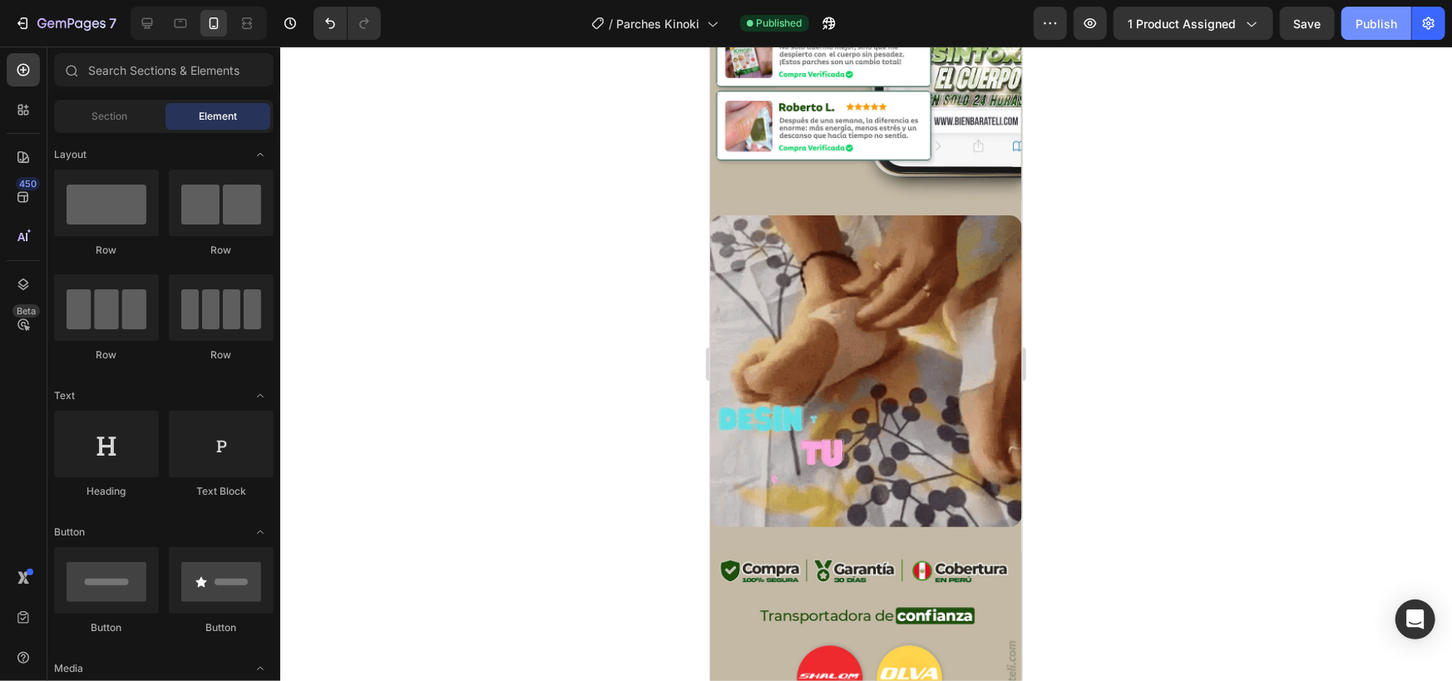
click at [1399, 18] on button "Publish" at bounding box center [1377, 23] width 70 height 33
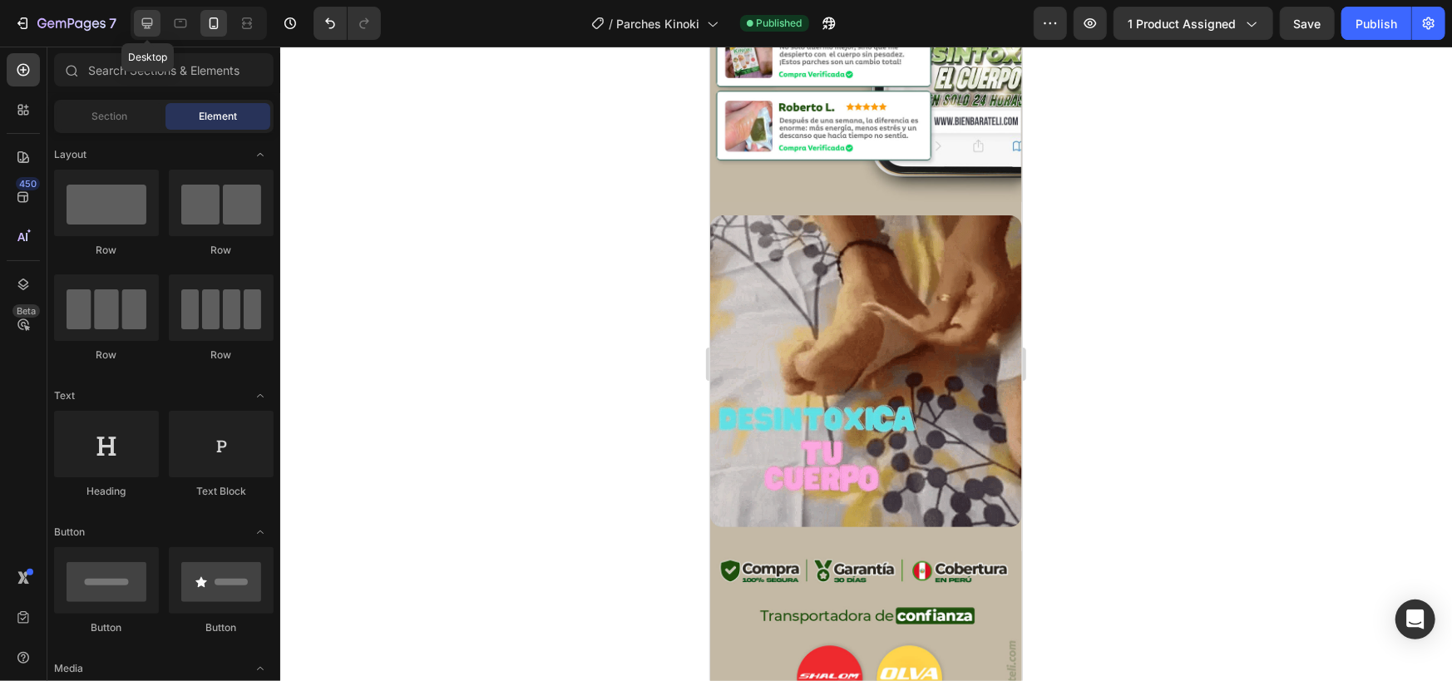
click at [139, 22] on icon at bounding box center [147, 23] width 17 height 17
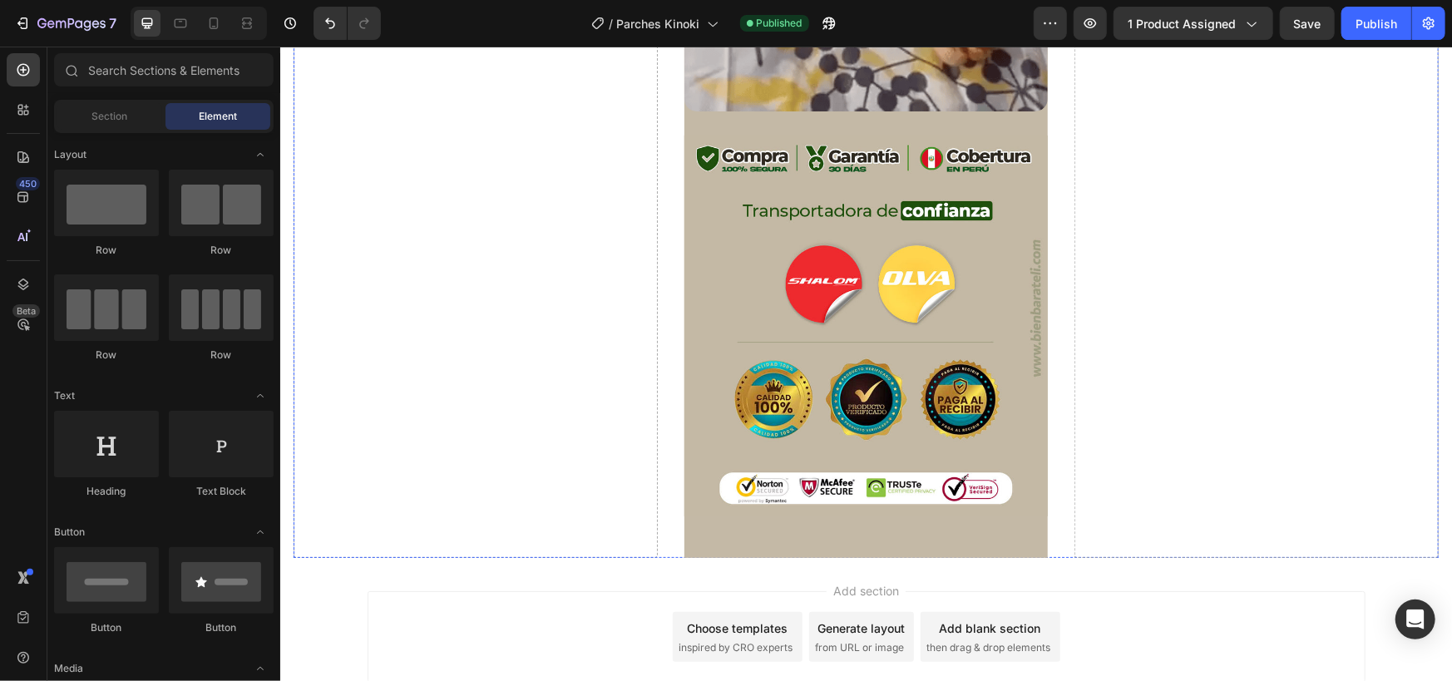
scroll to position [5269, 0]
